Goal: Task Accomplishment & Management: Manage account settings

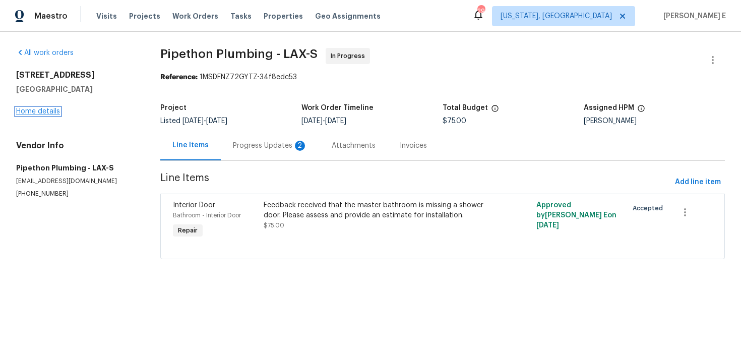
click at [45, 111] on link "Home details" at bounding box center [38, 111] width 44 height 7
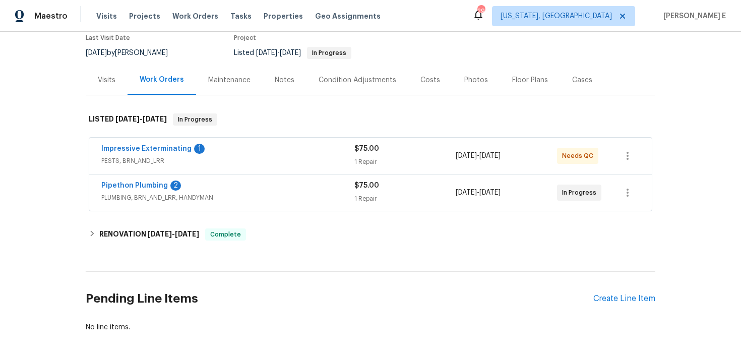
scroll to position [56, 0]
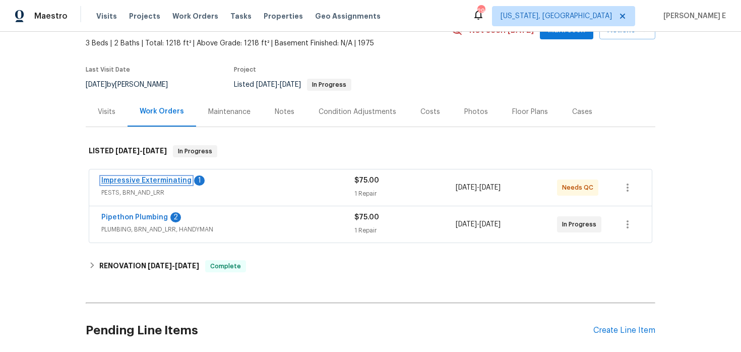
click at [174, 180] on link "Impressive Exterminating" at bounding box center [146, 180] width 90 height 7
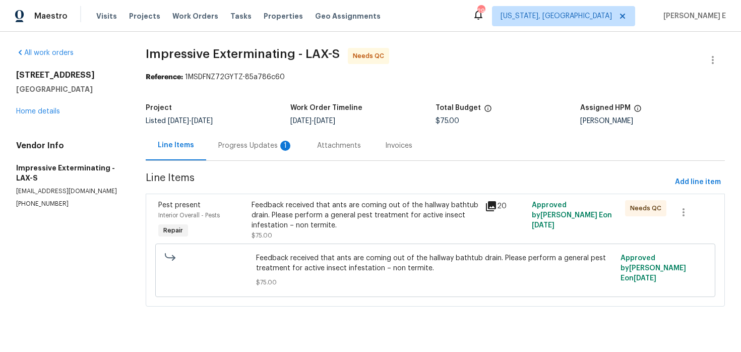
click at [259, 133] on div "Progress Updates 1" at bounding box center [255, 146] width 99 height 30
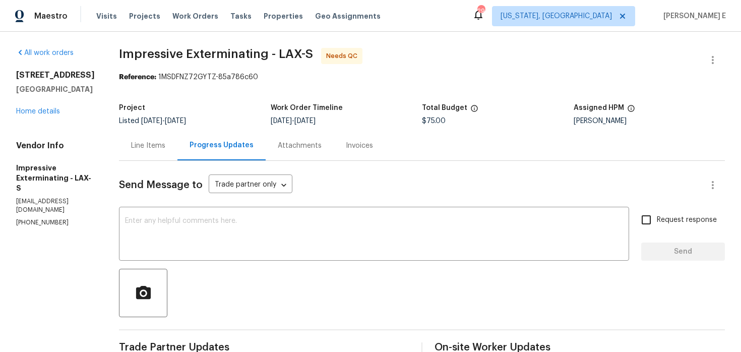
click at [140, 138] on div "Line Items" at bounding box center [148, 146] width 58 height 30
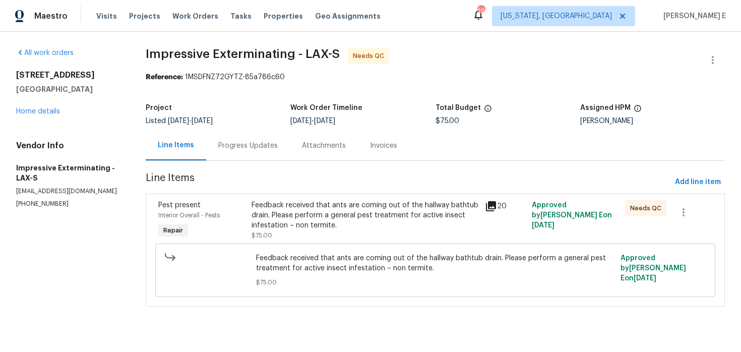
click at [339, 212] on div "Feedback received that ants are coming out of the hallway bathtub drain. Please…" at bounding box center [365, 215] width 227 height 30
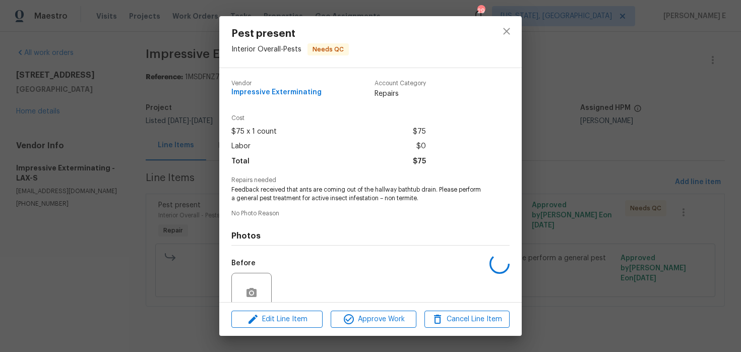
scroll to position [87, 0]
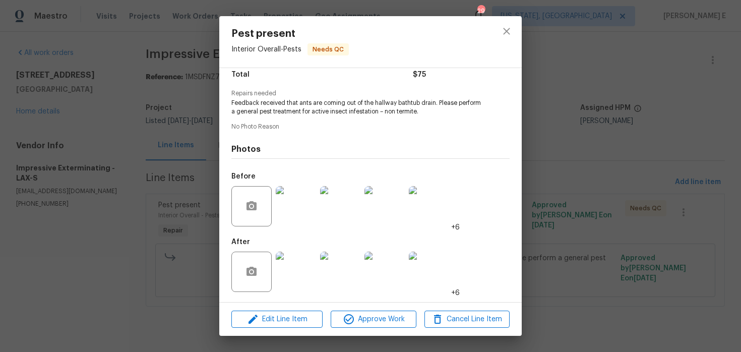
click at [290, 211] on img at bounding box center [296, 206] width 40 height 40
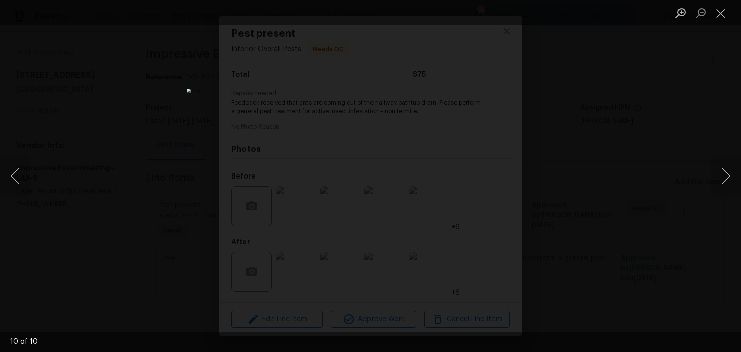
click at [541, 125] on div "Lightbox" at bounding box center [370, 176] width 741 height 352
click at [587, 124] on div "Lightbox" at bounding box center [370, 176] width 741 height 352
click at [561, 154] on div "Lightbox" at bounding box center [370, 176] width 741 height 352
click at [566, 194] on div "Lightbox" at bounding box center [370, 176] width 741 height 352
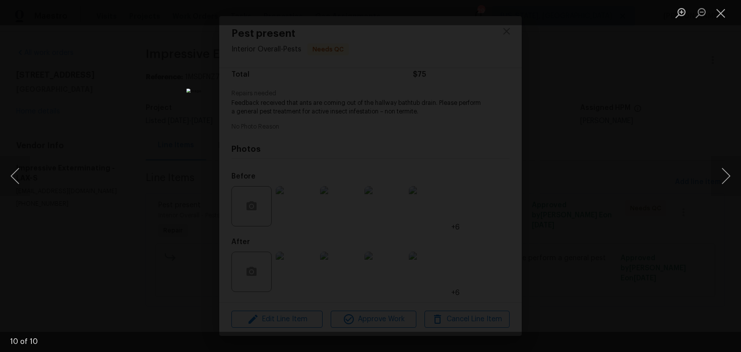
click at [566, 194] on div "Lightbox" at bounding box center [370, 176] width 741 height 352
click at [720, 17] on button "Close lightbox" at bounding box center [721, 13] width 20 height 18
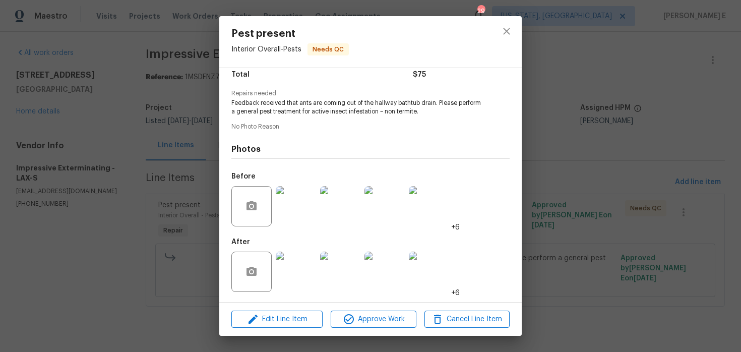
click at [293, 264] on img at bounding box center [296, 272] width 40 height 40
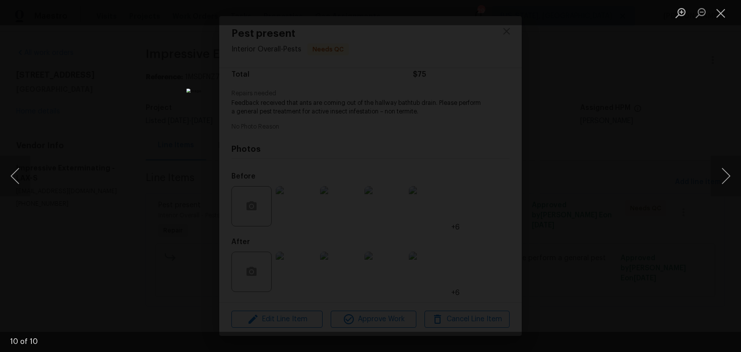
click at [597, 156] on div "Lightbox" at bounding box center [370, 176] width 741 height 352
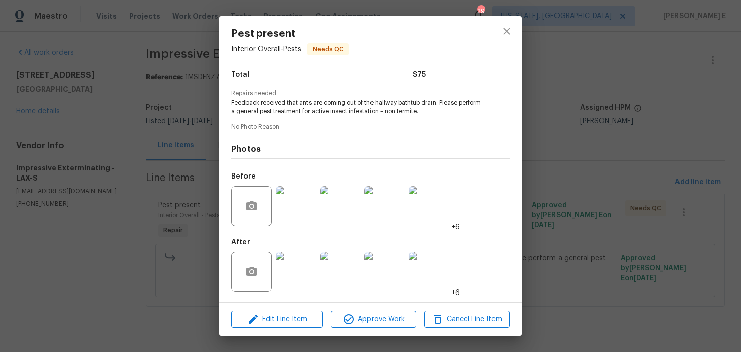
click at [597, 156] on div "Pest present Interior Overall - Pests Needs QC Vendor Impressive Exterminating …" at bounding box center [370, 176] width 741 height 352
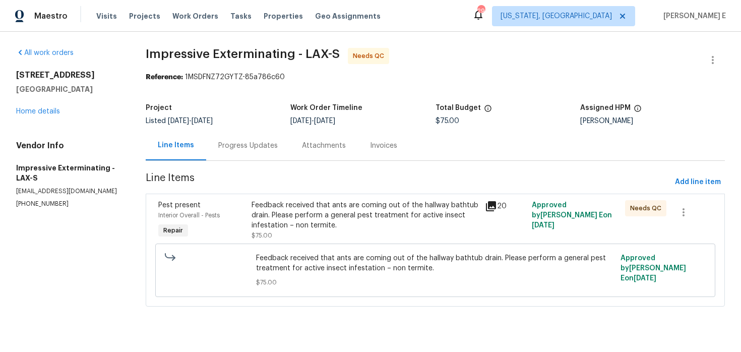
click at [243, 151] on div "Progress Updates" at bounding box center [248, 146] width 84 height 30
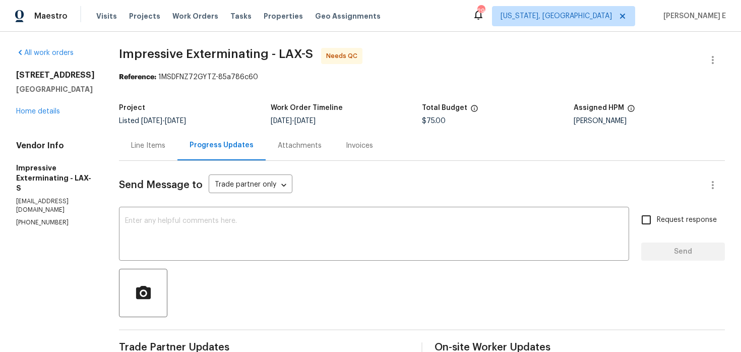
click at [160, 148] on div "Line Items" at bounding box center [148, 146] width 34 height 10
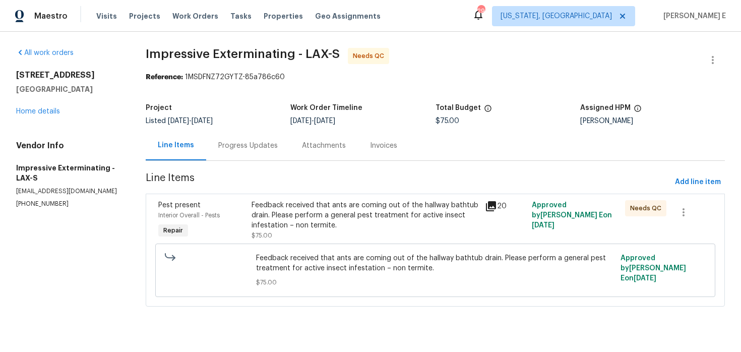
click at [295, 225] on div "Feedback received that ants are coming out of the hallway bathtub drain. Please…" at bounding box center [365, 215] width 227 height 30
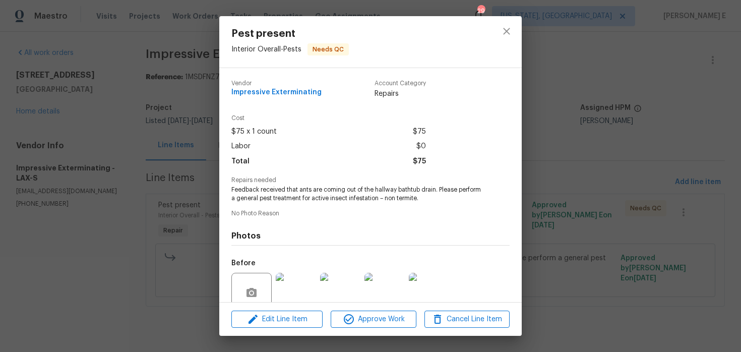
click at [51, 256] on div "Pest present Interior Overall - Pests Needs QC Vendor Impressive Exterminating …" at bounding box center [370, 176] width 741 height 352
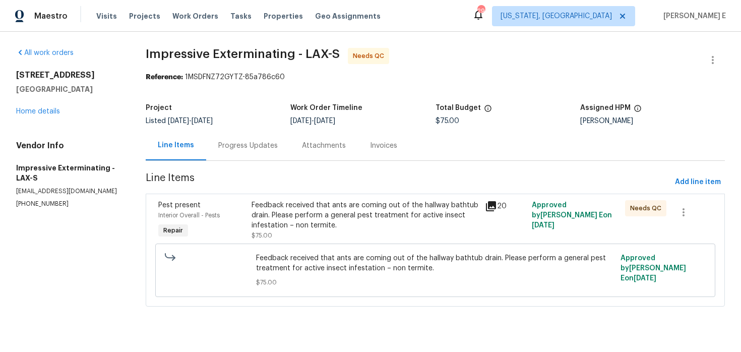
click at [238, 146] on div "Progress Updates" at bounding box center [248, 146] width 60 height 10
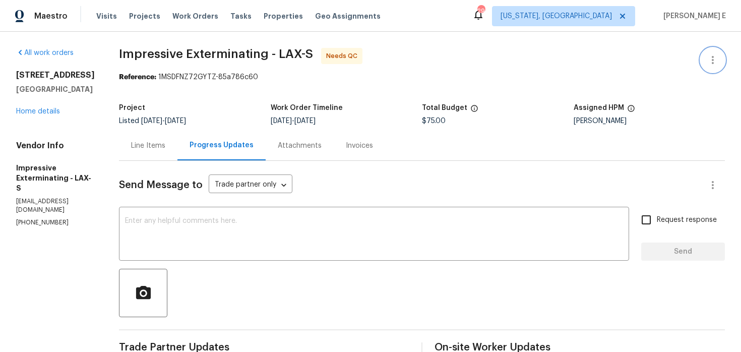
click at [714, 57] on icon "button" at bounding box center [713, 60] width 12 height 12
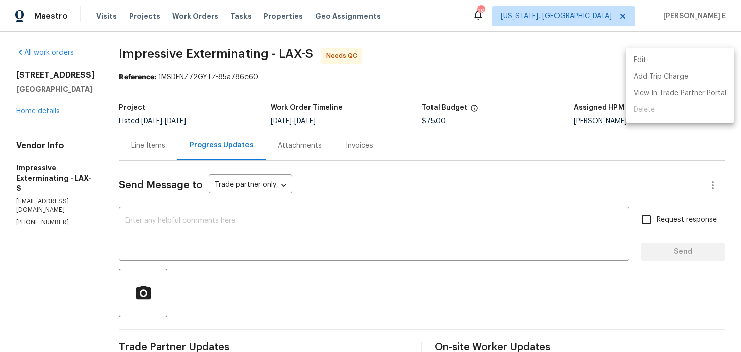
click at [662, 63] on li "Edit" at bounding box center [680, 60] width 109 height 17
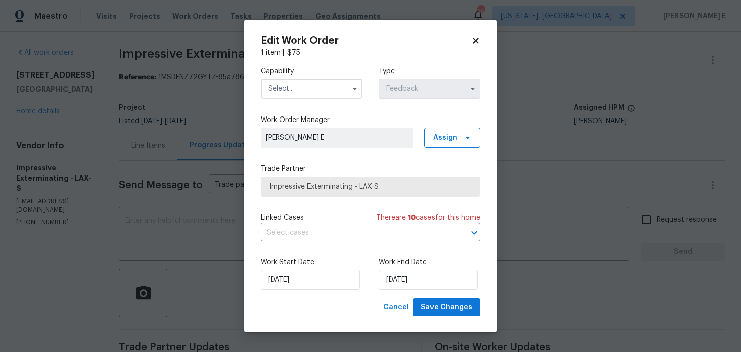
click at [326, 96] on input "text" at bounding box center [312, 89] width 102 height 20
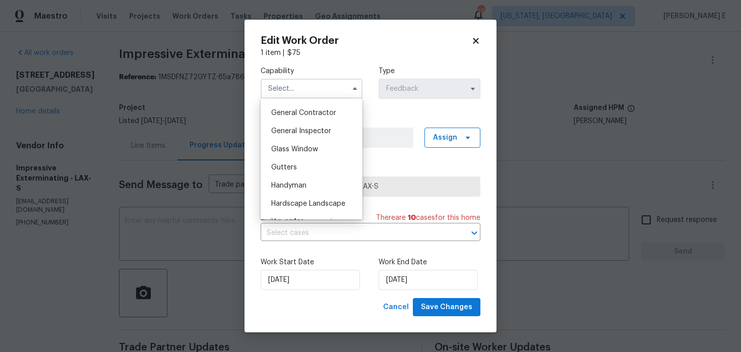
scroll to position [503, 0]
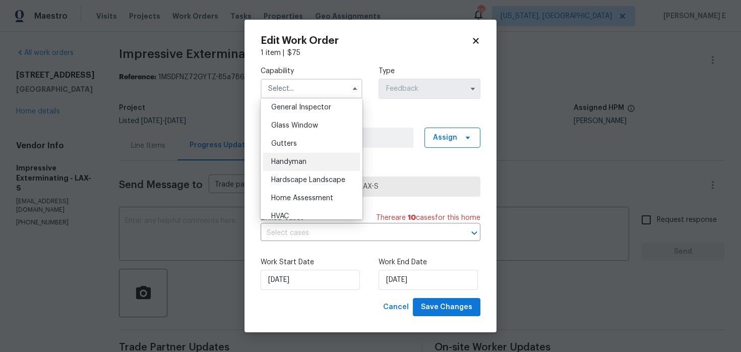
click at [317, 154] on div "Handyman" at bounding box center [311, 162] width 97 height 18
type input "Handyman"
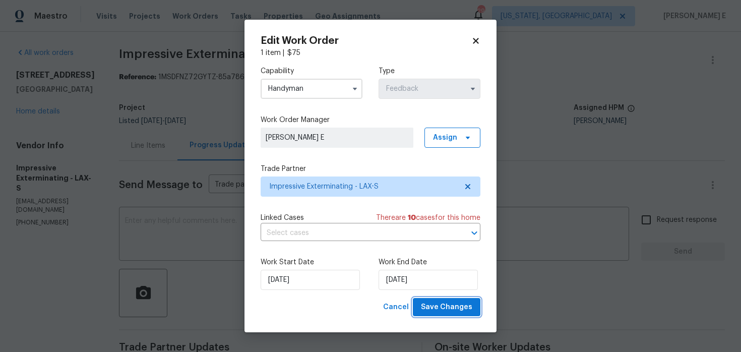
click at [461, 310] on span "Save Changes" at bounding box center [446, 307] width 51 height 13
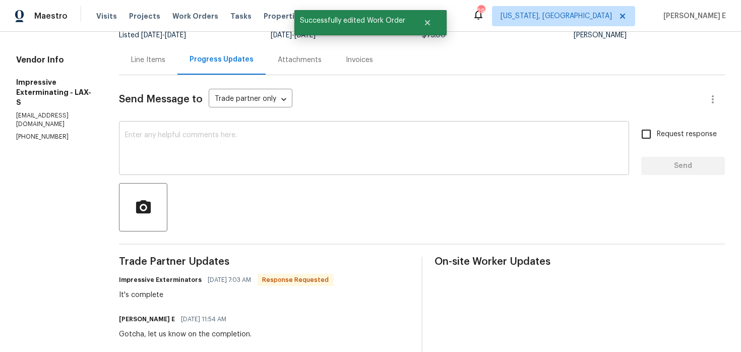
scroll to position [0, 0]
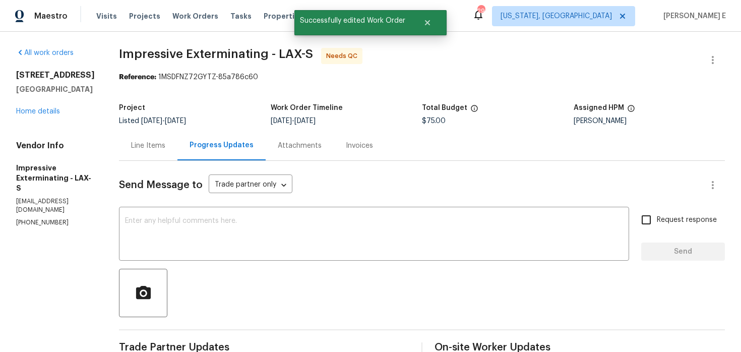
click at [147, 145] on div "Line Items" at bounding box center [148, 146] width 34 height 10
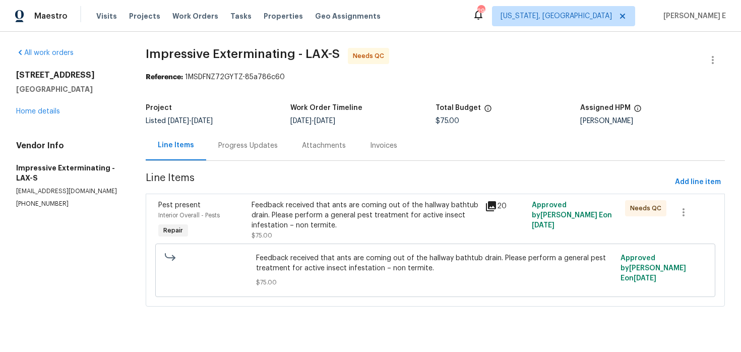
click at [284, 209] on div "Feedback received that ants are coming out of the hallway bathtub drain. Please…" at bounding box center [365, 215] width 227 height 30
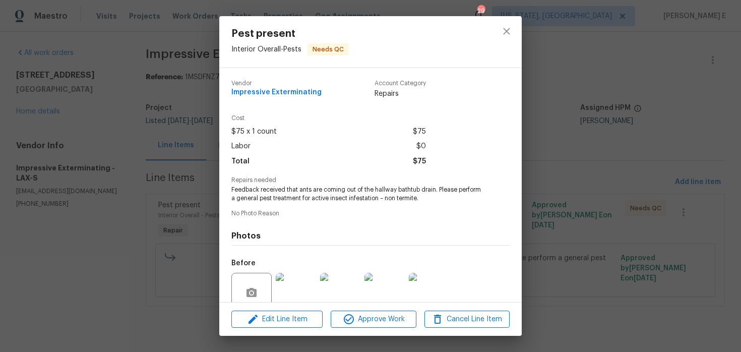
scroll to position [87, 0]
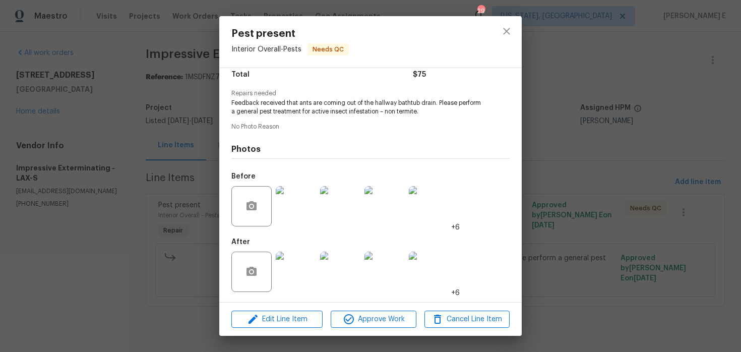
click at [368, 328] on div "Edit Line Item Approve Work Cancel Line Item" at bounding box center [370, 320] width 303 height 34
click at [374, 321] on span "Approve Work" at bounding box center [373, 319] width 79 height 13
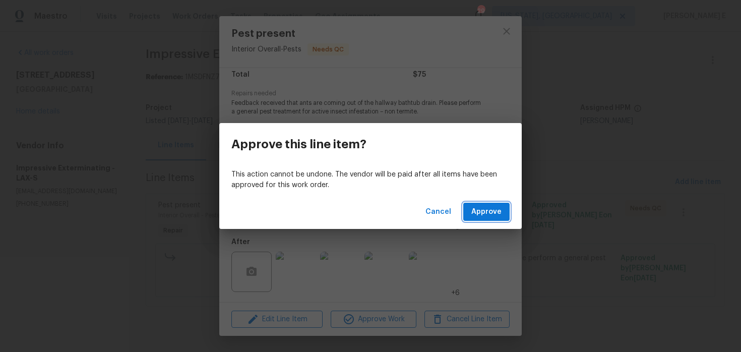
click at [493, 217] on span "Approve" at bounding box center [486, 212] width 30 height 13
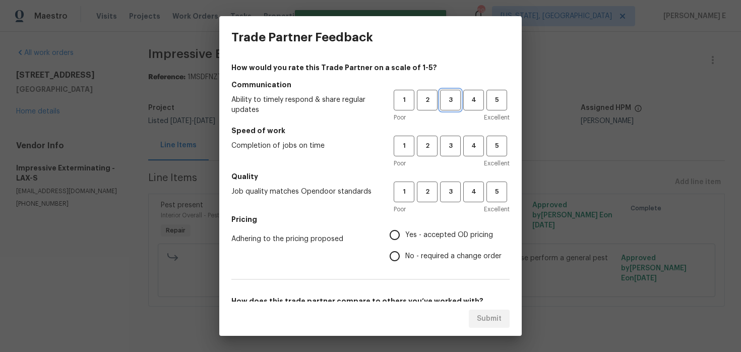
click at [449, 102] on span "3" at bounding box center [450, 100] width 19 height 12
click at [451, 137] on button "3" at bounding box center [450, 146] width 21 height 21
click at [450, 188] on span "3" at bounding box center [450, 192] width 19 height 12
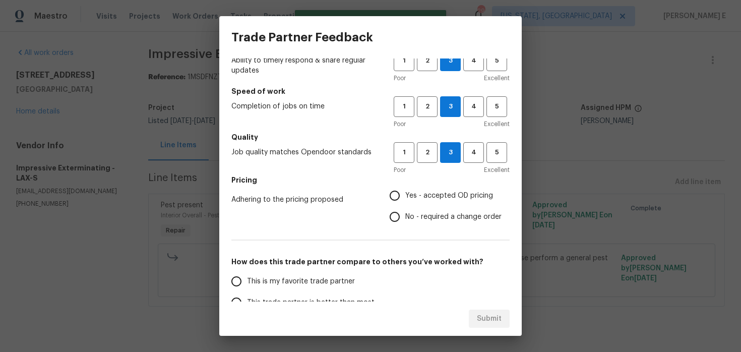
click at [410, 201] on label "Yes - accepted OD pricing" at bounding box center [442, 195] width 117 height 21
click at [405, 201] on input "Yes - accepted OD pricing" at bounding box center [394, 195] width 21 height 21
radio input "true"
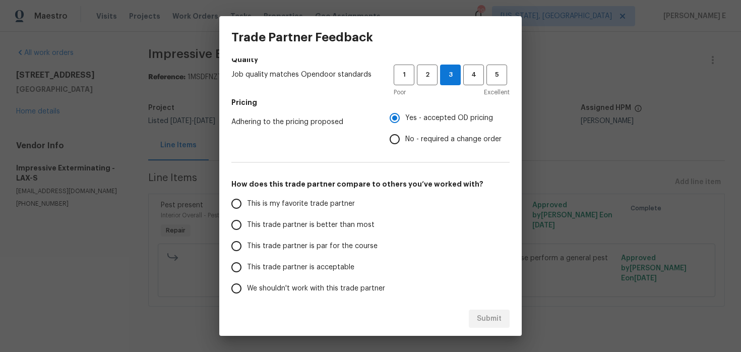
scroll to position [129, 0]
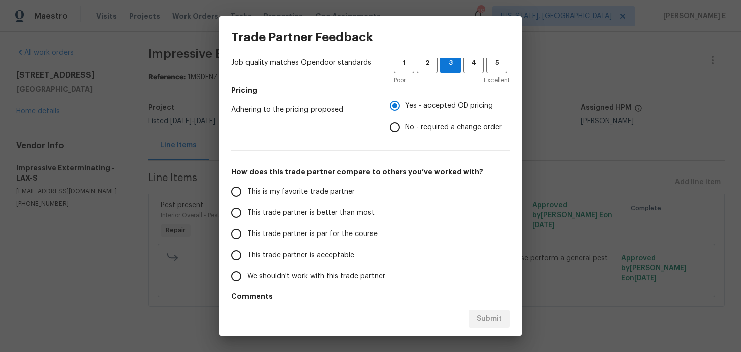
click at [269, 228] on label "This trade partner is par for the course" at bounding box center [305, 233] width 159 height 21
click at [247, 228] on input "This trade partner is par for the course" at bounding box center [236, 233] width 21 height 21
click at [487, 324] on span "Submit" at bounding box center [489, 319] width 25 height 13
radio input "true"
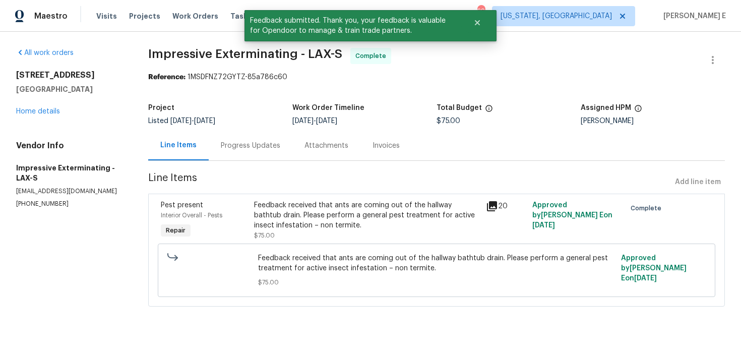
click at [221, 149] on div "Progress Updates" at bounding box center [251, 146] width 84 height 30
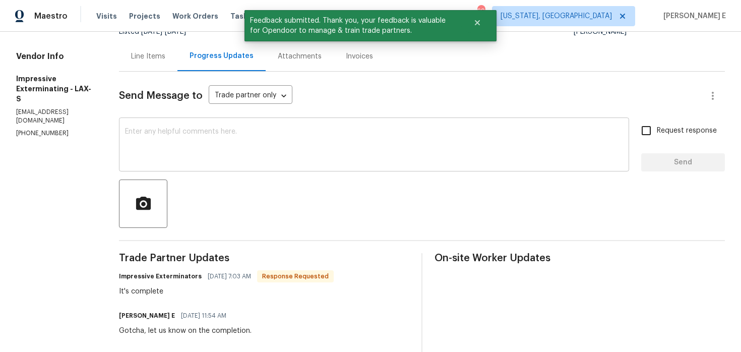
scroll to position [101, 0]
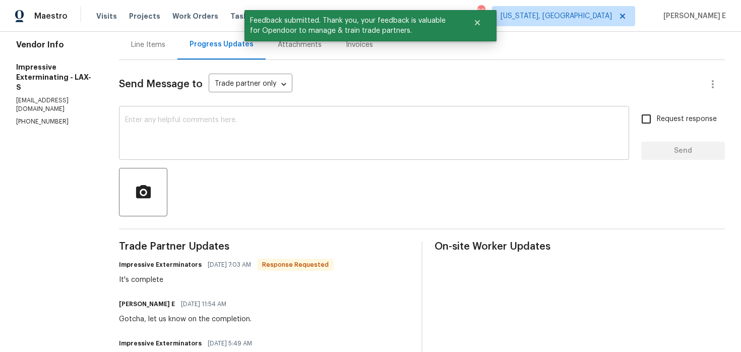
click at [275, 148] on textarea at bounding box center [374, 133] width 498 height 35
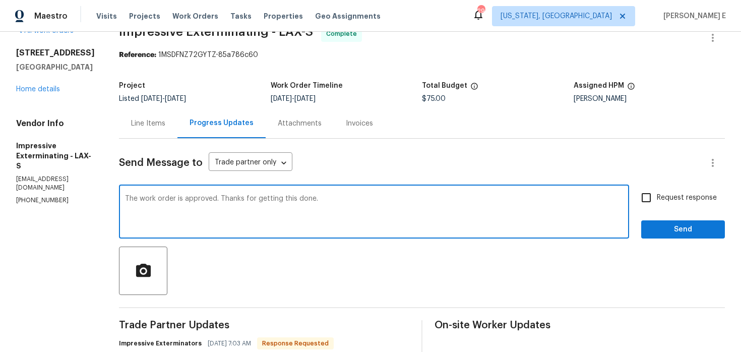
scroll to position [11, 0]
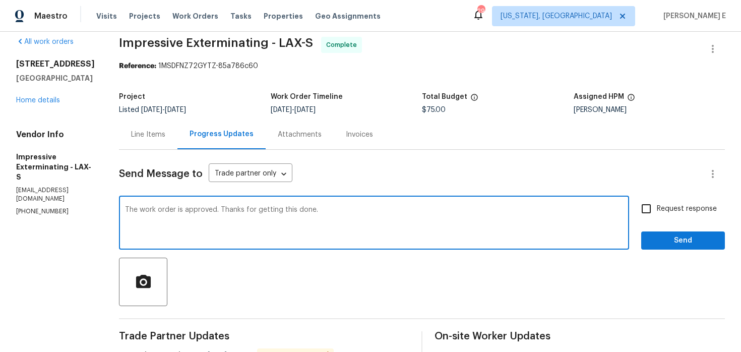
type textarea "The work order is approved. Thanks for getting this done."
click at [653, 210] on input "Request response" at bounding box center [646, 208] width 21 height 21
checkbox input "true"
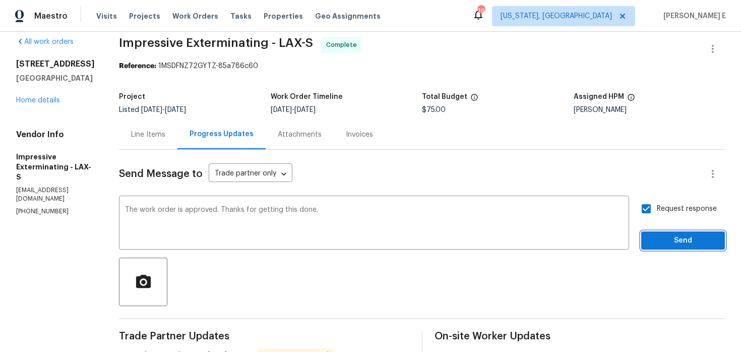
click at [659, 235] on span "Send" at bounding box center [683, 240] width 68 height 13
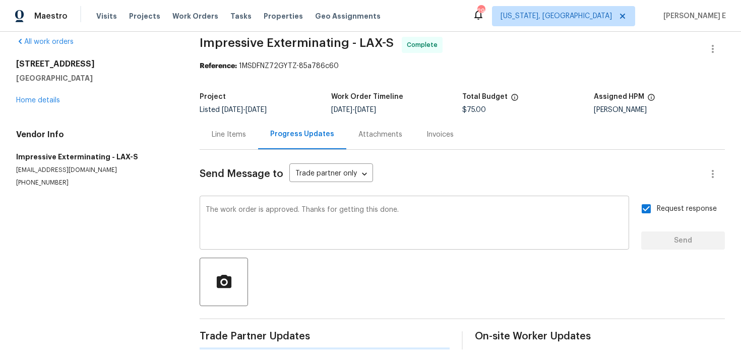
scroll to position [0, 0]
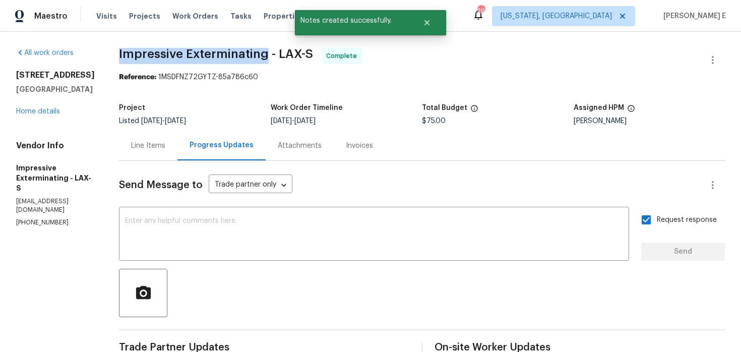
drag, startPoint x: 125, startPoint y: 54, endPoint x: 270, endPoint y: 52, distance: 145.8
click at [270, 52] on span "Impressive Exterminating - LAX-S" at bounding box center [216, 54] width 194 height 12
copy span "Impressive Exterminating"
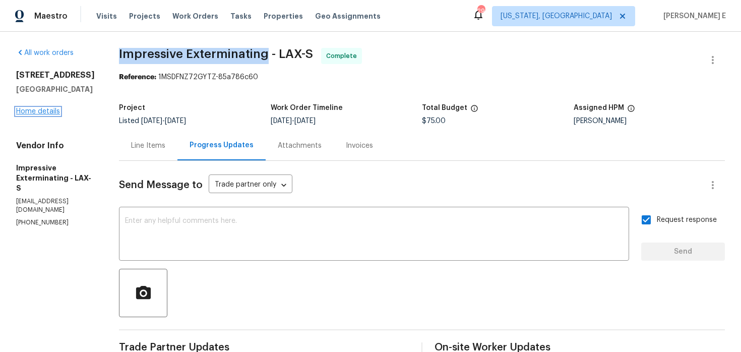
click at [52, 110] on link "Home details" at bounding box center [38, 111] width 44 height 7
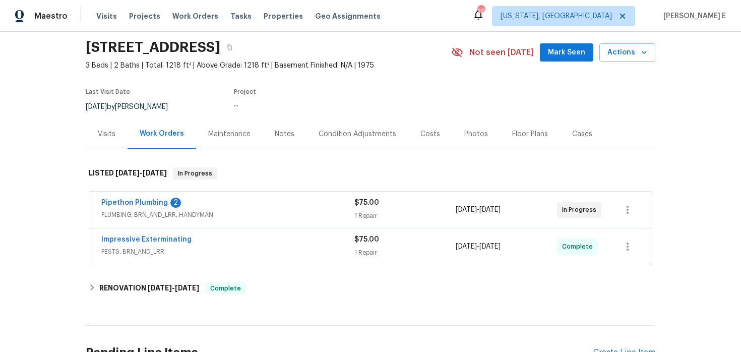
scroll to position [42, 0]
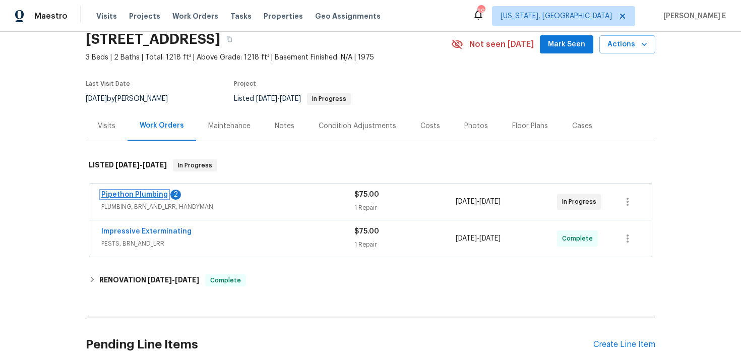
click at [154, 196] on link "Pipethon Plumbing" at bounding box center [134, 194] width 67 height 7
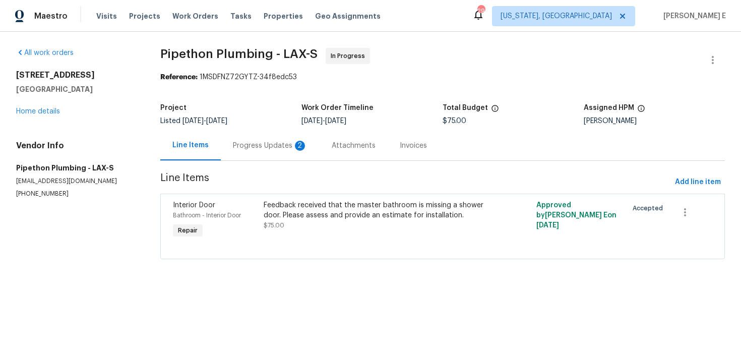
click at [273, 158] on div "Progress Updates 2" at bounding box center [270, 146] width 99 height 30
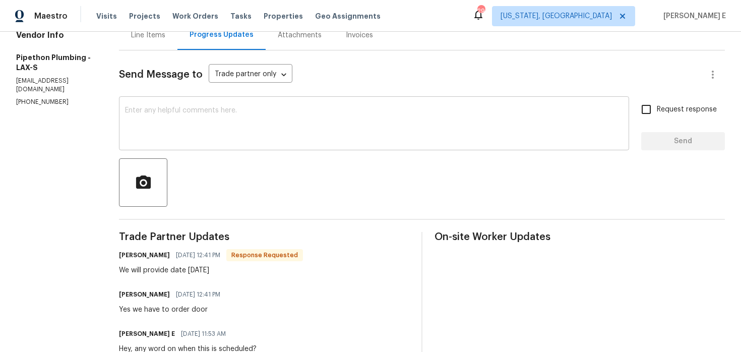
scroll to position [59, 0]
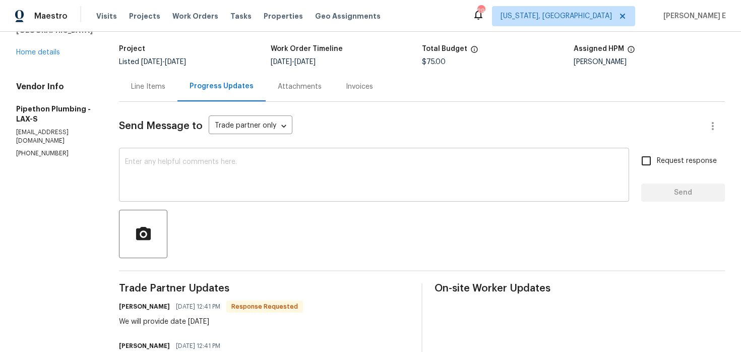
click at [285, 161] on textarea at bounding box center [374, 175] width 498 height 35
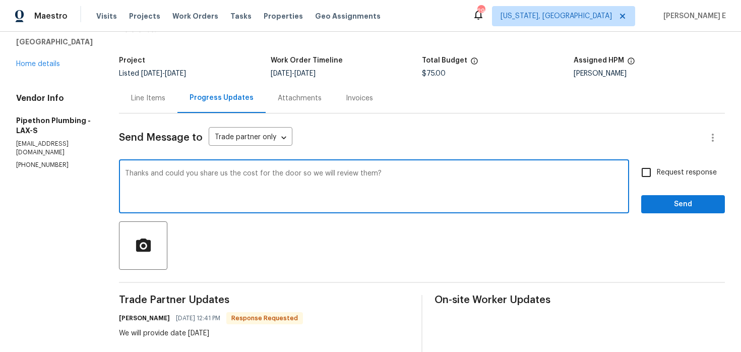
scroll to position [57, 0]
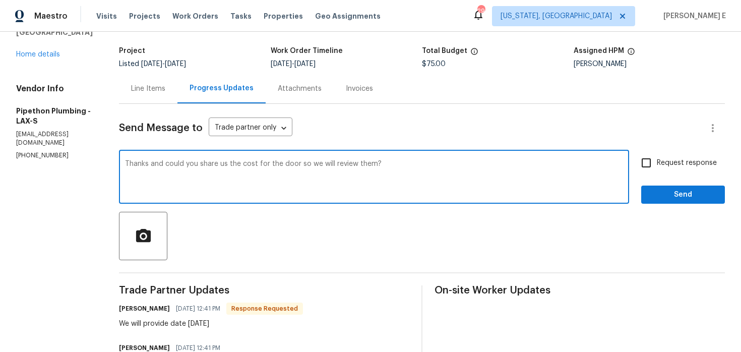
type textarea "Thanks and could you share us the cost for the door so we will review them?"
click at [667, 156] on label "Request response" at bounding box center [676, 162] width 81 height 21
click at [657, 156] on input "Request response" at bounding box center [646, 162] width 21 height 21
checkbox input "true"
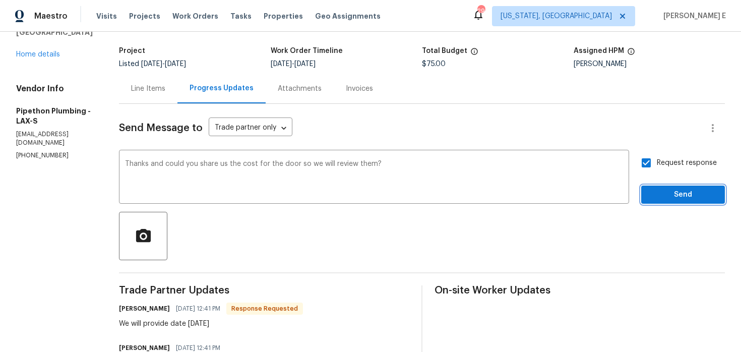
click at [655, 192] on span "Send" at bounding box center [683, 195] width 68 height 13
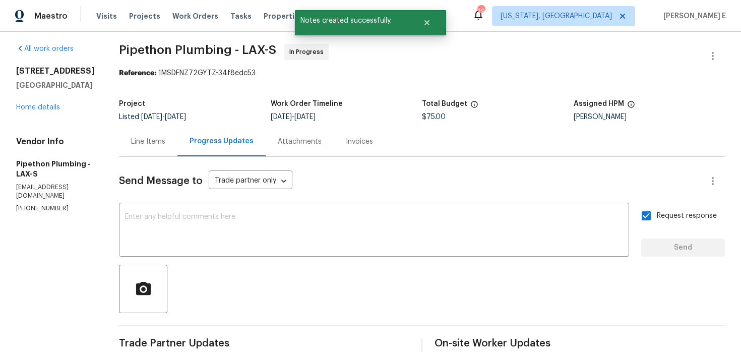
scroll to position [0, 0]
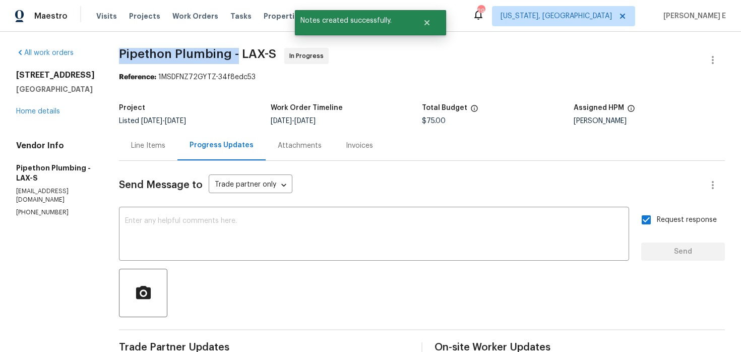
drag, startPoint x: 135, startPoint y: 54, endPoint x: 251, endPoint y: 58, distance: 116.1
click at [251, 58] on div "All work orders 5669 Lake Lindero Dr Agoura Hills, CA 91301 Home details Vendor…" at bounding box center [370, 341] width 741 height 619
copy span "Pipethon Plumbing -"
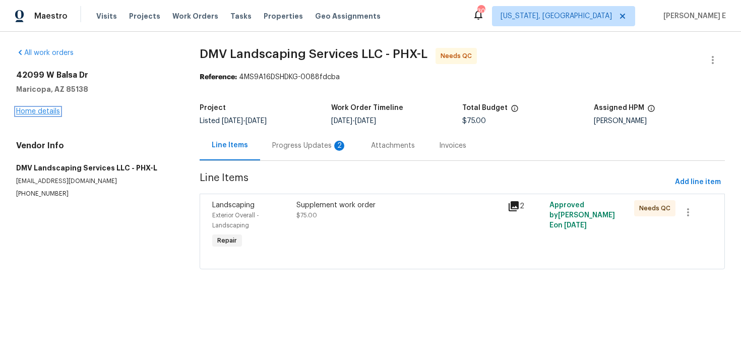
click at [34, 110] on link "Home details" at bounding box center [38, 111] width 44 height 7
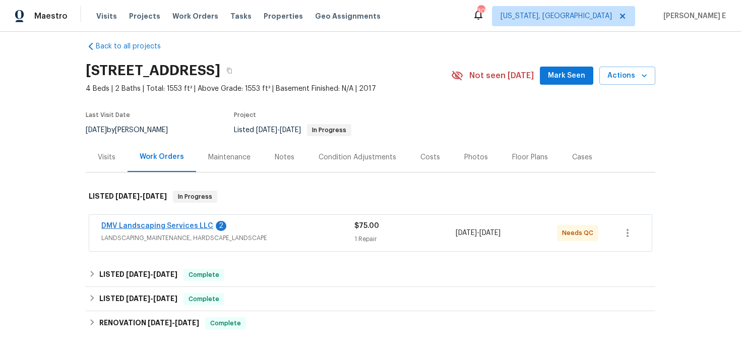
scroll to position [12, 0]
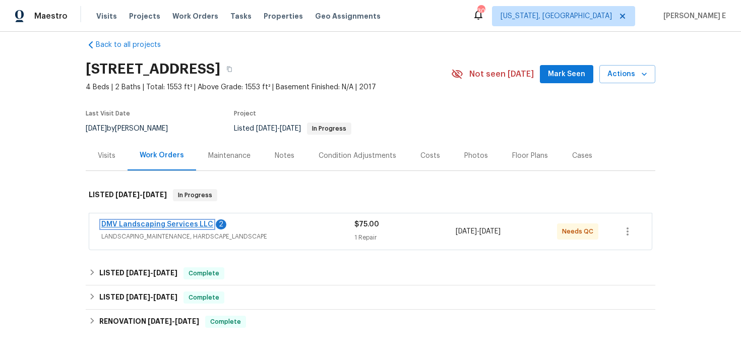
click at [148, 223] on link "DMV Landscaping Services LLC" at bounding box center [157, 224] width 112 height 7
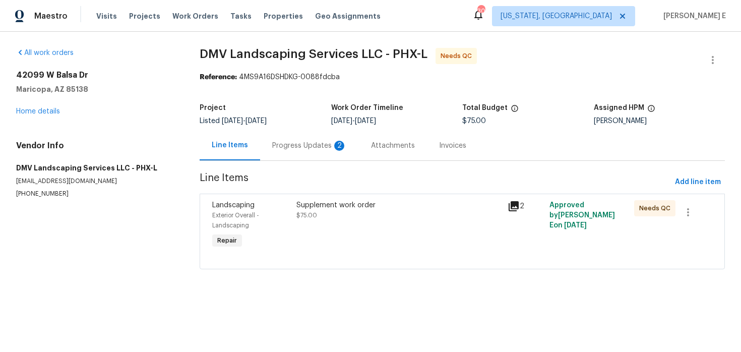
click at [297, 152] on div "Progress Updates 2" at bounding box center [309, 146] width 99 height 30
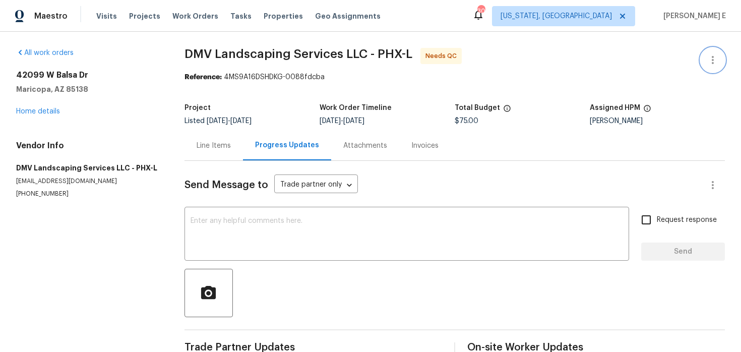
click at [707, 54] on icon "button" at bounding box center [713, 60] width 12 height 12
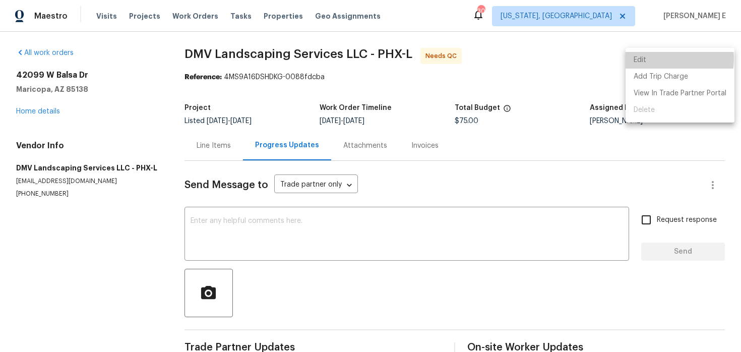
click at [647, 58] on li "Edit" at bounding box center [680, 60] width 109 height 17
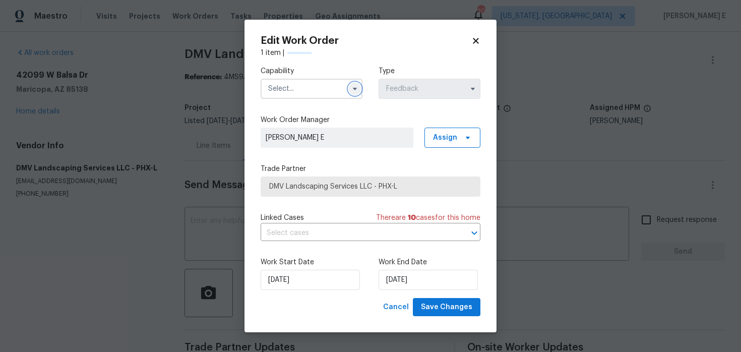
click at [352, 86] on icon "button" at bounding box center [355, 89] width 8 height 8
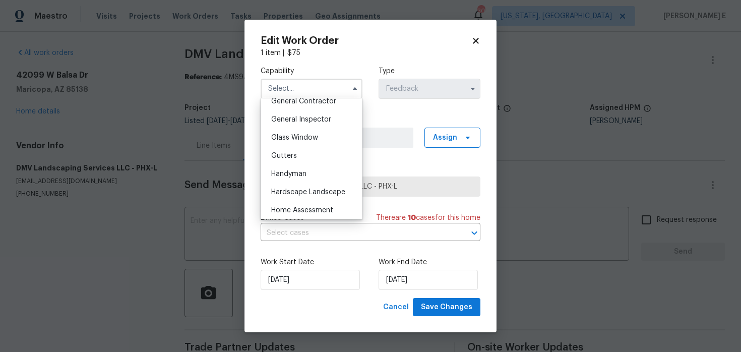
scroll to position [498, 0]
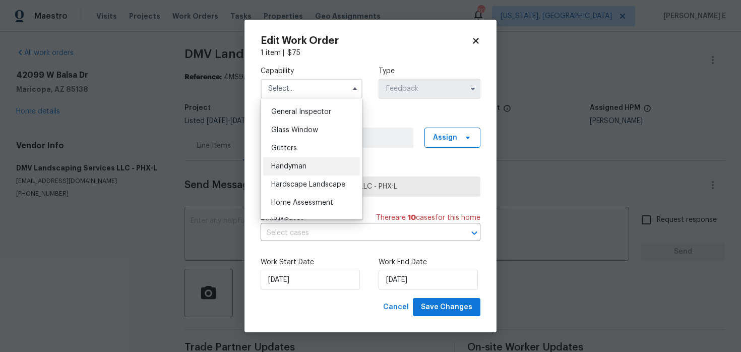
click at [295, 172] on div "Handyman" at bounding box center [311, 166] width 97 height 18
type input "Handyman"
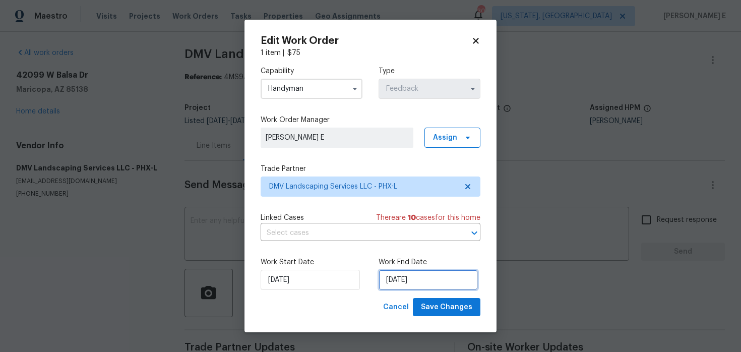
click at [404, 280] on input "13/08/2025" at bounding box center [428, 280] width 99 height 20
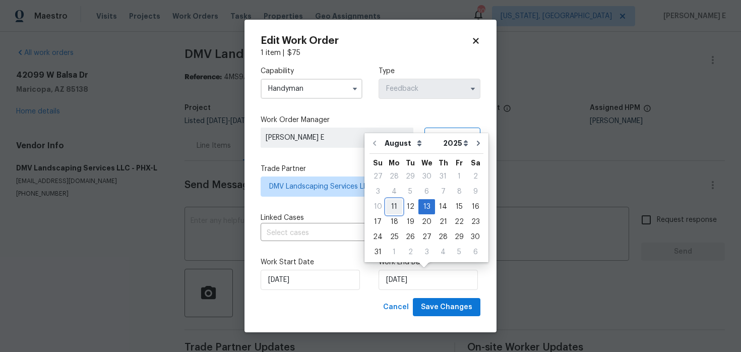
click at [391, 200] on div "11" at bounding box center [394, 207] width 16 height 14
type input "[DATE]"
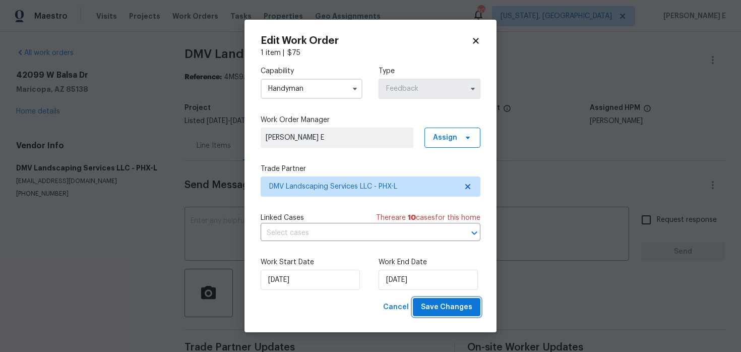
click at [440, 312] on span "Save Changes" at bounding box center [446, 307] width 51 height 13
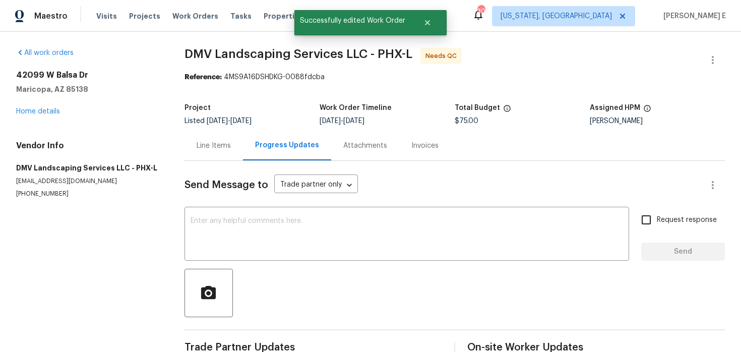
click at [215, 150] on div "Line Items" at bounding box center [214, 146] width 34 height 10
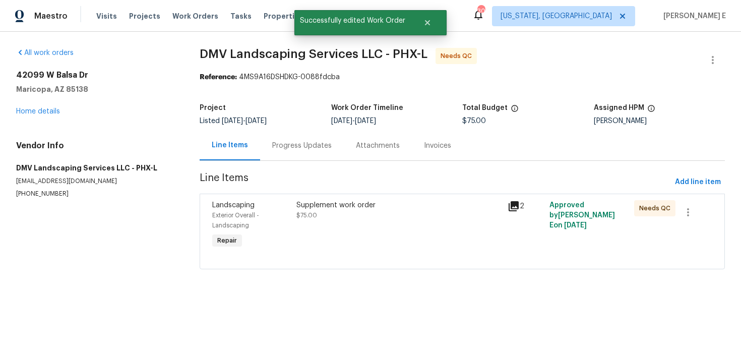
click at [311, 222] on div "Supplement work order $75.00" at bounding box center [398, 225] width 211 height 56
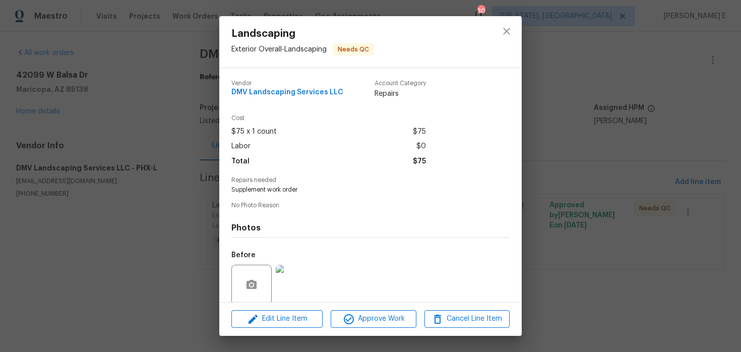
scroll to position [78, 0]
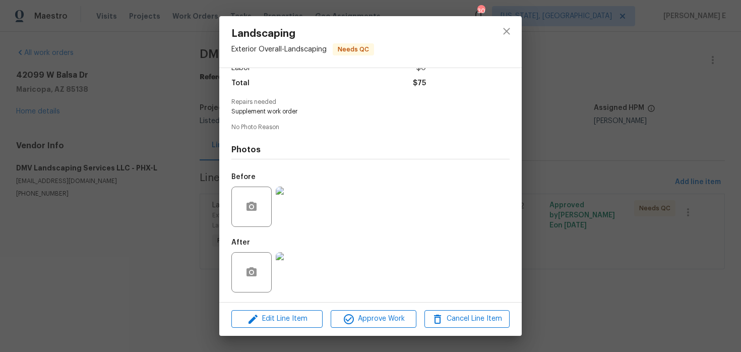
click at [366, 329] on div "Edit Line Item Approve Work Cancel Line Item" at bounding box center [370, 319] width 303 height 34
click at [377, 321] on span "Approve Work" at bounding box center [373, 319] width 79 height 13
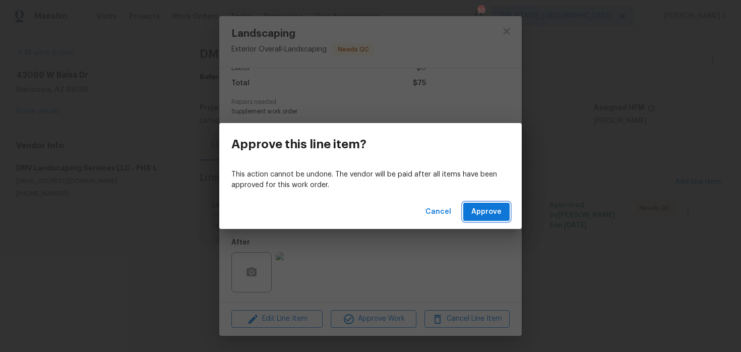
click at [489, 208] on span "Approve" at bounding box center [486, 212] width 30 height 13
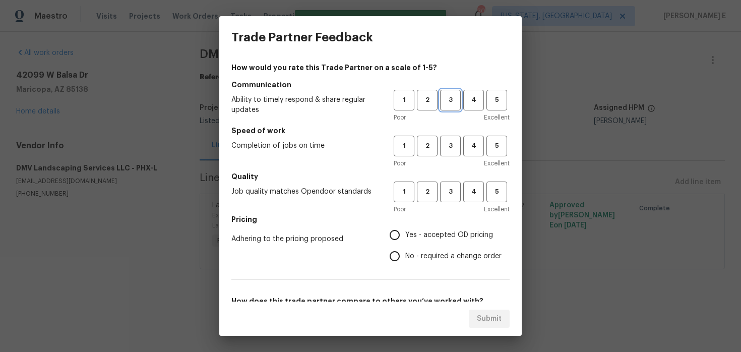
click at [454, 104] on span "3" at bounding box center [450, 100] width 19 height 12
click at [450, 155] on button "3" at bounding box center [450, 146] width 21 height 21
click at [445, 187] on span "3" at bounding box center [450, 192] width 19 height 12
click at [398, 239] on input "Yes - accepted OD pricing" at bounding box center [394, 234] width 21 height 21
radio input "true"
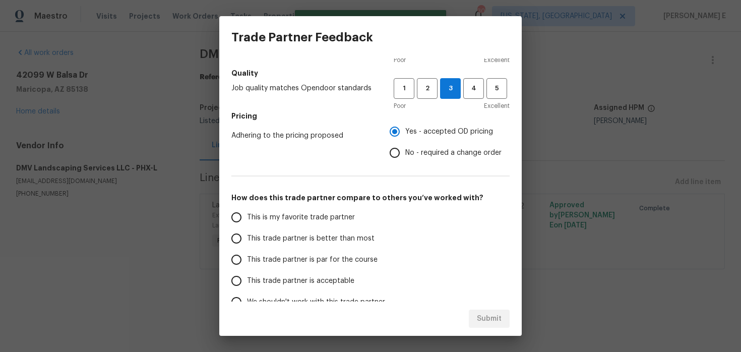
scroll to position [160, 0]
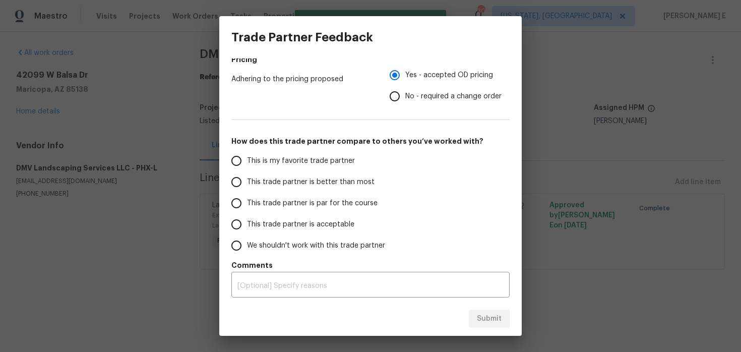
click at [325, 194] on label "This trade partner is par for the course" at bounding box center [305, 203] width 159 height 21
click at [247, 194] on input "This trade partner is par for the course" at bounding box center [236, 203] width 21 height 21
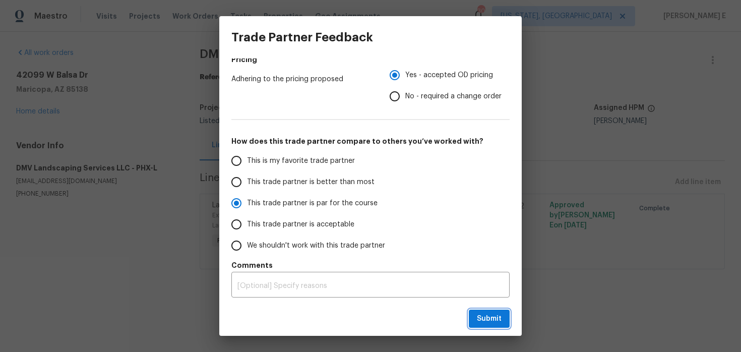
click at [479, 323] on span "Submit" at bounding box center [489, 319] width 25 height 13
radio input "true"
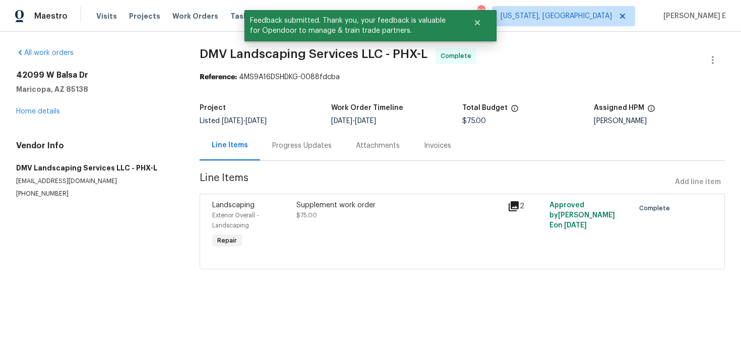
click at [279, 149] on div "Progress Updates" at bounding box center [302, 146] width 60 height 10
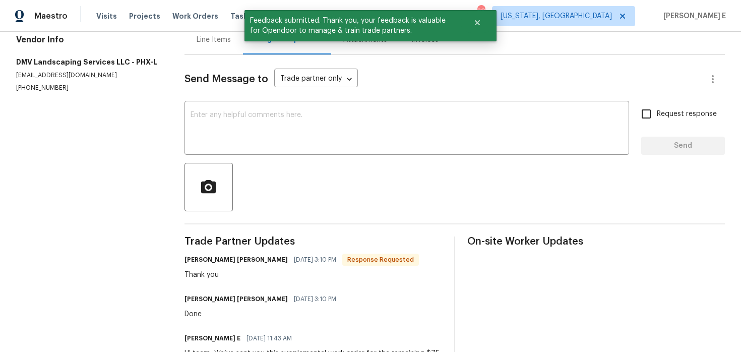
scroll to position [106, 0]
click at [299, 138] on textarea at bounding box center [407, 128] width 433 height 35
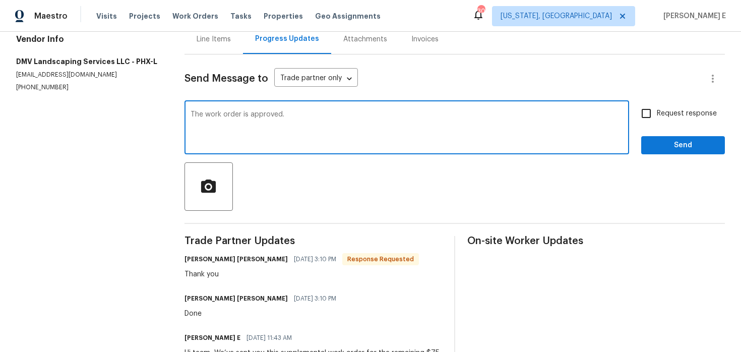
type textarea "The work order is approved."
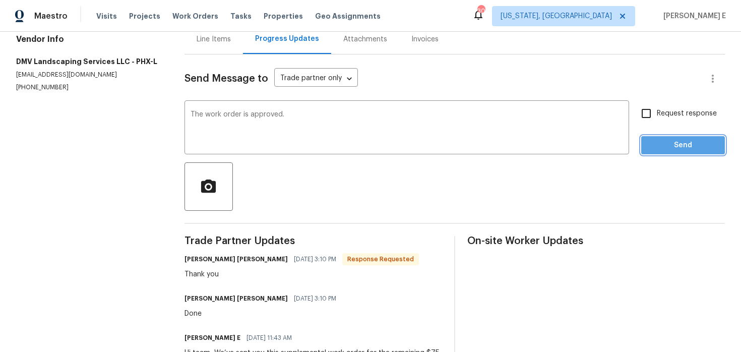
click at [658, 137] on button "Send" at bounding box center [683, 145] width 84 height 19
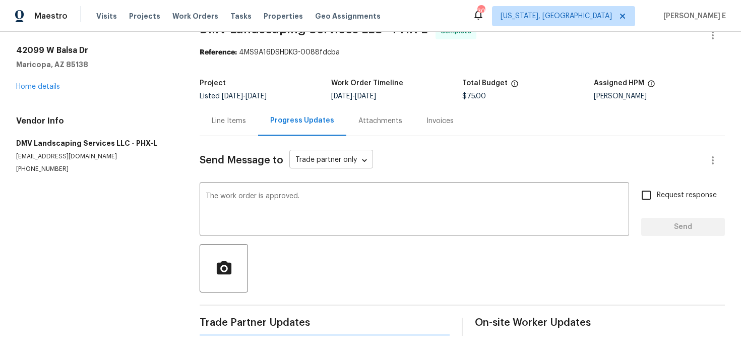
scroll to position [0, 0]
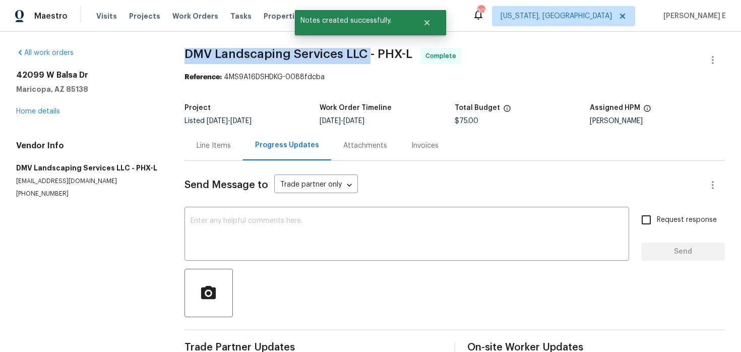
drag, startPoint x: 189, startPoint y: 53, endPoint x: 370, endPoint y: 52, distance: 181.5
click at [370, 52] on span "DMV Landscaping Services LLC - PHX-L" at bounding box center [299, 54] width 228 height 12
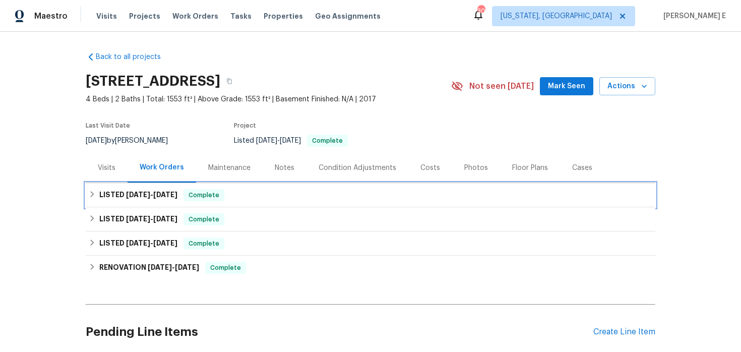
click at [122, 189] on h6 "LISTED 8/11/25 - 8/12/25" at bounding box center [138, 195] width 78 height 12
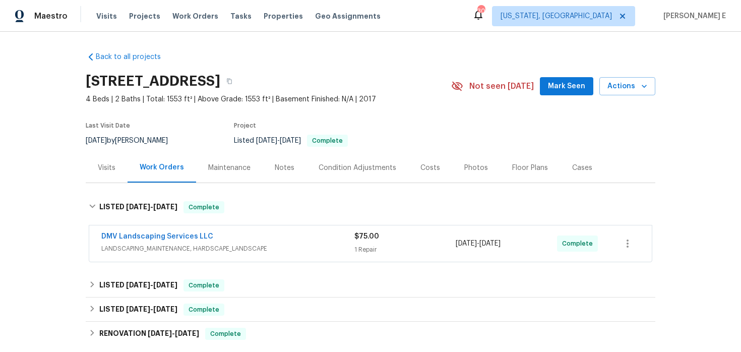
click at [251, 245] on span "LANDSCAPING_MAINTENANCE, HARDSCAPE_LANDSCAPE" at bounding box center [227, 249] width 253 height 10
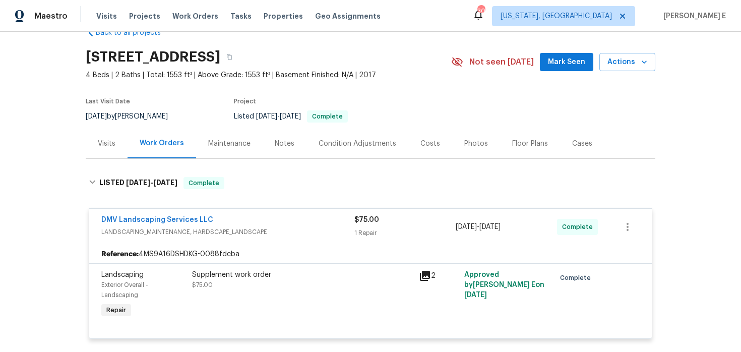
scroll to position [26, 0]
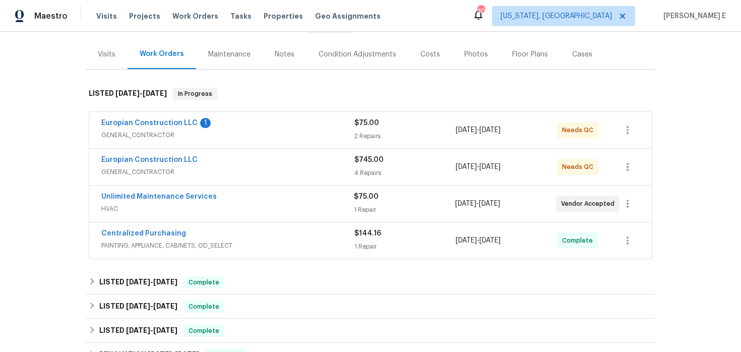
scroll to position [114, 0]
click at [266, 125] on div "Europian Construction LLC 1" at bounding box center [227, 123] width 253 height 12
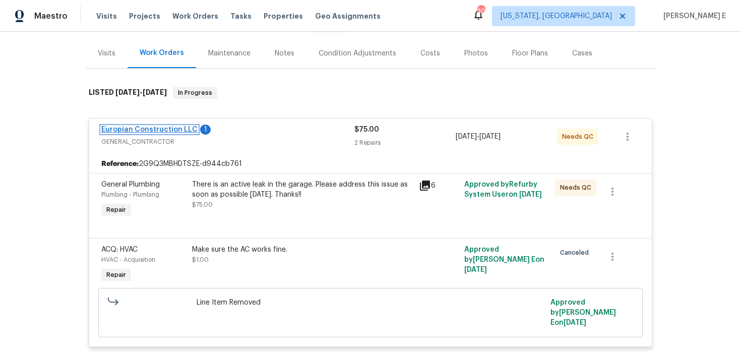
click at [173, 129] on link "Europian Construction LLC" at bounding box center [149, 129] width 96 height 7
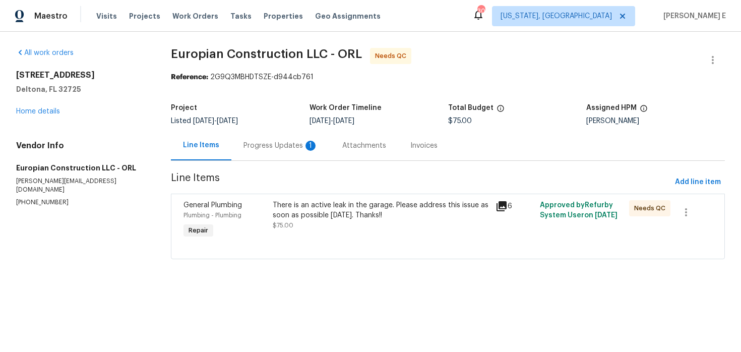
click at [301, 221] on div "There is an active leak in the garage. Please address this issue as soon as pos…" at bounding box center [381, 215] width 217 height 30
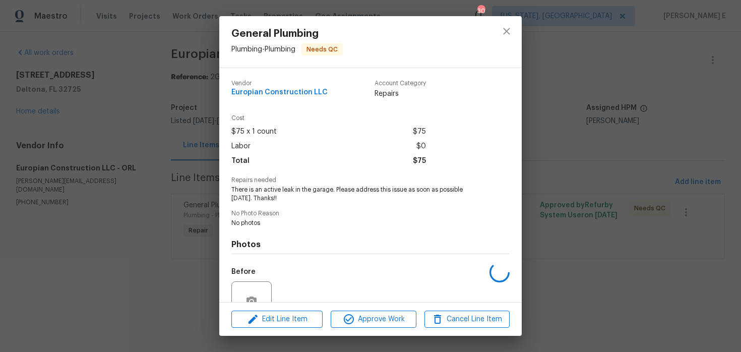
click at [301, 221] on span "No photos" at bounding box center [356, 223] width 251 height 9
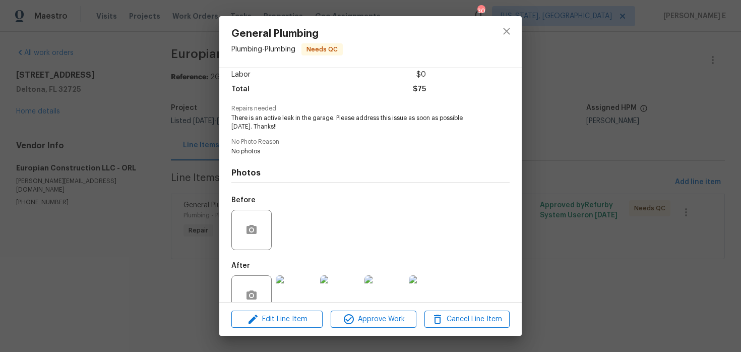
scroll to position [95, 0]
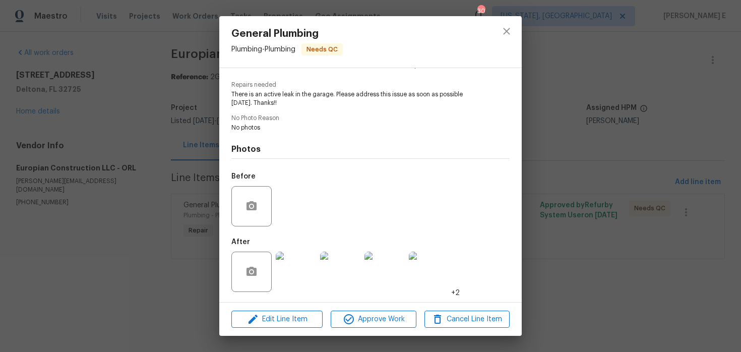
click at [290, 267] on img at bounding box center [296, 272] width 40 height 40
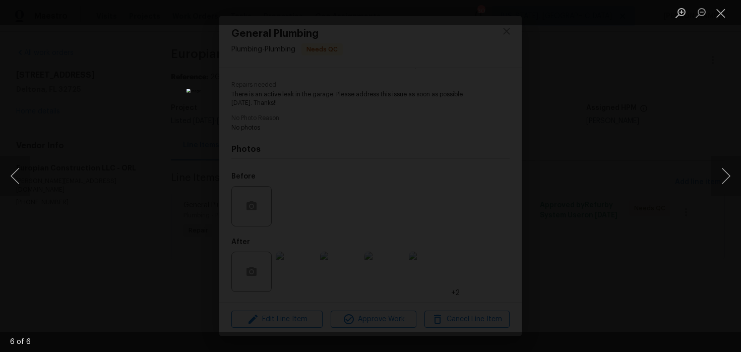
click at [624, 119] on div "Lightbox" at bounding box center [370, 176] width 741 height 352
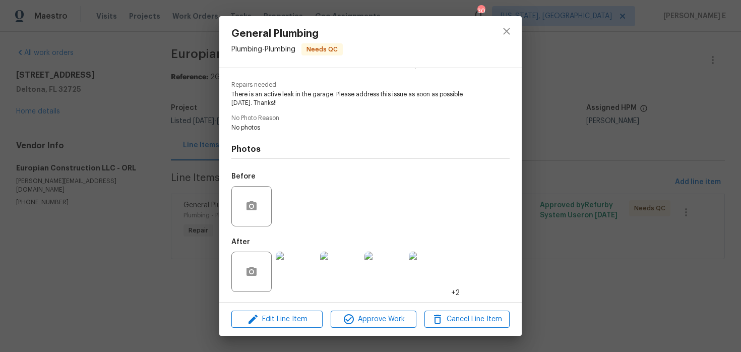
click at [624, 119] on div "General Plumbing Plumbing - Plumbing Needs QC Vendor Europian Construction LLC …" at bounding box center [370, 176] width 741 height 352
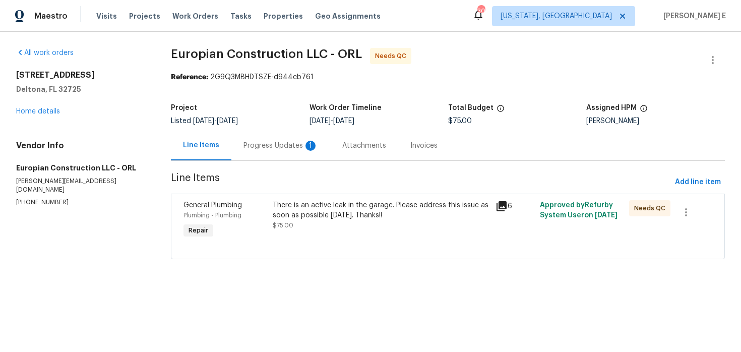
click at [311, 145] on div "1" at bounding box center [311, 146] width 10 height 10
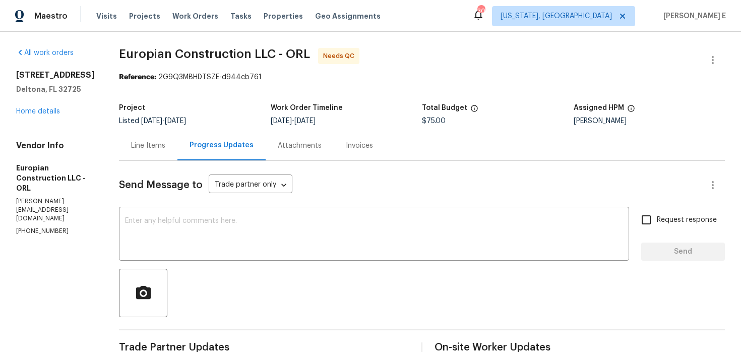
click at [157, 150] on div "Line Items" at bounding box center [148, 146] width 34 height 10
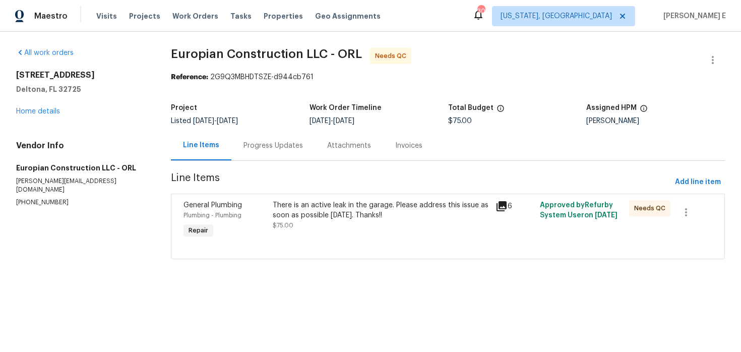
click at [339, 231] on div "There is an active leak in the garage. Please address this issue as soon as pos…" at bounding box center [381, 220] width 223 height 46
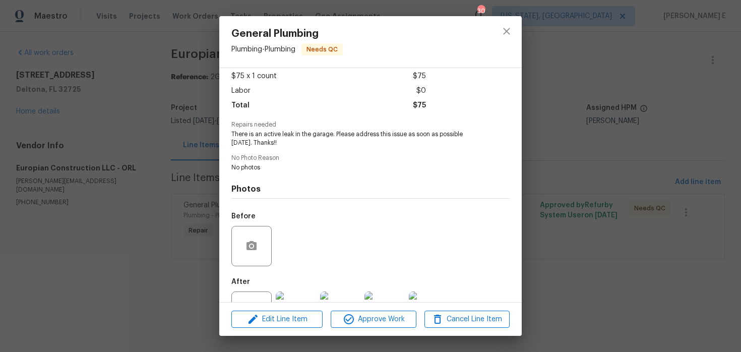
scroll to position [95, 0]
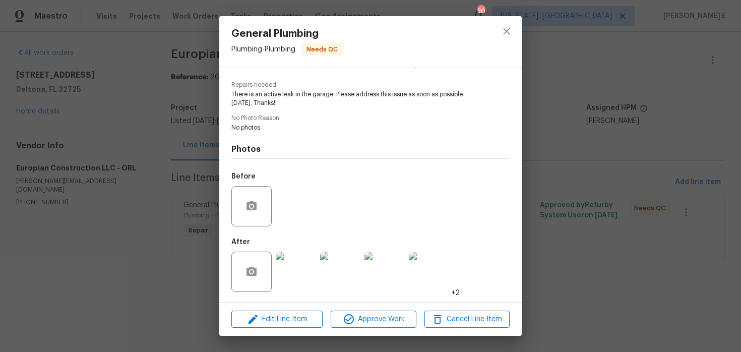
click at [124, 244] on div "General Plumbing Plumbing - Plumbing Needs QC Vendor Europian Construction LLC …" at bounding box center [370, 176] width 741 height 352
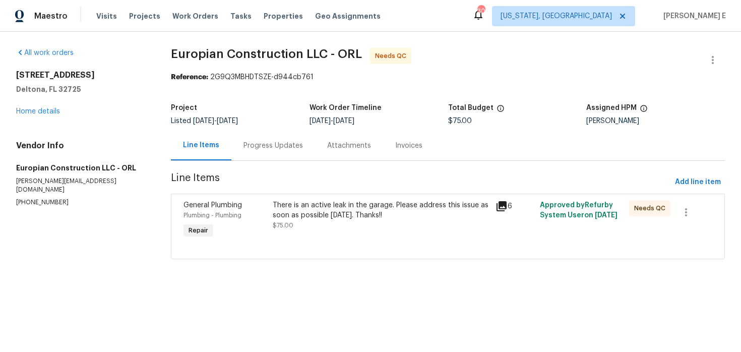
click at [287, 147] on div "Progress Updates" at bounding box center [274, 146] width 60 height 10
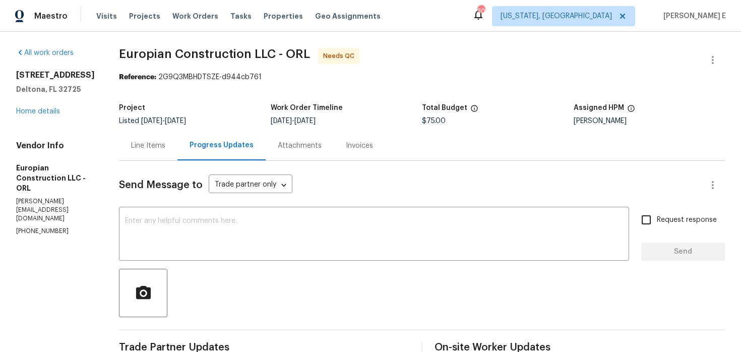
click at [155, 140] on div "Line Items" at bounding box center [148, 146] width 58 height 30
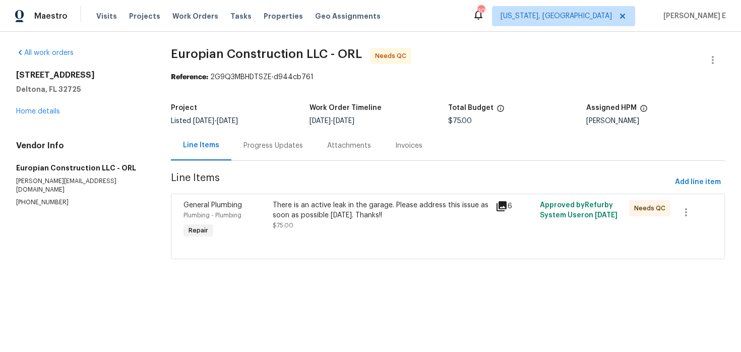
click at [309, 211] on div "There is an active leak in the garage. Please address this issue as soon as pos…" at bounding box center [381, 210] width 217 height 20
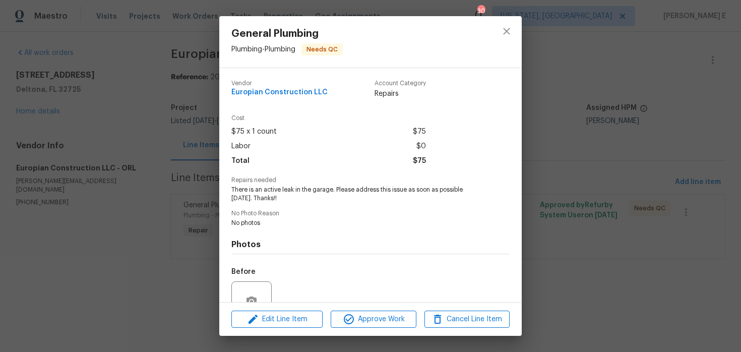
scroll to position [95, 0]
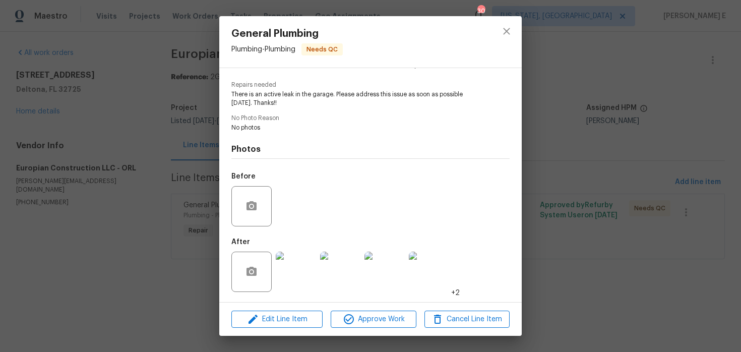
click at [135, 243] on div "General Plumbing Plumbing - Plumbing Needs QC Vendor Europian Construction LLC …" at bounding box center [370, 176] width 741 height 352
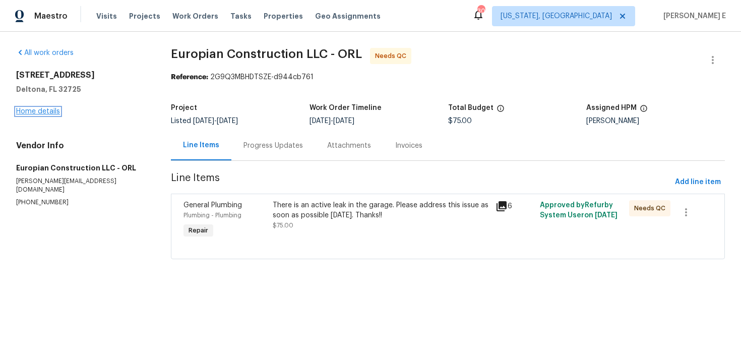
click at [37, 110] on link "Home details" at bounding box center [38, 111] width 44 height 7
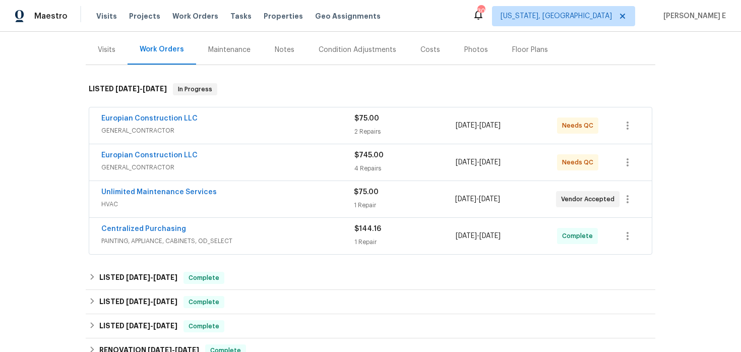
scroll to position [127, 0]
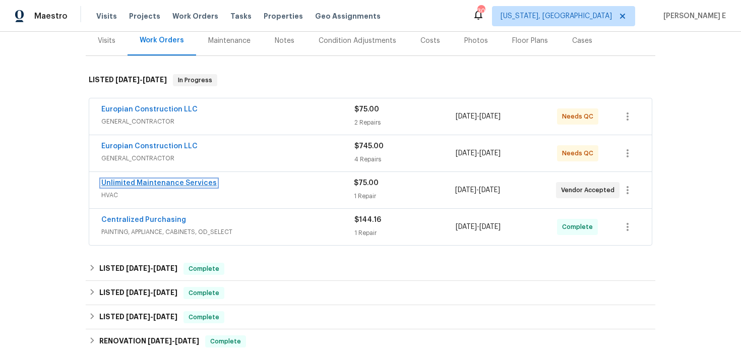
click at [161, 185] on link "Unlimited Maintenance Services" at bounding box center [158, 183] width 115 height 7
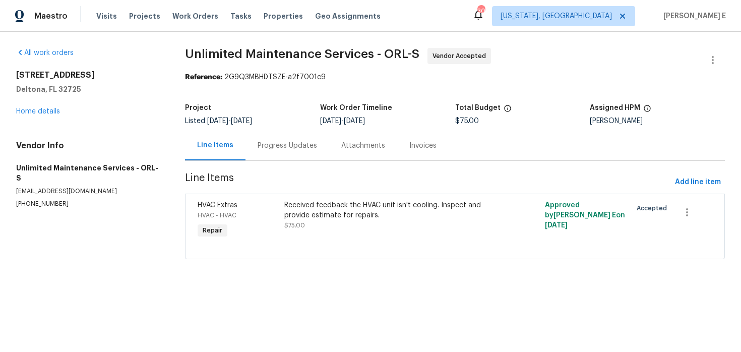
click at [263, 141] on div "Progress Updates" at bounding box center [288, 146] width 60 height 10
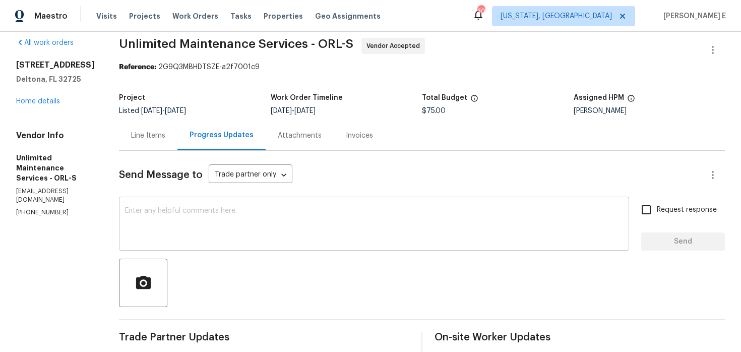
click at [244, 212] on textarea at bounding box center [374, 224] width 498 height 35
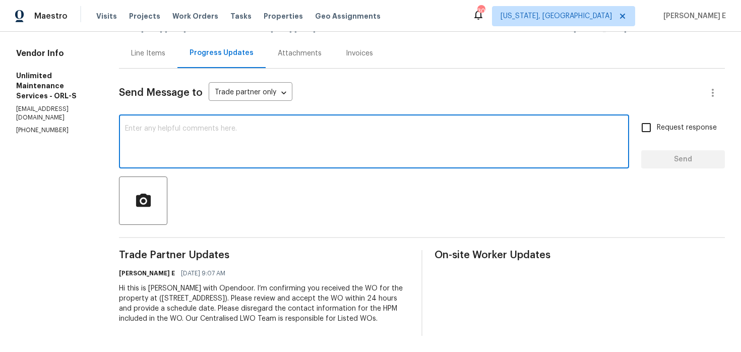
scroll to position [67, 0]
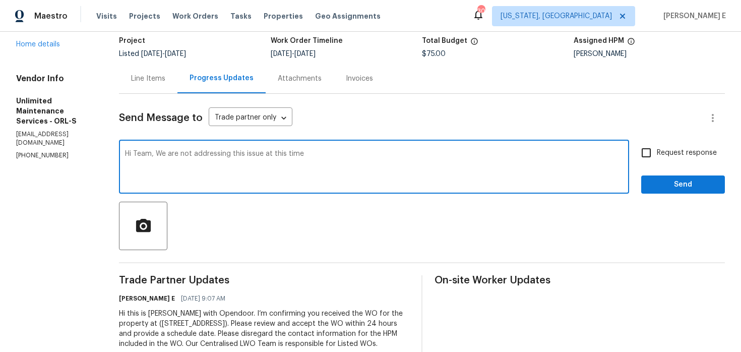
click at [313, 154] on textarea "Hi Team, We are not addressing this issue at this time" at bounding box center [374, 167] width 498 height 35
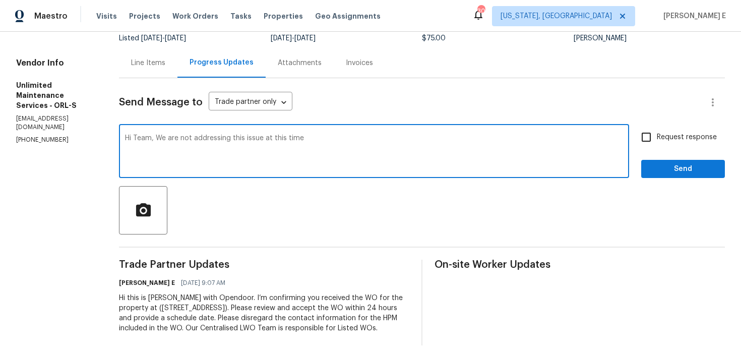
drag, startPoint x: 240, startPoint y: 141, endPoint x: 240, endPoint y: 165, distance: 24.2
click at [240, 141] on textarea "Hi Team, We are not addressing this issue at this time" at bounding box center [374, 152] width 498 height 35
click at [330, 141] on textarea "Hi Team, We are not addressing this HVAC issue at this time" at bounding box center [374, 152] width 498 height 35
drag, startPoint x: 154, startPoint y: 141, endPoint x: 160, endPoint y: 174, distance: 33.8
click at [154, 149] on textarea "Hi Team, We are not addressing this HVAC issue at this time, we will let you kn…" at bounding box center [374, 152] width 498 height 35
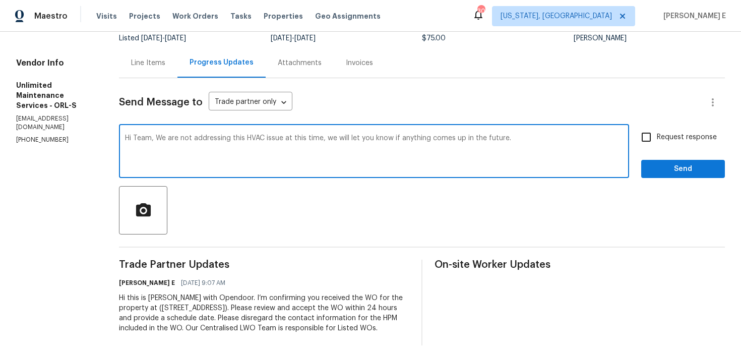
paste textarea "’re not addressing this HVAC issue at this time. We’"
type textarea "Hi Team, We’re not addressing this HVAC issue at this time. We’ll let you know …"
click at [679, 140] on span "Request response" at bounding box center [687, 137] width 60 height 11
click at [657, 140] on input "Request response" at bounding box center [646, 137] width 21 height 21
checkbox input "true"
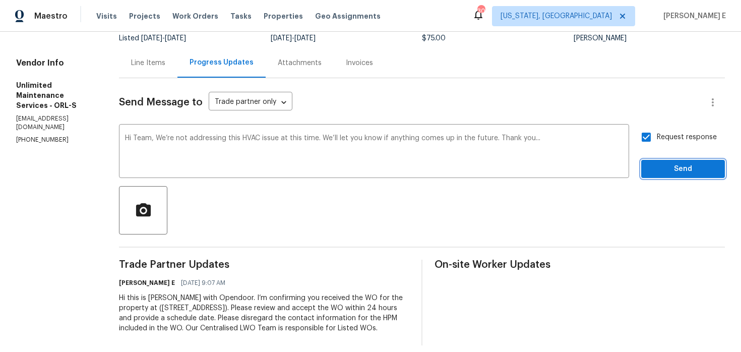
click at [697, 178] on button "Send" at bounding box center [683, 169] width 84 height 19
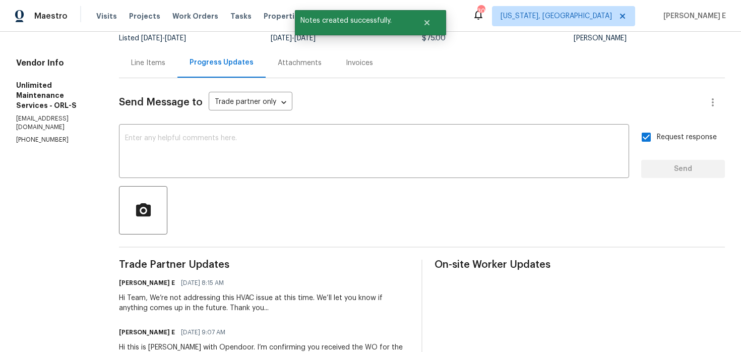
scroll to position [0, 0]
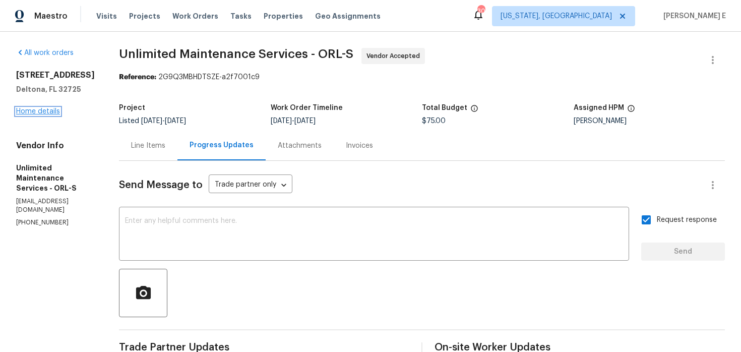
click at [52, 113] on link "Home details" at bounding box center [38, 111] width 44 height 7
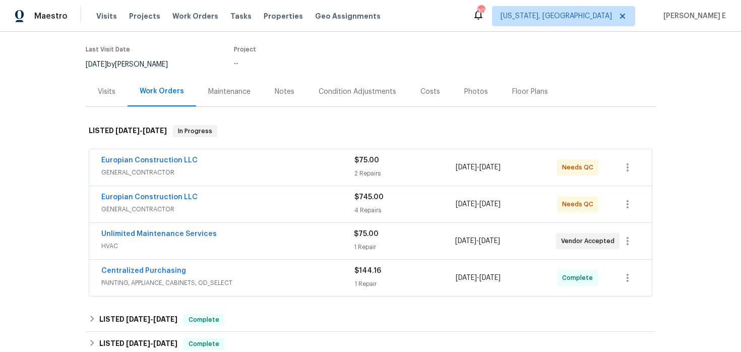
scroll to position [77, 0]
click at [157, 160] on link "Europian Construction LLC" at bounding box center [149, 159] width 96 height 7
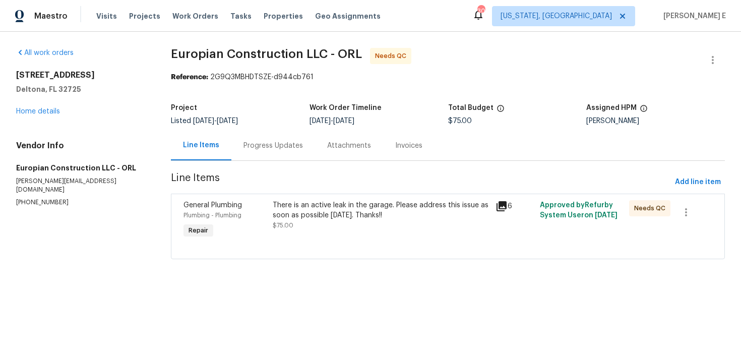
click at [265, 151] on div "Progress Updates" at bounding box center [273, 146] width 84 height 30
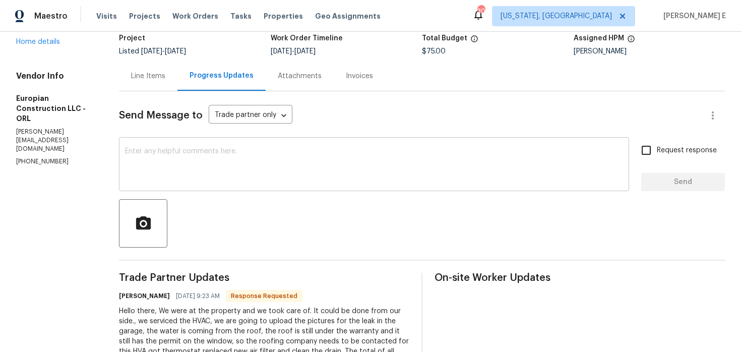
click at [272, 154] on textarea at bounding box center [374, 165] width 498 height 35
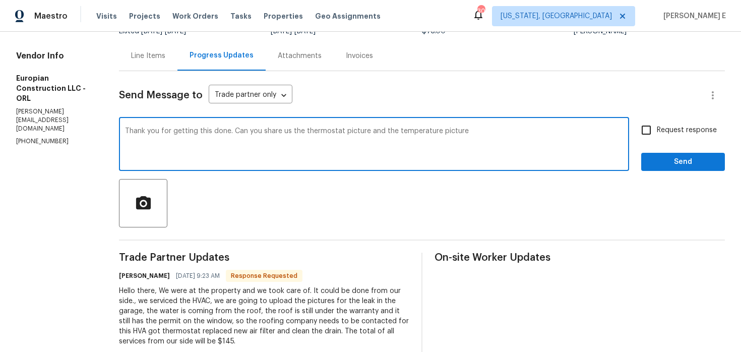
scroll to position [82, 0]
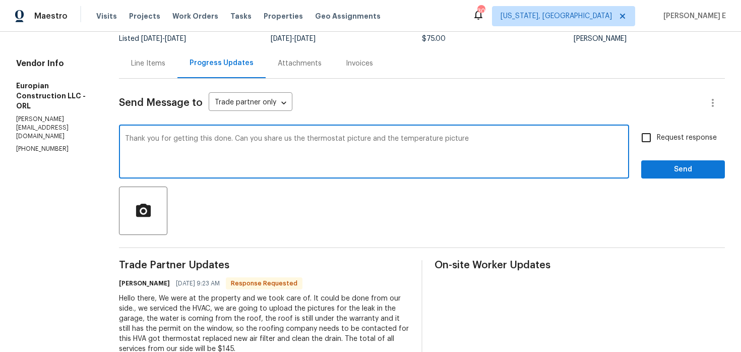
drag, startPoint x: 438, startPoint y: 137, endPoint x: 441, endPoint y: 194, distance: 57.0
click at [438, 137] on textarea "Thank you for getting this done. Can you share us the thermostat picture and th…" at bounding box center [374, 152] width 498 height 35
click at [510, 155] on textarea "Thank you for getting this done. Can you share us the thermostat picture and th…" at bounding box center [374, 152] width 498 height 35
click at [238, 140] on textarea "Thank you for getting this done. Can you share us the thermostat picture and th…" at bounding box center [374, 152] width 498 height 35
paste textarea "completing this. Please send us a photo of the thermostat along with a photo sh…"
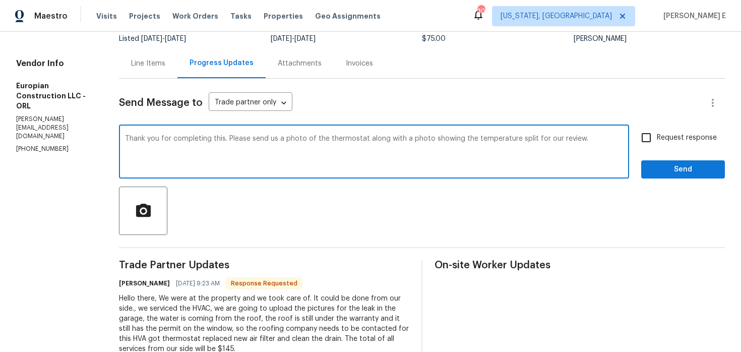
type textarea "Thank you for completing this. Please send us a photo of the thermostat along w…"
click at [675, 134] on span "Request response" at bounding box center [687, 138] width 60 height 11
click at [657, 134] on input "Request response" at bounding box center [646, 137] width 21 height 21
checkbox input "true"
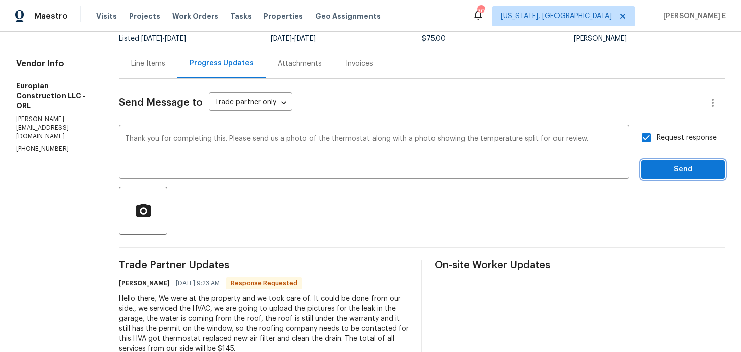
click at [664, 170] on span "Send" at bounding box center [683, 169] width 68 height 13
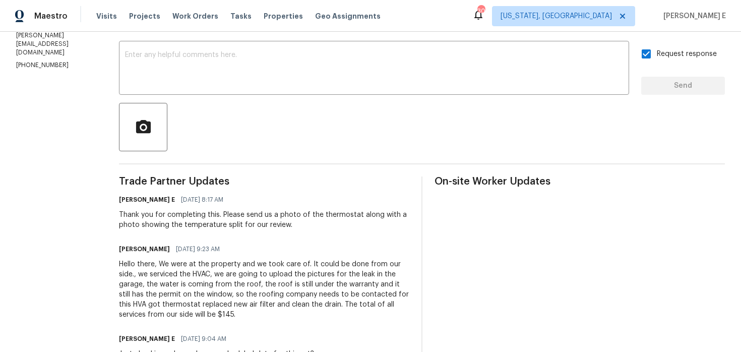
scroll to position [0, 0]
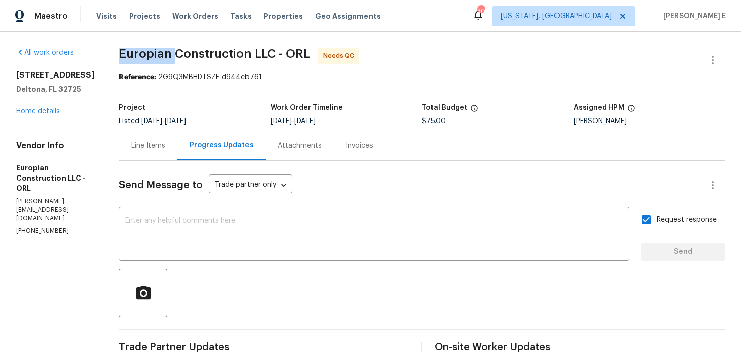
drag, startPoint x: 123, startPoint y: 52, endPoint x: 177, endPoint y: 52, distance: 54.0
click at [177, 52] on span "Europian Construction LLC - ORL" at bounding box center [214, 54] width 191 height 12
click at [157, 142] on div "Line Items" at bounding box center [148, 146] width 34 height 10
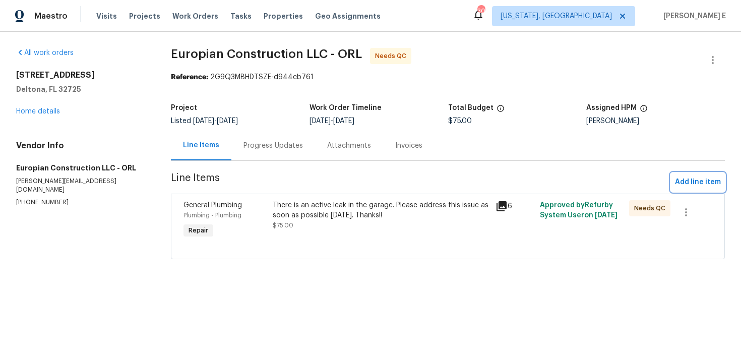
click at [698, 183] on span "Add line item" at bounding box center [698, 182] width 46 height 13
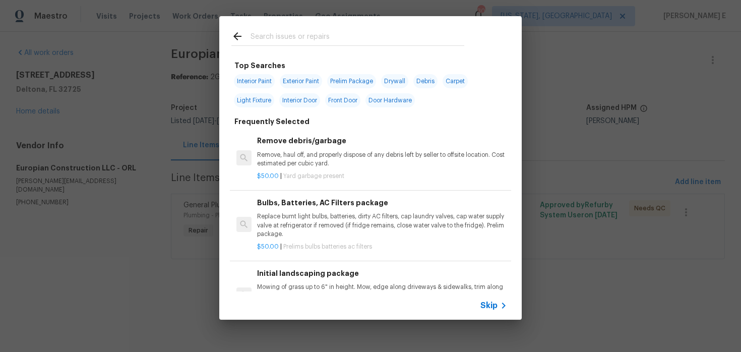
click at [500, 299] on div "Skip" at bounding box center [370, 305] width 303 height 28
click at [490, 304] on span "Skip" at bounding box center [489, 306] width 17 height 10
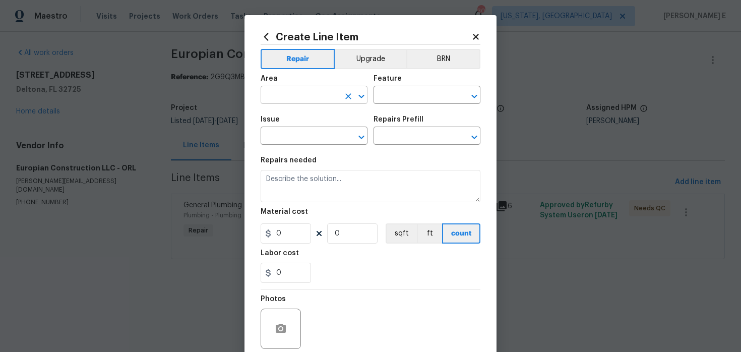
click at [306, 100] on input "text" at bounding box center [300, 96] width 79 height 16
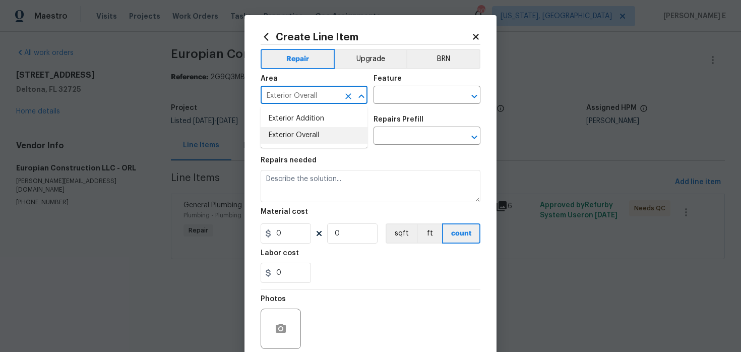
type input "Exterior Overall"
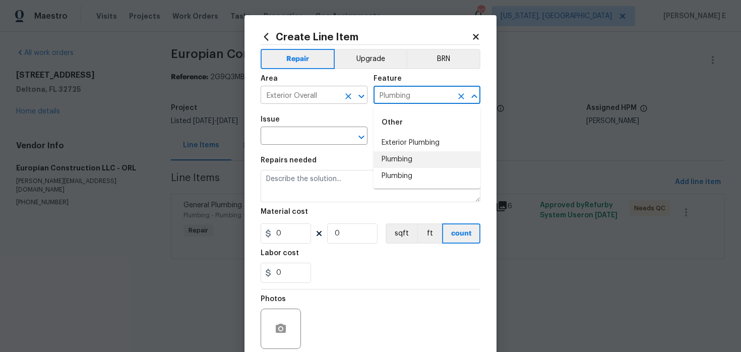
type input "Plumbing"
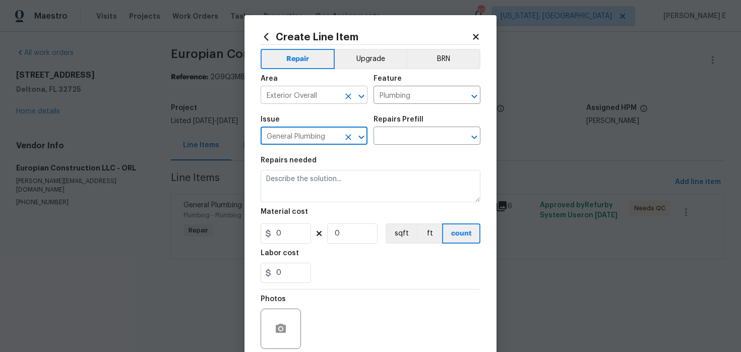
type input "General Plumbing"
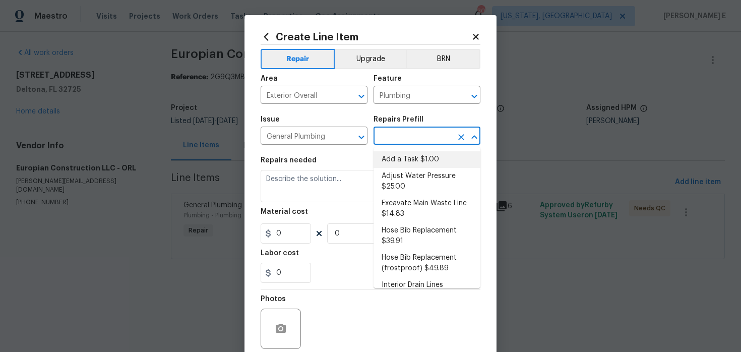
click at [421, 154] on li "Add a Task $1.00" at bounding box center [427, 159] width 107 height 17
type input "Add a Task $1.00"
type textarea "HPM to detail"
type input "1"
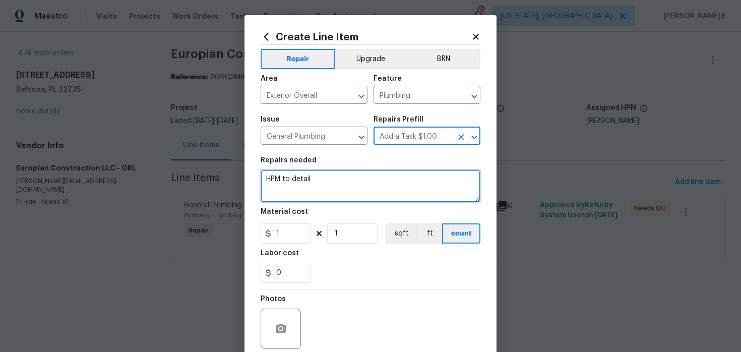
click at [299, 191] on textarea "HPM to detail" at bounding box center [371, 186] width 220 height 32
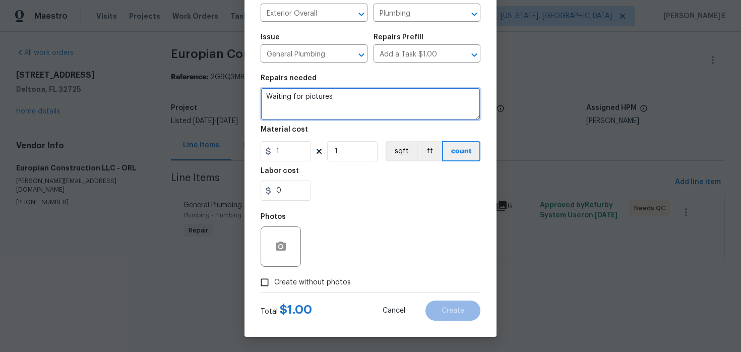
type textarea "Waiting for pictures"
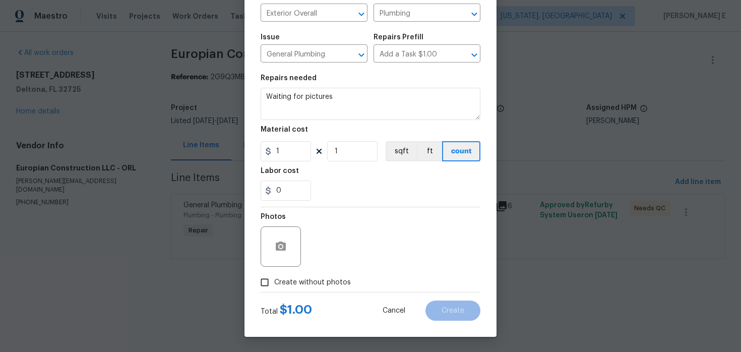
click at [294, 293] on div "Total $ 1.00 Cancel Create" at bounding box center [371, 306] width 220 height 28
click at [303, 284] on span "Create without photos" at bounding box center [312, 282] width 77 height 11
click at [274, 284] on input "Create without photos" at bounding box center [264, 282] width 19 height 19
checkbox input "true"
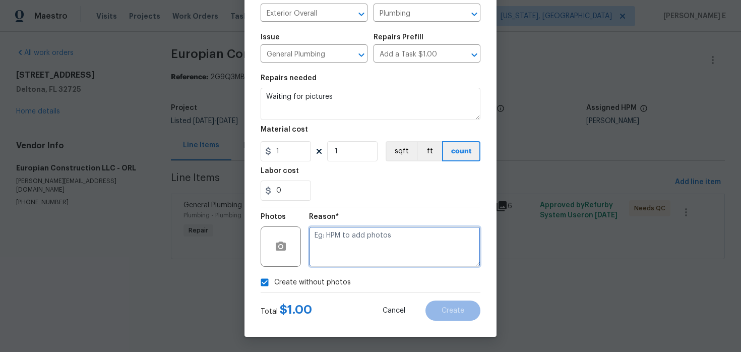
click at [344, 246] on textarea at bounding box center [394, 246] width 171 height 40
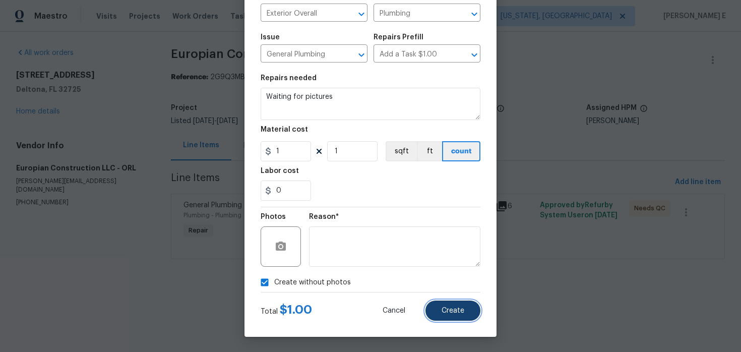
click at [469, 316] on button "Create" at bounding box center [453, 311] width 55 height 20
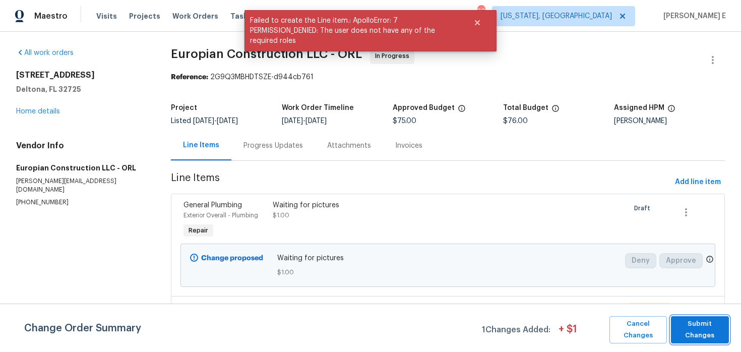
click at [692, 335] on span "Submit Changes" at bounding box center [700, 329] width 48 height 23
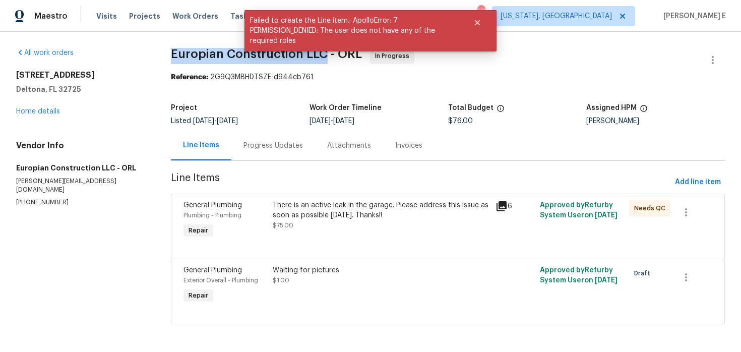
drag, startPoint x: 171, startPoint y: 51, endPoint x: 318, endPoint y: 66, distance: 147.5
click at [320, 64] on span "Europian Construction LLC - ORL In Progress" at bounding box center [436, 60] width 530 height 24
click at [318, 66] on span "Europian Construction LLC - ORL In Progress" at bounding box center [436, 60] width 530 height 24
drag, startPoint x: 172, startPoint y: 54, endPoint x: 334, endPoint y: 55, distance: 161.9
click at [334, 55] on span "Europian Construction LLC - ORL" at bounding box center [266, 54] width 191 height 12
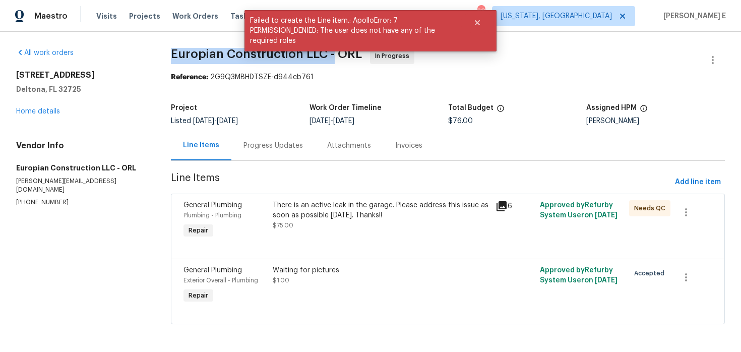
copy span "Europian Construction LLC -"
click at [252, 141] on div "Progress Updates" at bounding box center [274, 146] width 60 height 10
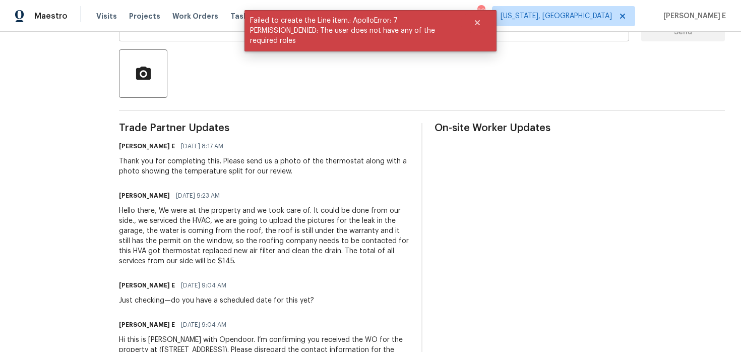
scroll to position [255, 0]
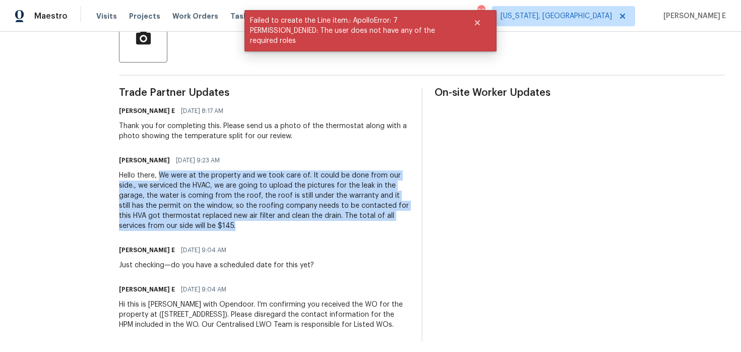
drag, startPoint x: 163, startPoint y: 175, endPoint x: 220, endPoint y: 227, distance: 76.8
click at [220, 227] on div "Hello there, We were at the property and we took care of. It could be done from…" at bounding box center [264, 200] width 290 height 61
copy div "We were at the property and we took care of. It could be done from our side., w…"
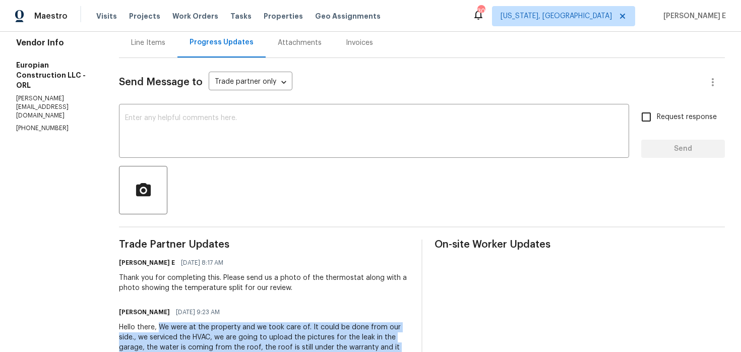
scroll to position [0, 0]
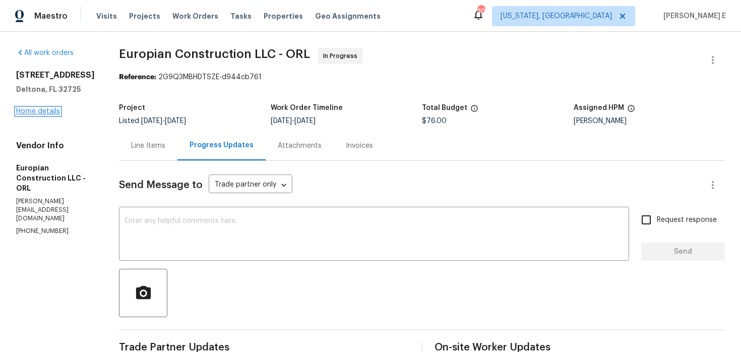
click at [45, 108] on link "Home details" at bounding box center [38, 111] width 44 height 7
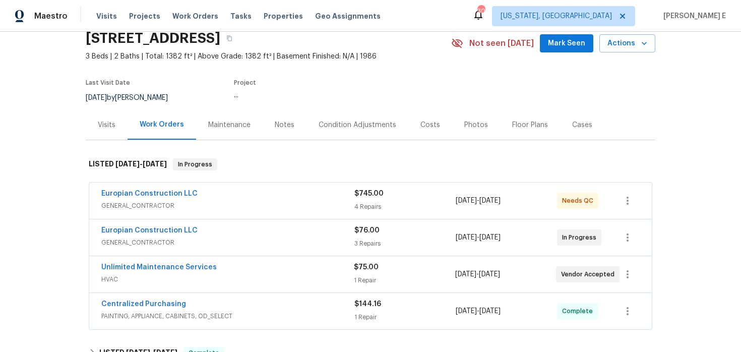
scroll to position [81, 0]
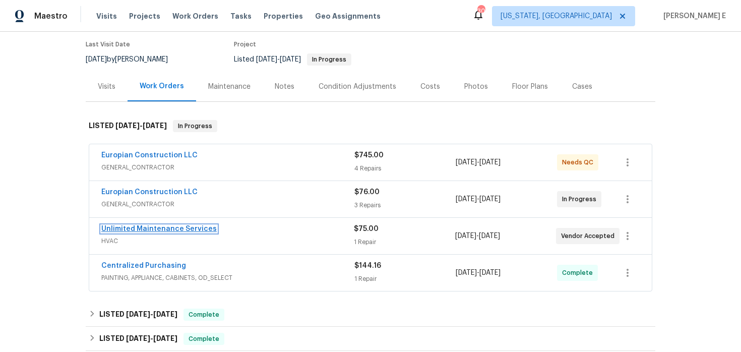
click at [191, 231] on link "Unlimited Maintenance Services" at bounding box center [158, 228] width 115 height 7
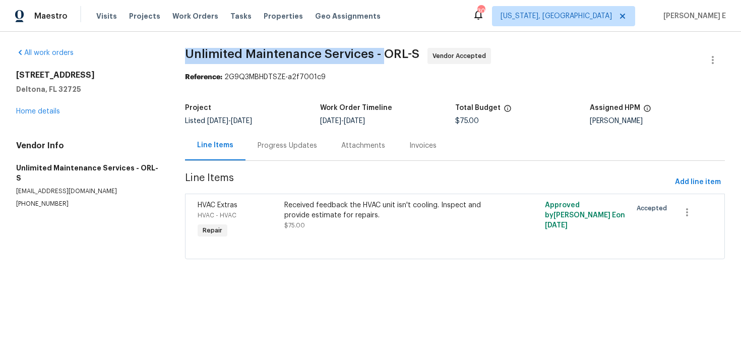
drag, startPoint x: 188, startPoint y: 56, endPoint x: 387, endPoint y: 57, distance: 198.7
click at [387, 57] on span "Unlimited Maintenance Services - ORL-S" at bounding box center [302, 54] width 234 height 12
copy span "Unlimited Maintenance Services -"
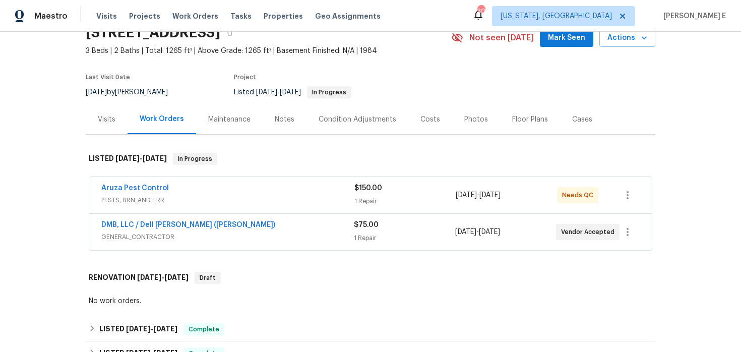
scroll to position [50, 0]
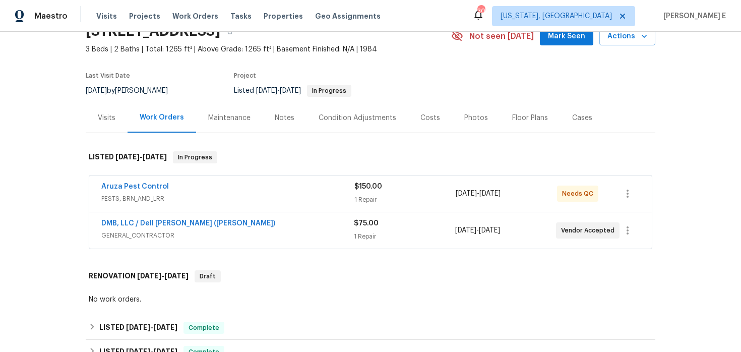
click at [206, 193] on div "Aruza Pest Control" at bounding box center [227, 188] width 253 height 12
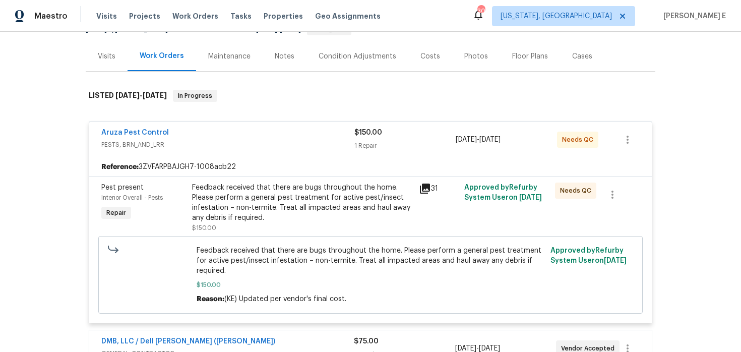
scroll to position [112, 0]
click at [131, 133] on link "Aruza Pest Control" at bounding box center [135, 132] width 68 height 7
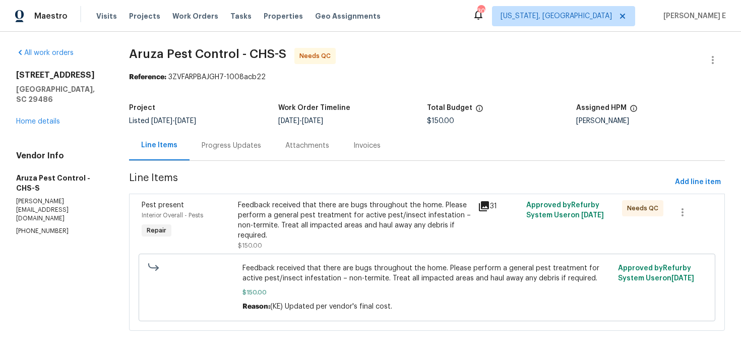
click at [222, 146] on div "Progress Updates" at bounding box center [232, 146] width 60 height 10
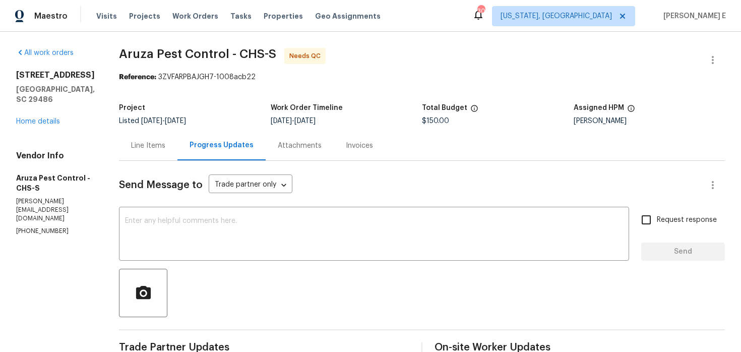
click at [158, 150] on div "Line Items" at bounding box center [148, 146] width 34 height 10
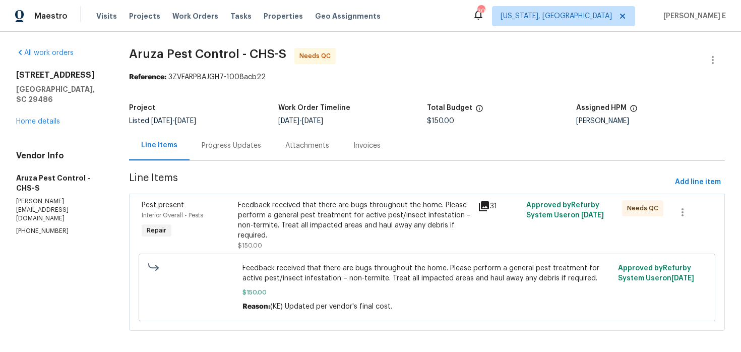
click at [325, 221] on div "Feedback received that there are bugs throughout the home. Please perform a gen…" at bounding box center [355, 220] width 234 height 40
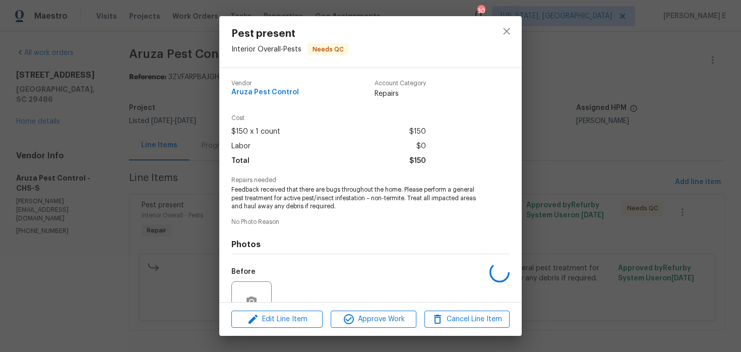
scroll to position [95, 0]
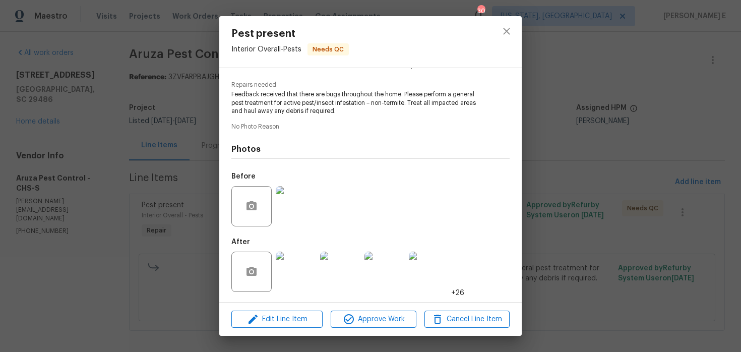
click at [300, 278] on img at bounding box center [296, 272] width 40 height 40
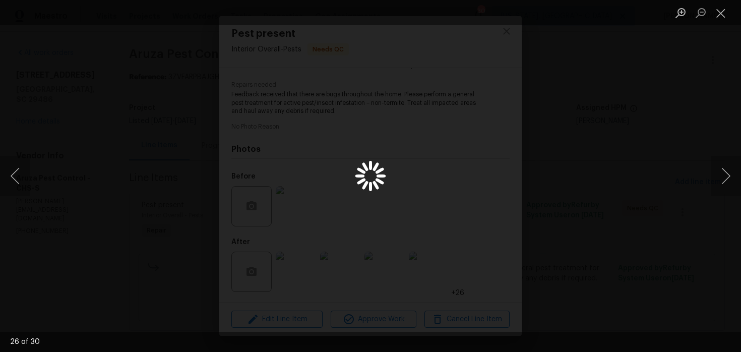
click at [599, 157] on div "Lightbox" at bounding box center [370, 176] width 741 height 352
click at [660, 115] on div "Lightbox" at bounding box center [370, 176] width 741 height 352
click at [721, 17] on button "Close lightbox" at bounding box center [721, 13] width 20 height 18
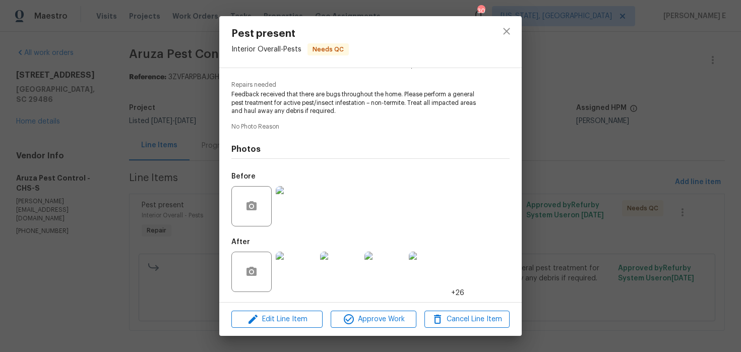
click at [623, 64] on div "Pest present Interior Overall - Pests Needs QC Vendor Aruza Pest Control Accoun…" at bounding box center [370, 176] width 741 height 352
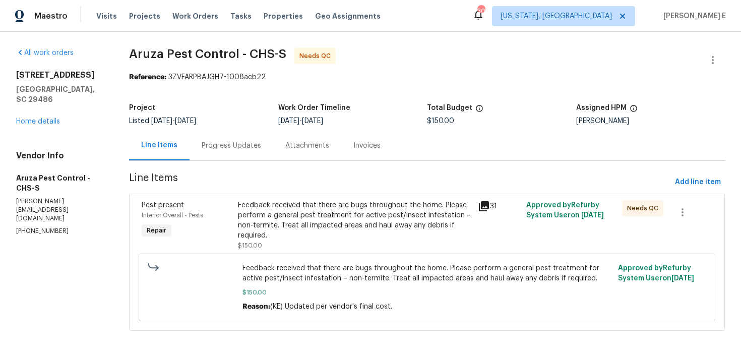
click at [216, 153] on div "Progress Updates" at bounding box center [232, 146] width 84 height 30
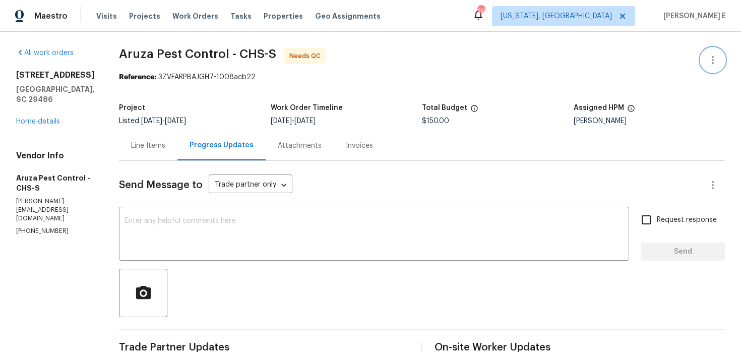
click at [716, 58] on icon "button" at bounding box center [713, 60] width 12 height 12
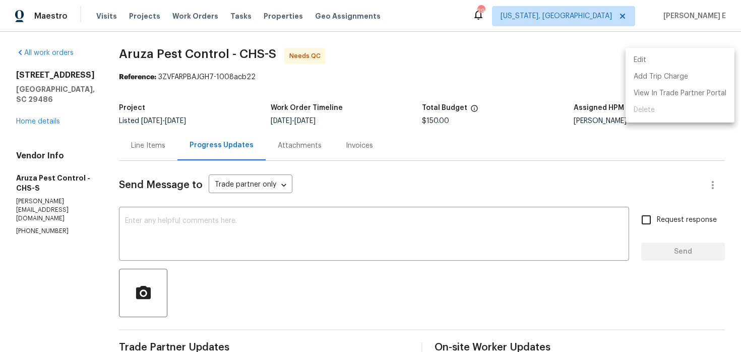
click at [637, 64] on li "Edit" at bounding box center [680, 60] width 109 height 17
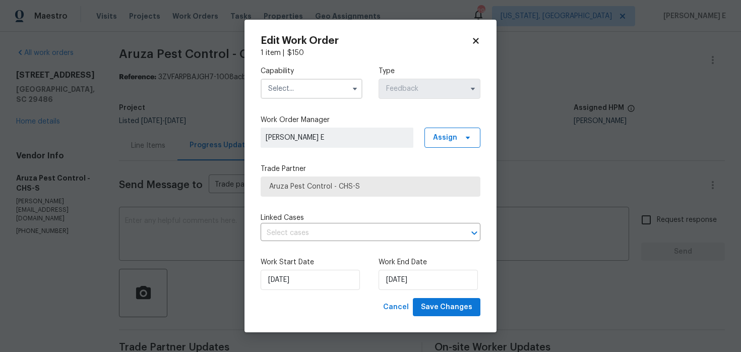
click at [326, 94] on input "text" at bounding box center [312, 89] width 102 height 20
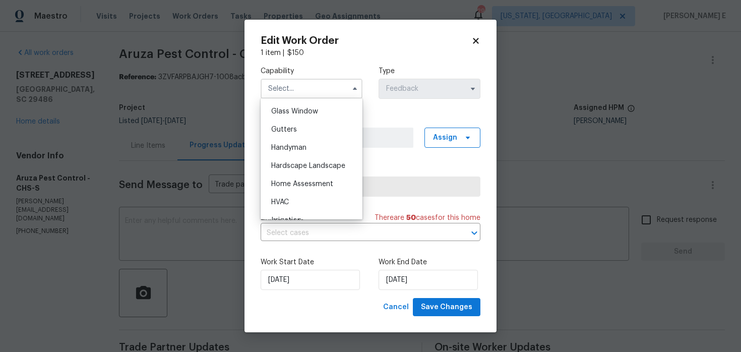
scroll to position [518, 0]
click at [317, 150] on div "Handyman" at bounding box center [311, 147] width 97 height 18
type input "Handyman"
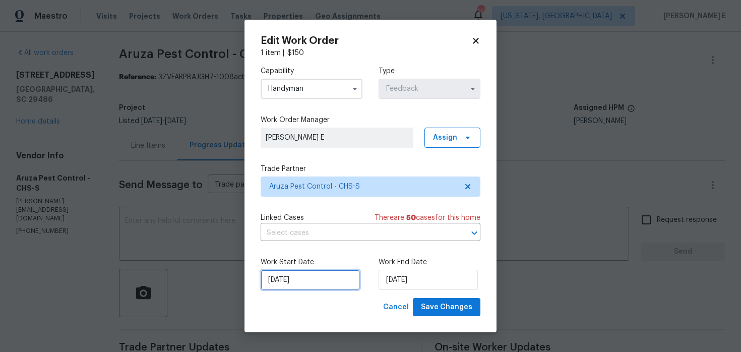
click at [317, 284] on input "[DATE]" at bounding box center [310, 280] width 99 height 20
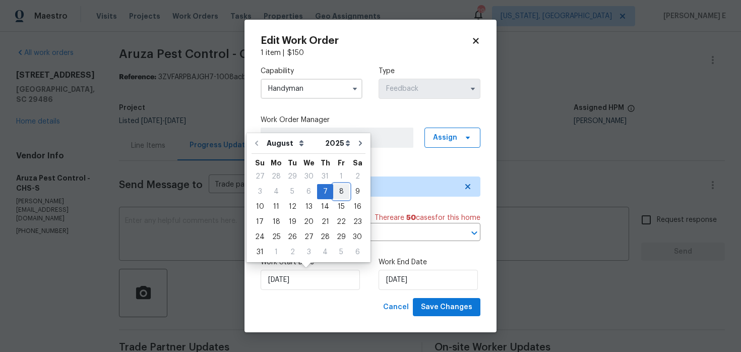
click at [338, 194] on div "8" at bounding box center [341, 192] width 16 height 14
type input "[DATE]"
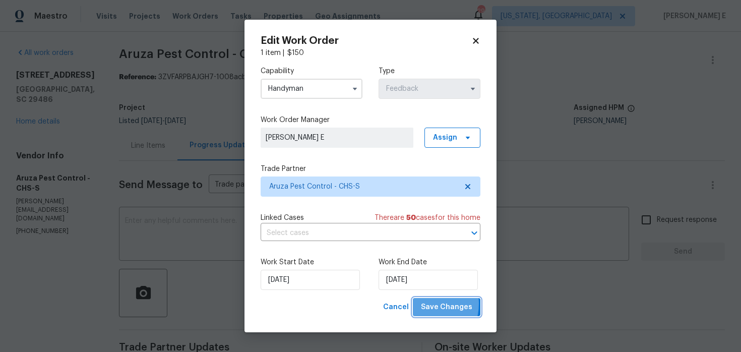
click at [424, 304] on button "Save Changes" at bounding box center [447, 307] width 68 height 19
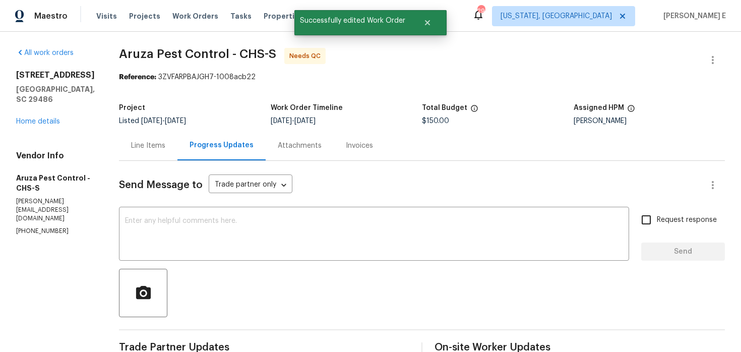
click at [138, 156] on div "Line Items" at bounding box center [148, 146] width 58 height 30
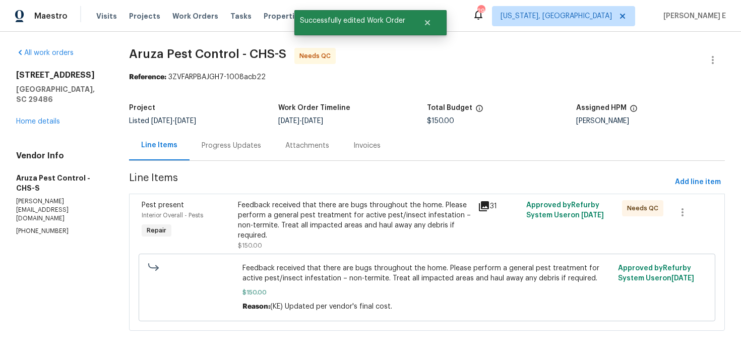
click at [333, 235] on div "Feedback received that there are bugs throughout the home. Please perform a gen…" at bounding box center [355, 220] width 234 height 40
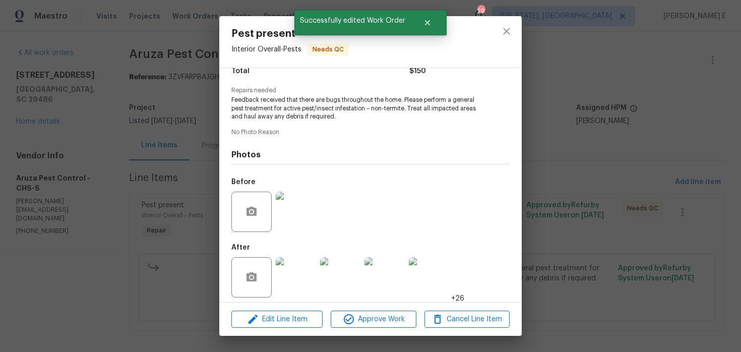
scroll to position [95, 0]
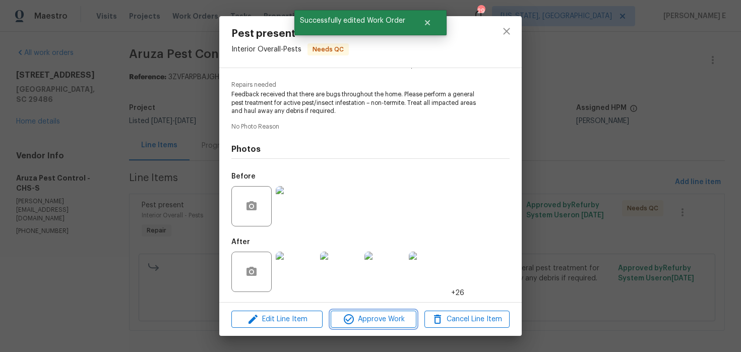
click at [357, 314] on span "Approve Work" at bounding box center [373, 319] width 79 height 13
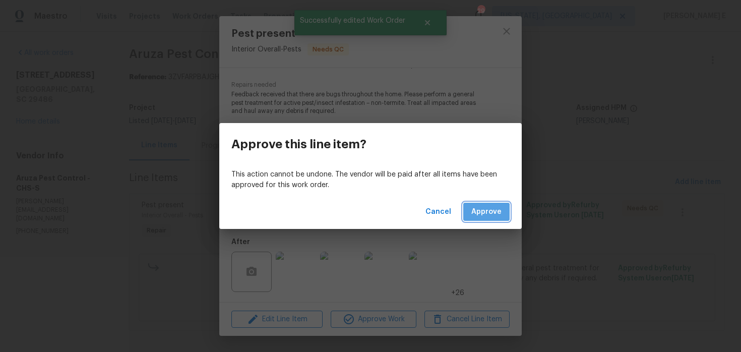
click at [475, 218] on button "Approve" at bounding box center [486, 212] width 46 height 19
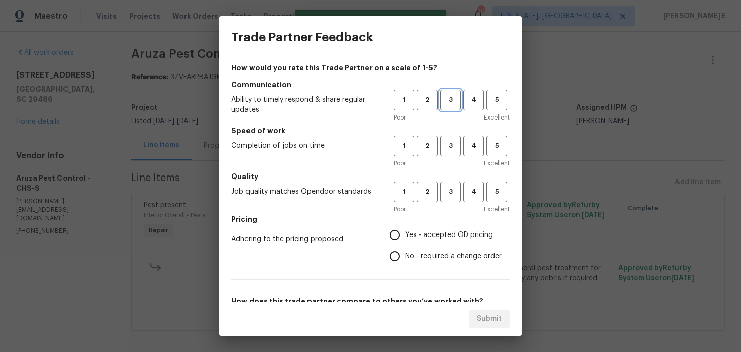
click at [452, 102] on span "3" at bounding box center [450, 100] width 19 height 12
click at [447, 154] on button "3" at bounding box center [450, 146] width 21 height 21
click at [448, 194] on span "3" at bounding box center [450, 192] width 19 height 12
click at [396, 251] on input "No - required a change order" at bounding box center [394, 256] width 21 height 21
radio input "true"
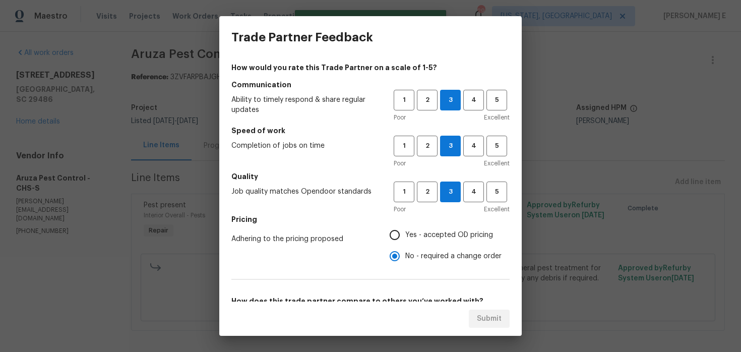
scroll to position [160, 0]
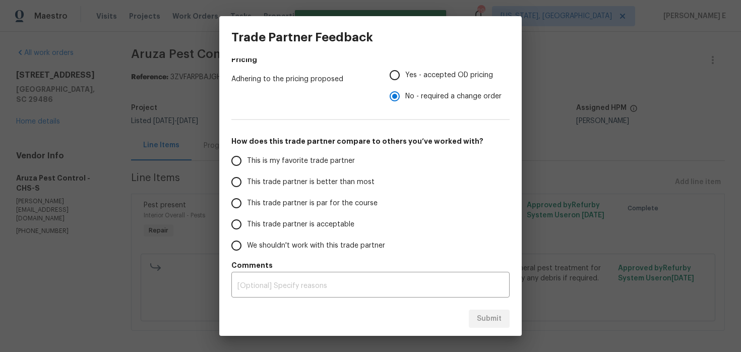
click at [365, 205] on span "This trade partner is par for the course" at bounding box center [312, 203] width 131 height 11
click at [247, 205] on input "This trade partner is par for the course" at bounding box center [236, 203] width 21 height 21
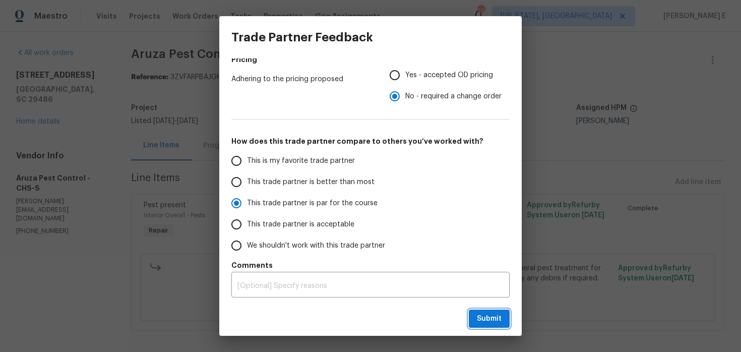
click at [483, 313] on span "Submit" at bounding box center [489, 319] width 25 height 13
radio input "true"
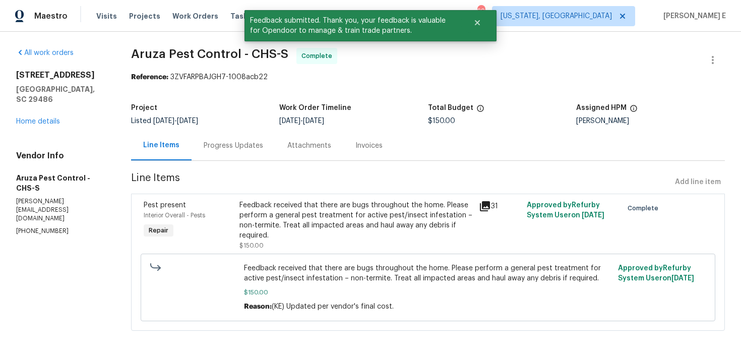
click at [257, 152] on div "Progress Updates" at bounding box center [234, 146] width 84 height 30
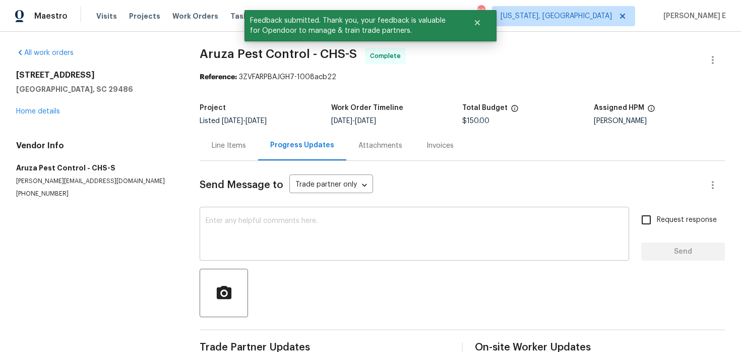
click at [248, 233] on textarea at bounding box center [415, 234] width 418 height 35
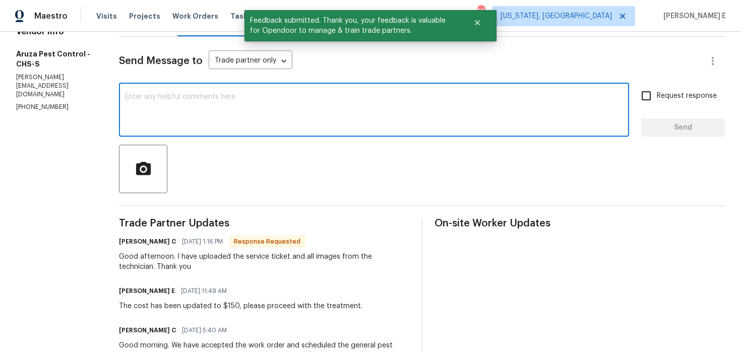
scroll to position [125, 0]
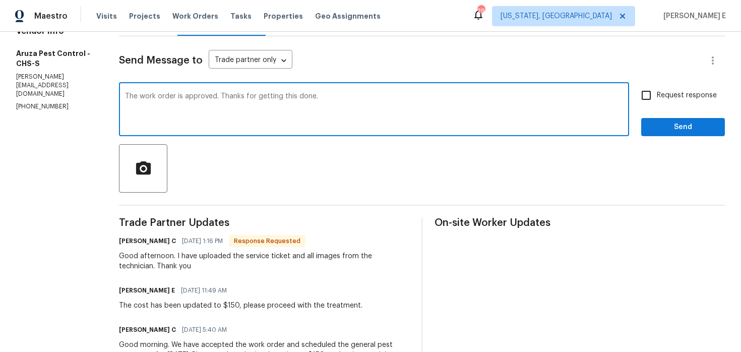
type textarea "The work order is approved. Thanks for getting this done."
click at [691, 92] on span "Request response" at bounding box center [687, 95] width 60 height 11
click at [657, 92] on input "Request response" at bounding box center [646, 95] width 21 height 21
checkbox input "true"
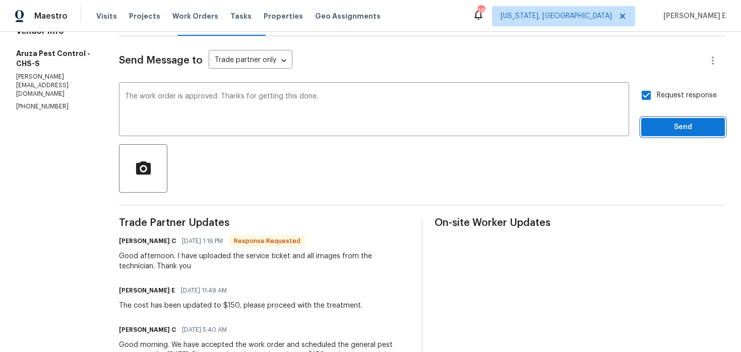
click at [668, 127] on span "Send" at bounding box center [683, 127] width 68 height 13
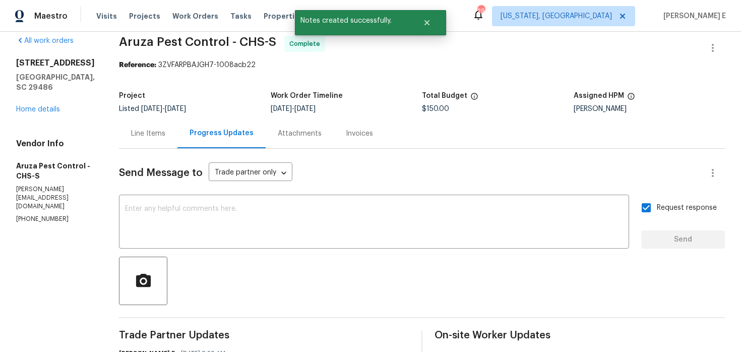
scroll to position [0, 0]
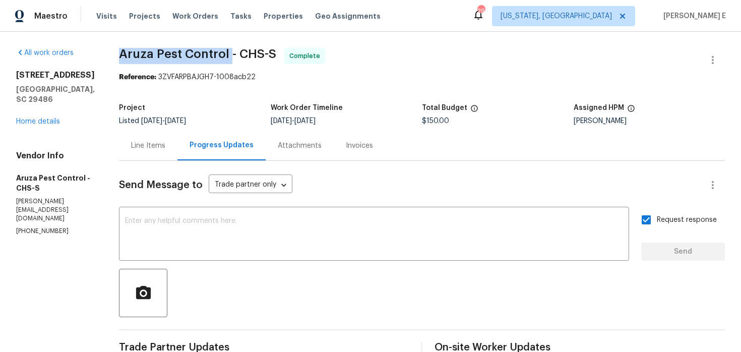
drag, startPoint x: 118, startPoint y: 51, endPoint x: 231, endPoint y: 57, distance: 113.1
click at [231, 57] on div "All work orders [STREET_ADDRESS] Home details Vendor Info Aruza Pest Control - …" at bounding box center [370, 337] width 741 height 610
copy span "Aruza Pest Control"
click at [56, 121] on link "Home details" at bounding box center [38, 121] width 44 height 7
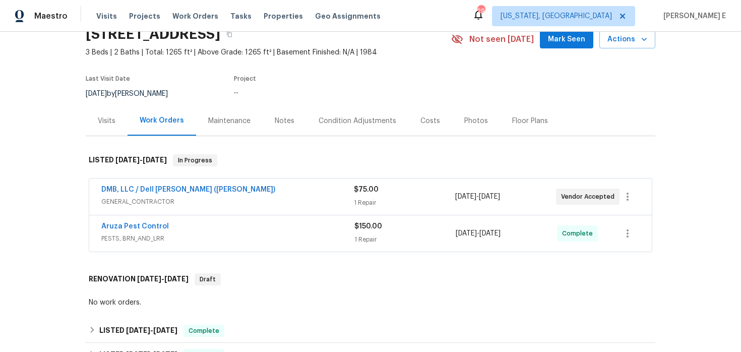
scroll to position [58, 0]
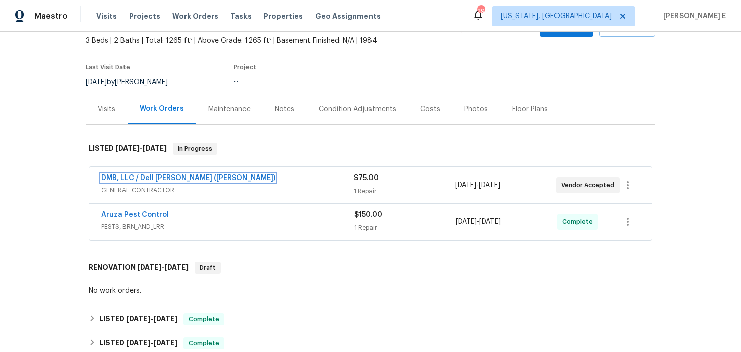
click at [138, 180] on link "DMB, LLC / Dell [PERSON_NAME] ([PERSON_NAME])" at bounding box center [188, 177] width 174 height 7
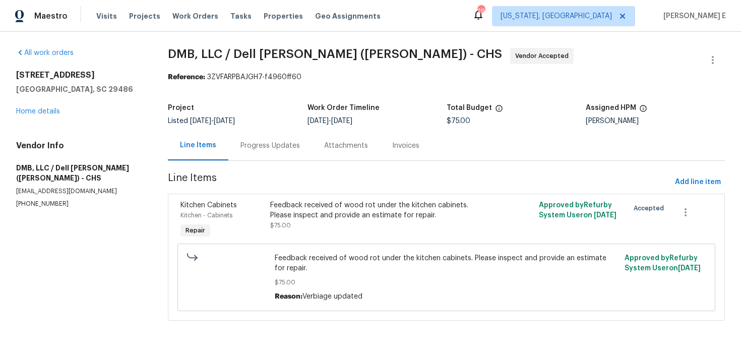
click at [271, 143] on div "Progress Updates" at bounding box center [271, 146] width 60 height 10
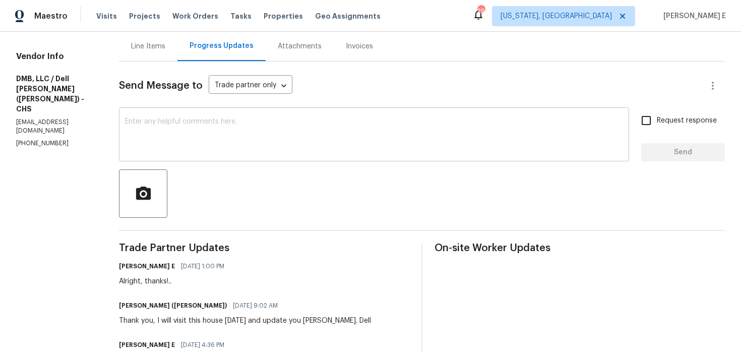
scroll to position [99, 0]
click at [426, 117] on div "x ​" at bounding box center [374, 135] width 510 height 51
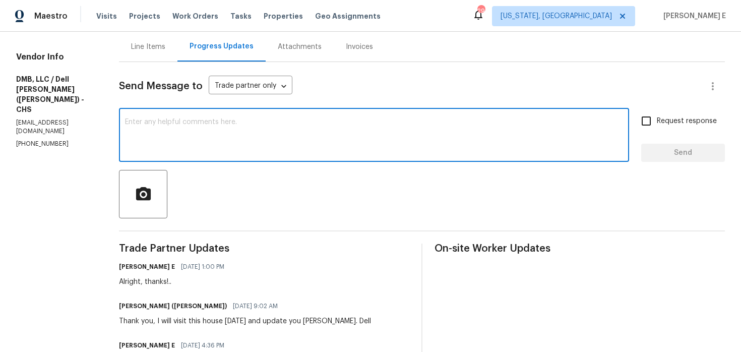
paste textarea "Just checking in—are we still on track with this work order [DATE]?"
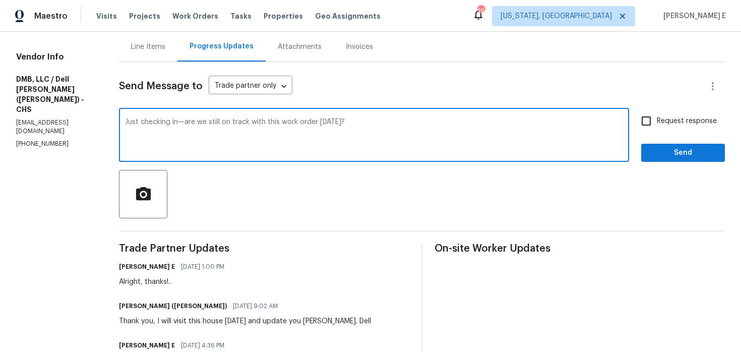
type textarea "Just checking in—are we still on track with this work order [DATE]?"
click at [644, 120] on input "Request response" at bounding box center [646, 120] width 21 height 21
checkbox input "true"
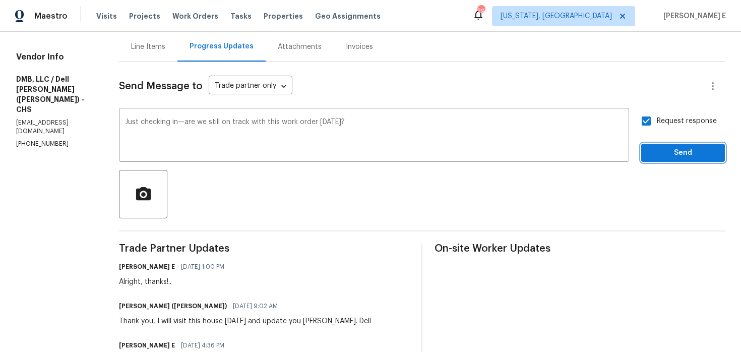
click at [673, 157] on span "Send" at bounding box center [683, 153] width 68 height 13
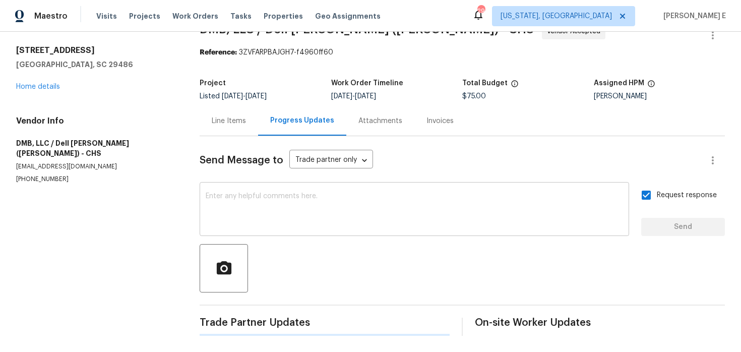
scroll to position [0, 0]
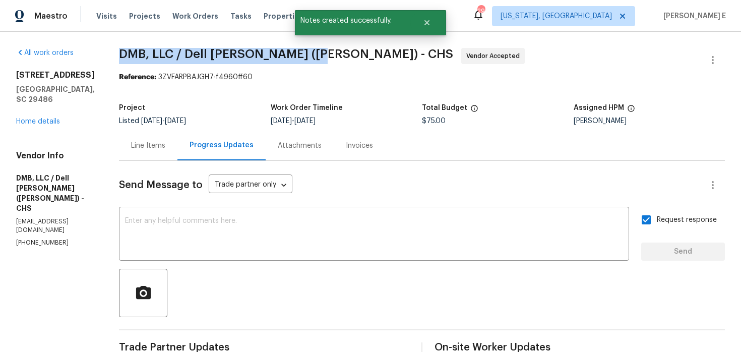
drag, startPoint x: 116, startPoint y: 56, endPoint x: 301, endPoint y: 55, distance: 185.1
click at [301, 55] on span "DMB, LLC / Dell Bryson (Heise) - CHS" at bounding box center [286, 54] width 334 height 12
copy span "DMB, LLC / Dell Bryson (Heise) -"
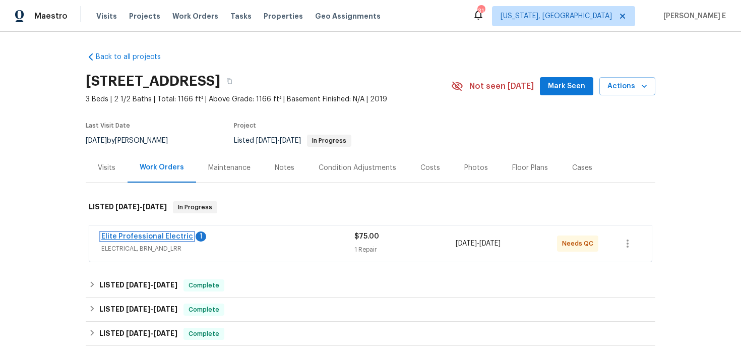
click at [168, 234] on link "Elite Professional Electric" at bounding box center [147, 236] width 92 height 7
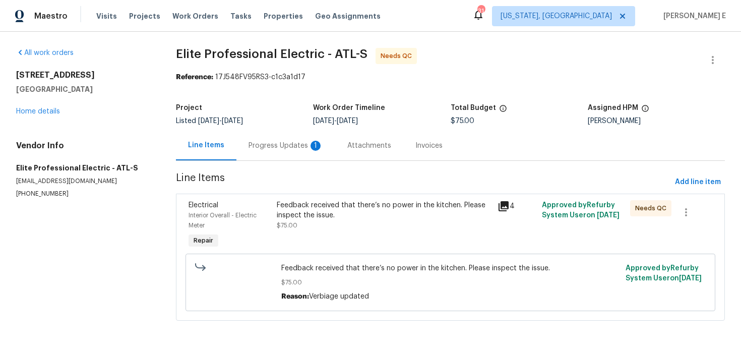
click at [277, 135] on div "Progress Updates 1" at bounding box center [285, 146] width 99 height 30
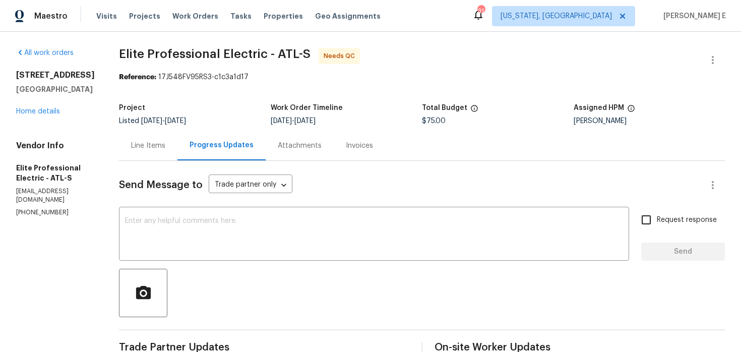
click at [165, 146] on div "Line Items" at bounding box center [148, 146] width 34 height 10
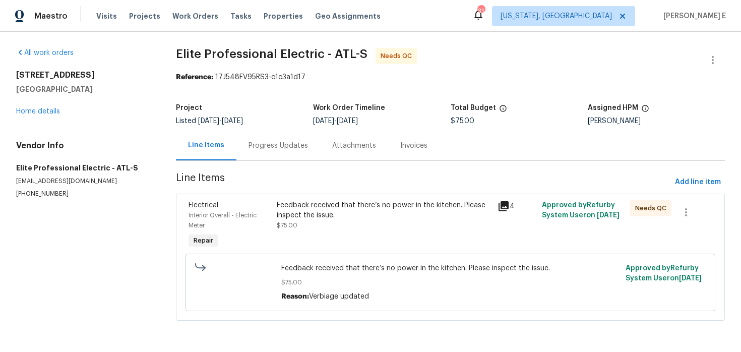
click at [281, 230] on div "Feedback received that there’s no power in the kitchen. Please inspect the issu…" at bounding box center [384, 215] width 215 height 30
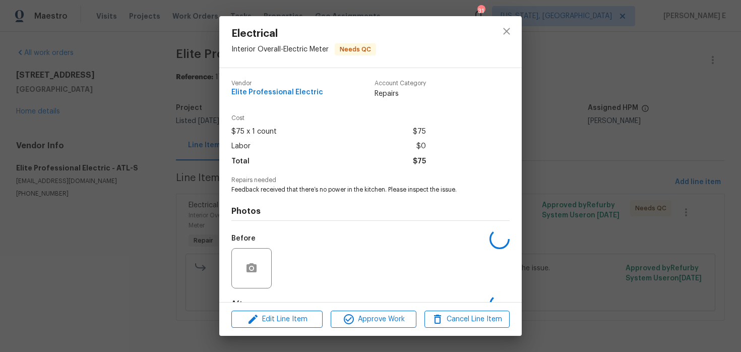
scroll to position [62, 0]
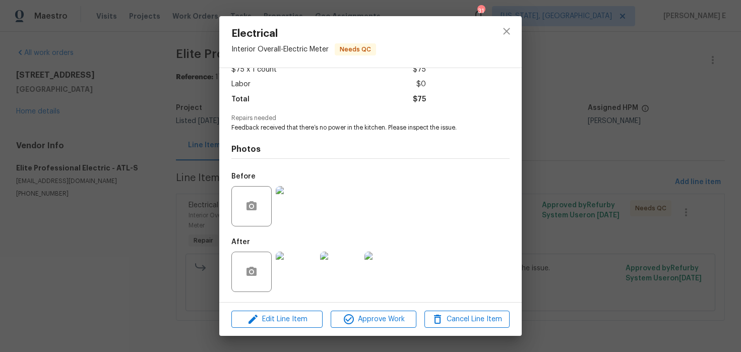
click at [300, 212] on img at bounding box center [296, 206] width 40 height 40
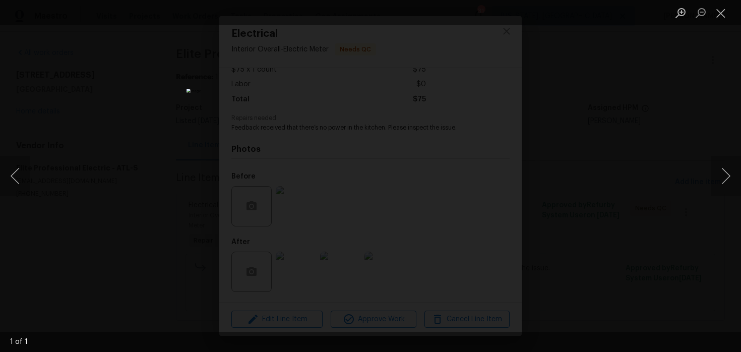
click at [609, 102] on div "Lightbox" at bounding box center [370, 176] width 741 height 352
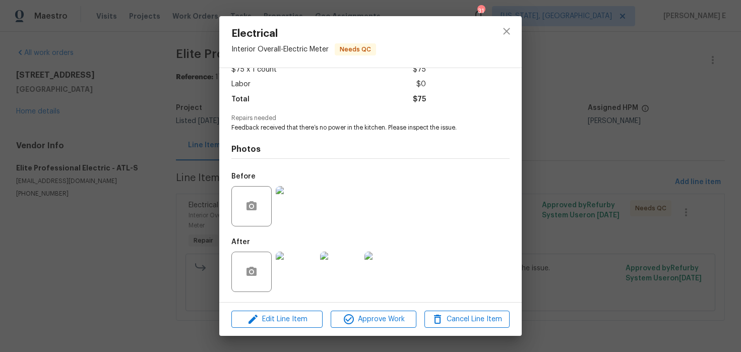
click at [298, 267] on img at bounding box center [296, 272] width 40 height 40
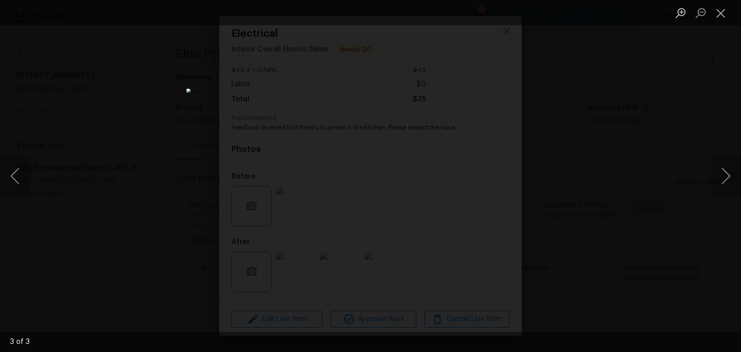
click at [568, 121] on div "Lightbox" at bounding box center [370, 176] width 741 height 352
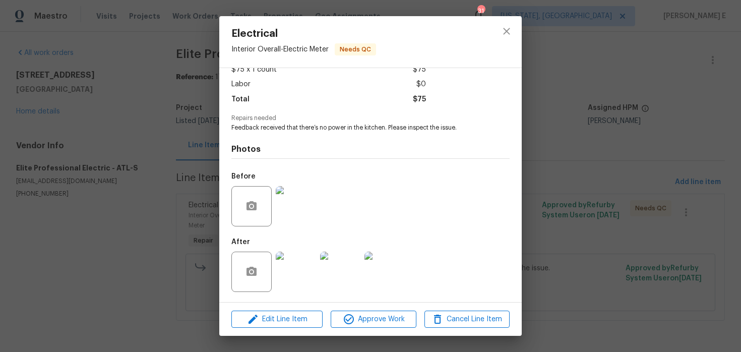
click at [615, 146] on div "Electrical Interior Overall - Electric Meter Needs QC Vendor Elite Professional…" at bounding box center [370, 176] width 741 height 352
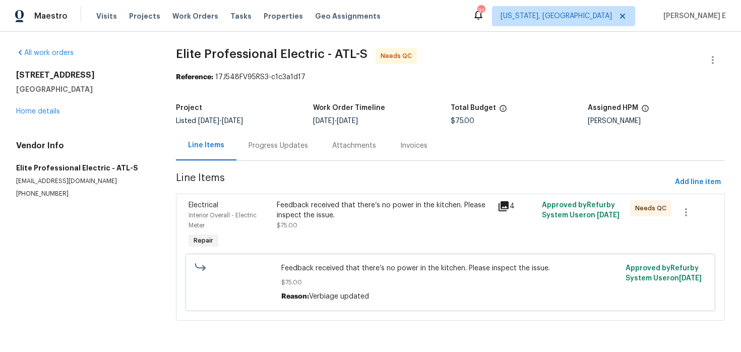
click at [282, 147] on div "Progress Updates" at bounding box center [279, 146] width 60 height 10
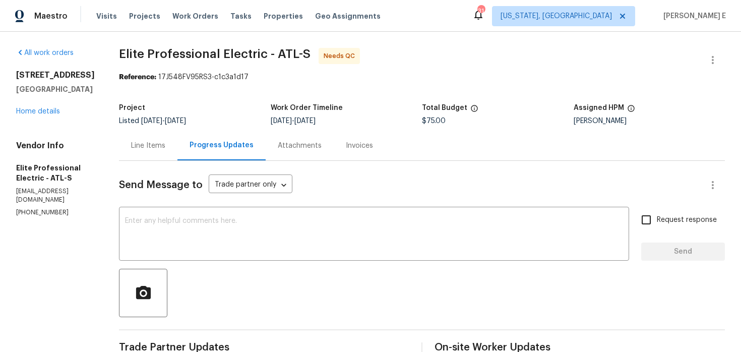
click at [168, 158] on div "Line Items" at bounding box center [148, 146] width 58 height 30
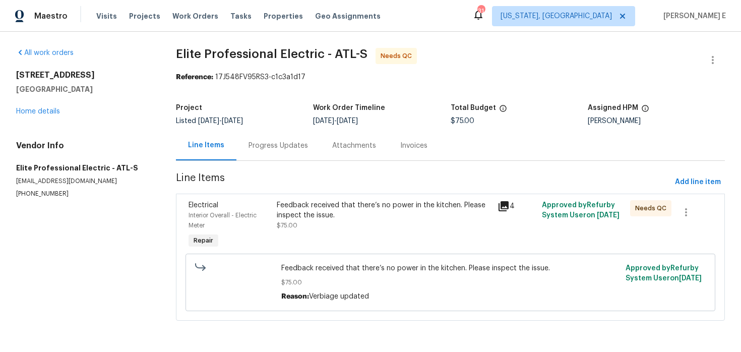
click at [275, 223] on div "Feedback received that there’s no power in the kitchen. Please inspect the issu…" at bounding box center [384, 225] width 221 height 56
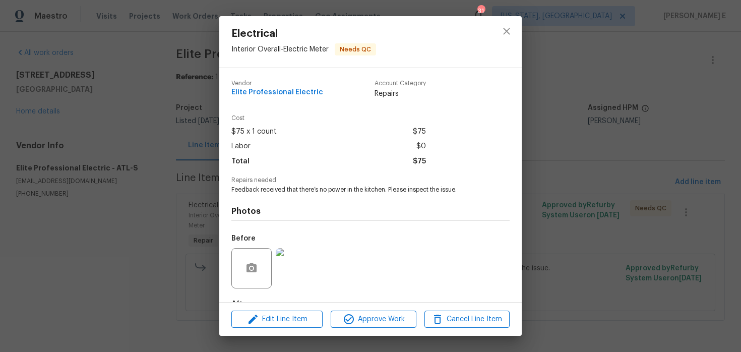
scroll to position [62, 0]
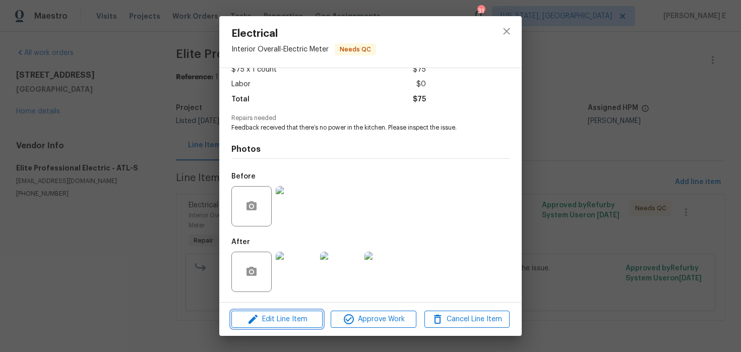
click at [281, 316] on span "Edit Line Item" at bounding box center [276, 319] width 85 height 13
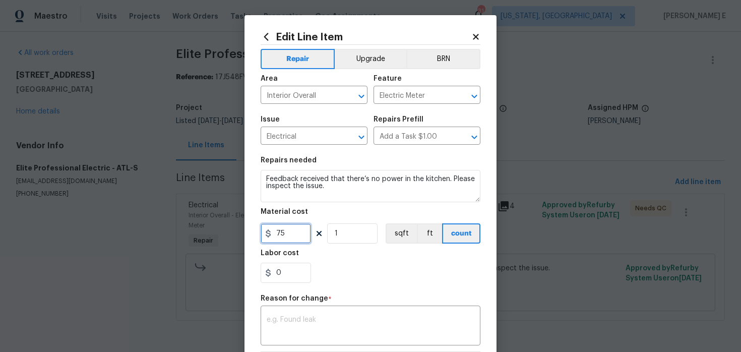
click at [285, 228] on input "75" at bounding box center [286, 233] width 50 height 20
type input "225"
click at [322, 206] on section "Repairs needed Feedback received that there’s no power in the kitchen. Please i…" at bounding box center [371, 220] width 220 height 138
click at [317, 323] on textarea at bounding box center [371, 326] width 208 height 21
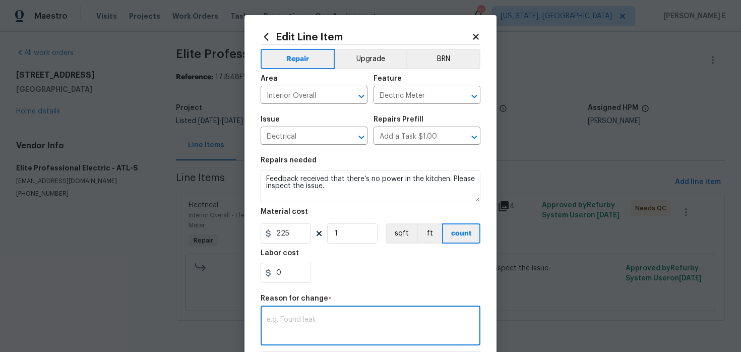
paste textarea "(KE) Updated per vendor's final cost."
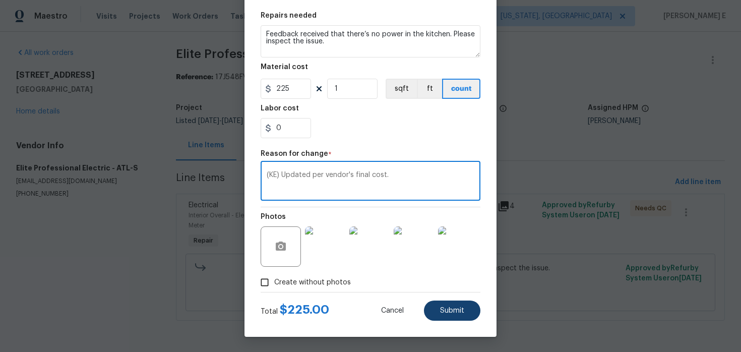
type textarea "(KE) Updated per vendor's final cost."
click at [437, 317] on button "Submit" at bounding box center [452, 311] width 56 height 20
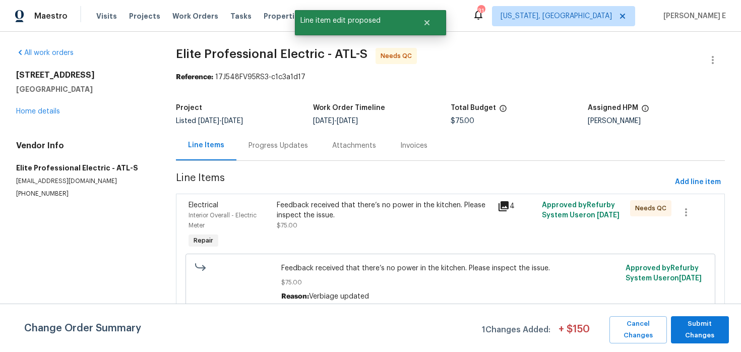
scroll to position [0, 0]
click at [694, 325] on span "Submit Changes" at bounding box center [700, 329] width 48 height 23
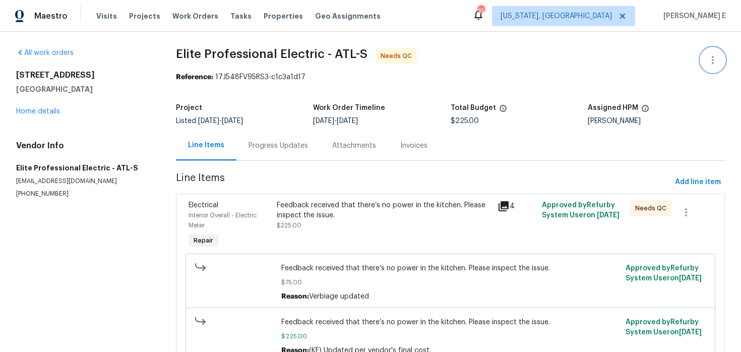
click at [712, 56] on icon "button" at bounding box center [713, 60] width 12 height 12
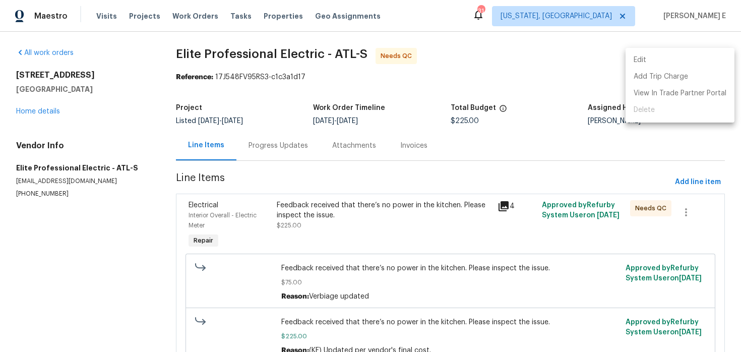
click at [631, 62] on li "Edit" at bounding box center [680, 60] width 109 height 17
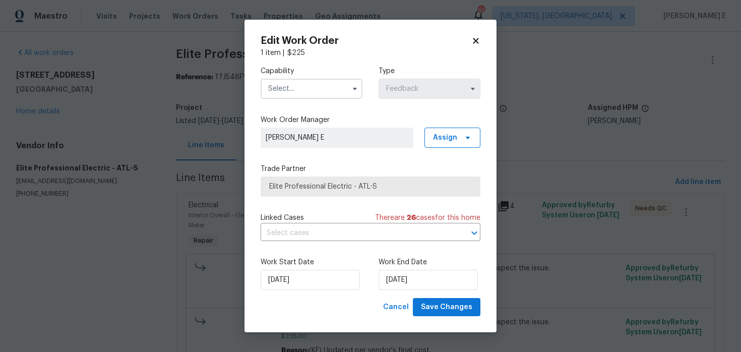
click at [345, 86] on input "text" at bounding box center [312, 89] width 102 height 20
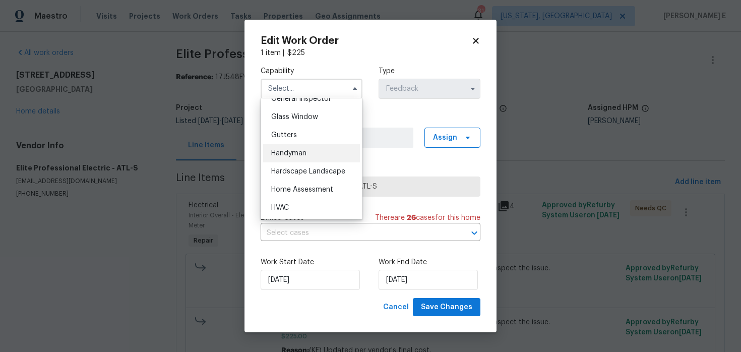
scroll to position [512, 0]
click at [322, 151] on div "Handyman" at bounding box center [311, 153] width 97 height 18
type input "Handyman"
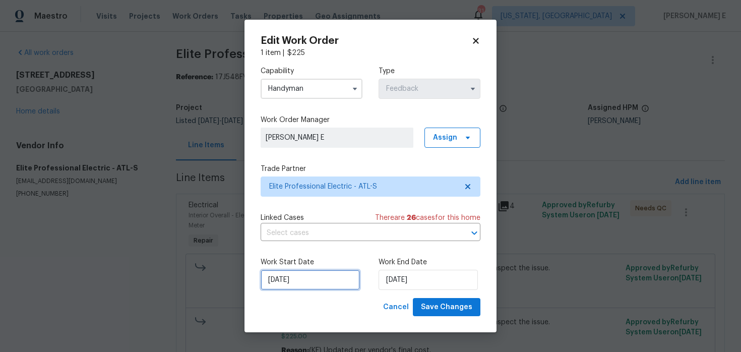
click at [308, 280] on input "[DATE]" at bounding box center [310, 280] width 99 height 20
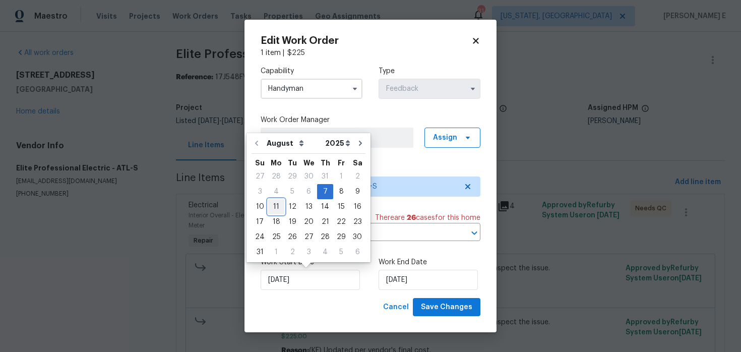
click at [277, 206] on div "11" at bounding box center [276, 207] width 16 height 14
type input "[DATE]"
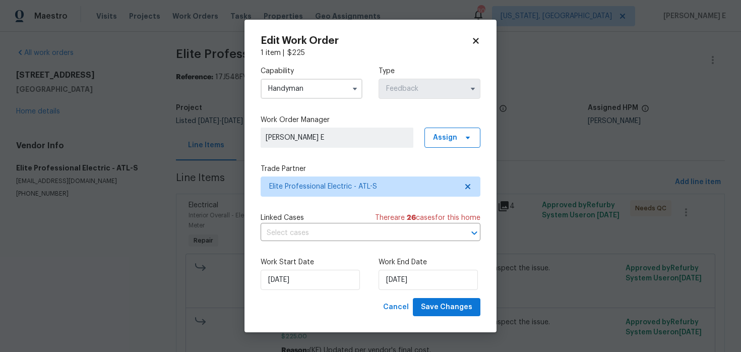
click at [460, 317] on div "Edit Work Order 1 item | $ 225 Capability Handyman Type Feedback Work Order Man…" at bounding box center [371, 176] width 252 height 313
click at [466, 305] on span "Save Changes" at bounding box center [446, 307] width 51 height 13
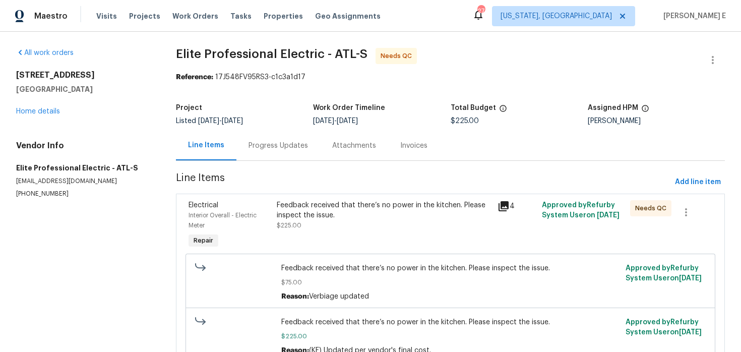
scroll to position [11, 0]
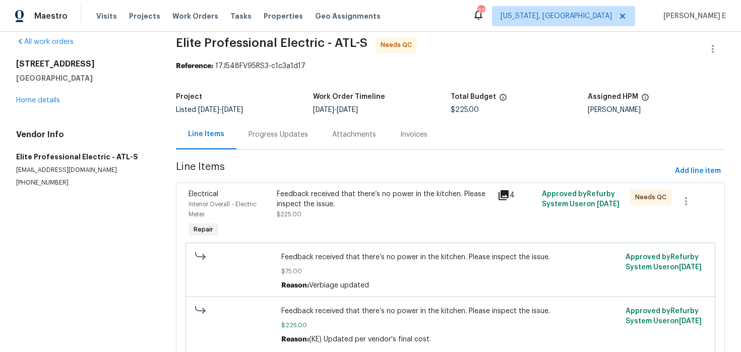
click at [262, 146] on div "Progress Updates" at bounding box center [278, 135] width 84 height 30
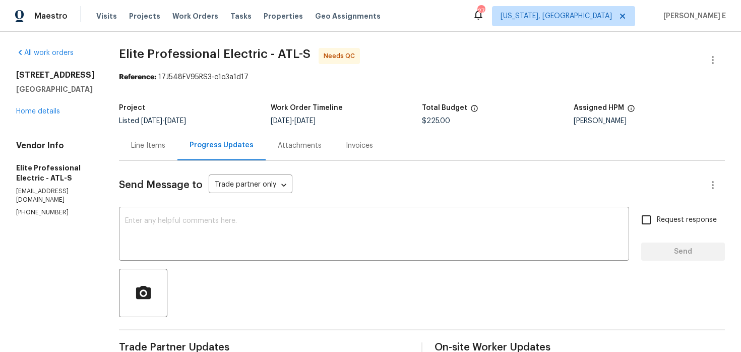
click at [165, 148] on div "Line Items" at bounding box center [148, 146] width 34 height 10
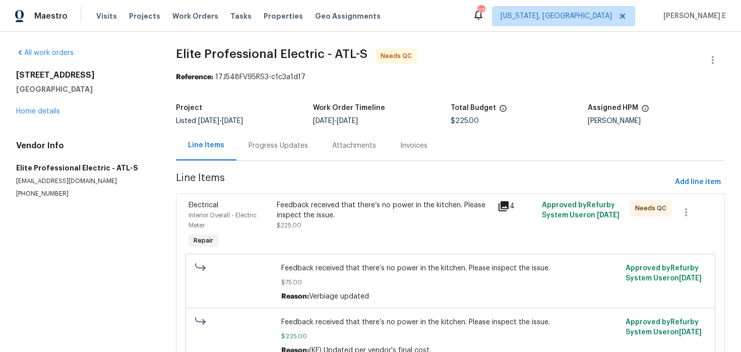
click at [342, 223] on div "Feedback received that there’s no power in the kitchen. Please inspect the issu…" at bounding box center [384, 215] width 215 height 30
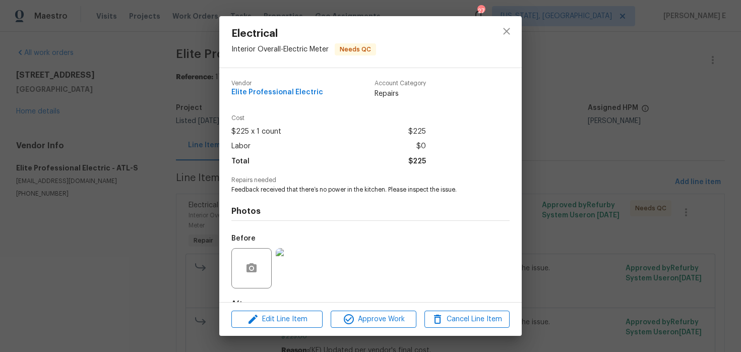
scroll to position [62, 0]
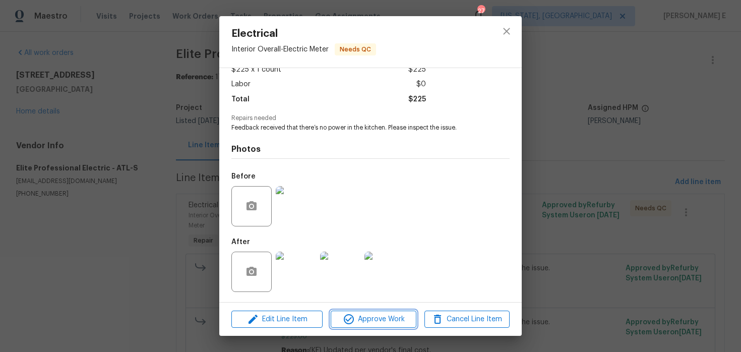
click at [370, 318] on span "Approve Work" at bounding box center [373, 319] width 79 height 13
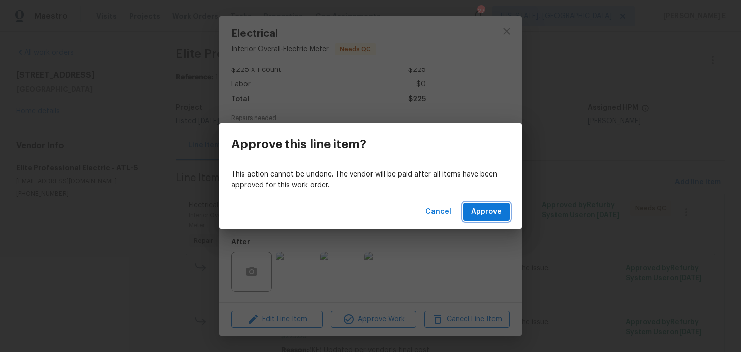
click at [473, 203] on button "Approve" at bounding box center [486, 212] width 46 height 19
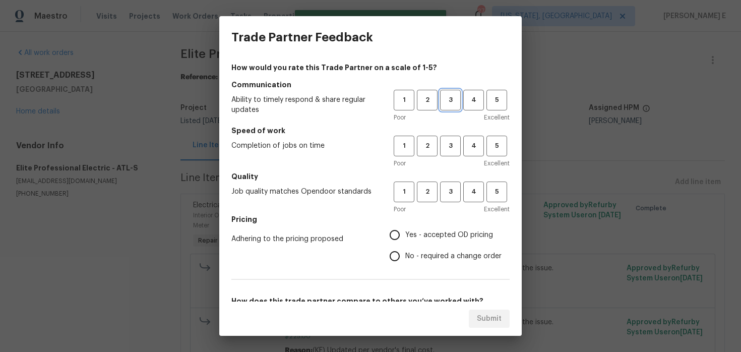
click at [447, 95] on span "3" at bounding box center [450, 100] width 19 height 12
click at [449, 155] on button "3" at bounding box center [450, 146] width 21 height 21
click at [455, 196] on span "3" at bounding box center [450, 192] width 19 height 12
click at [415, 261] on span "No - required a change order" at bounding box center [453, 256] width 96 height 11
click at [405, 261] on input "No - required a change order" at bounding box center [394, 256] width 21 height 21
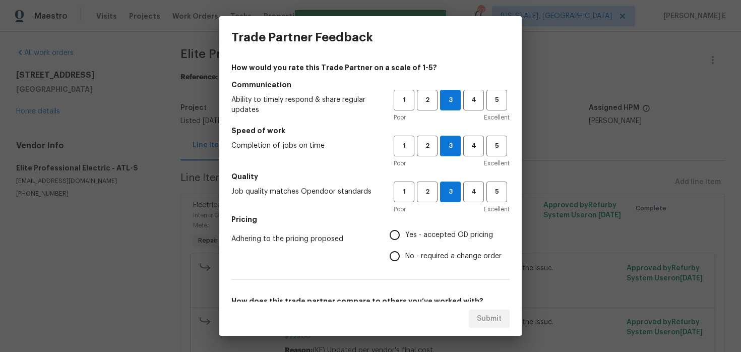
radio input "true"
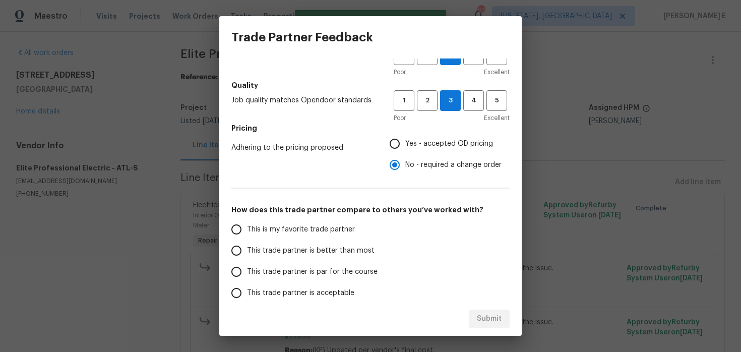
scroll to position [160, 0]
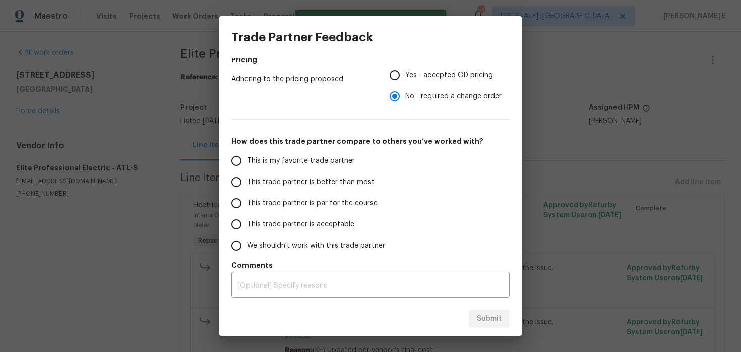
click at [310, 210] on label "This trade partner is par for the course" at bounding box center [305, 203] width 159 height 21
click at [247, 210] on input "This trade partner is par for the course" at bounding box center [236, 203] width 21 height 21
click at [478, 316] on span "Submit" at bounding box center [489, 319] width 25 height 13
radio input "true"
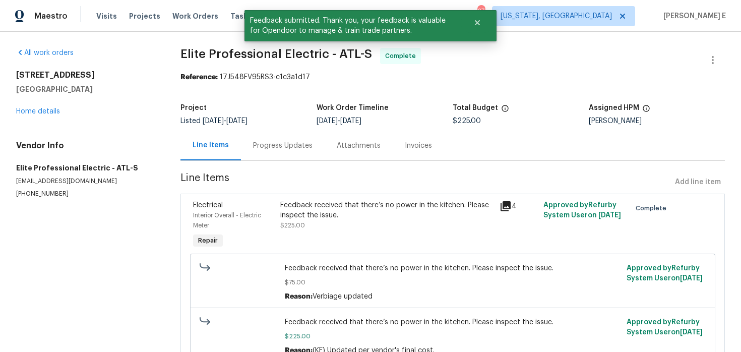
click at [302, 150] on div "Progress Updates" at bounding box center [283, 146] width 60 height 10
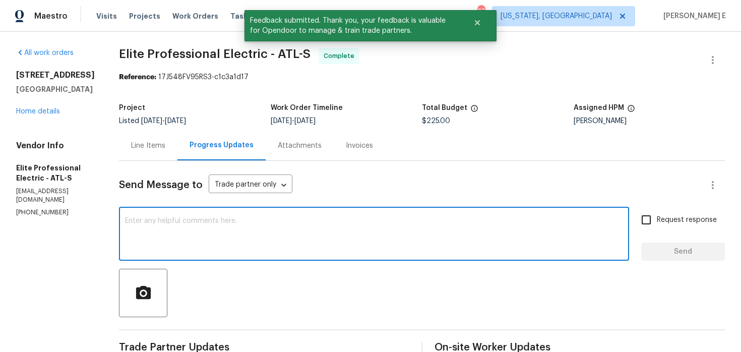
click at [284, 230] on textarea at bounding box center [374, 234] width 498 height 35
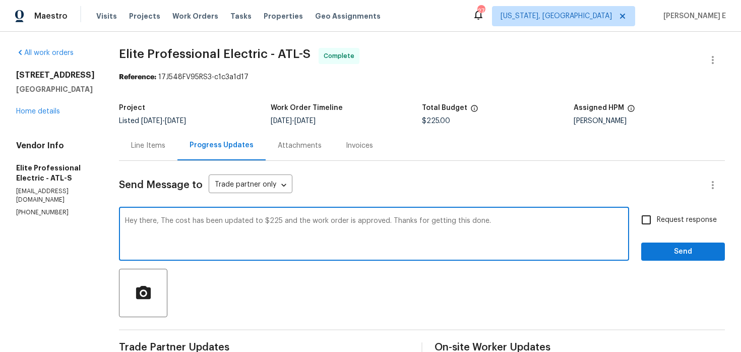
type textarea "Hey there, The cost has been updated to $225 and the work order is approved. Th…"
click at [649, 218] on input "Request response" at bounding box center [646, 219] width 21 height 21
checkbox input "true"
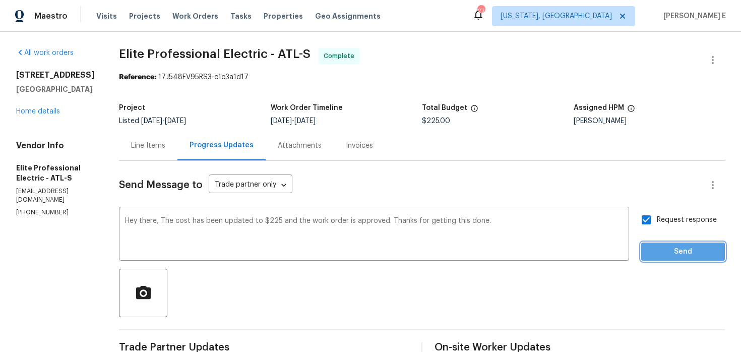
click at [661, 254] on span "Send" at bounding box center [683, 252] width 68 height 13
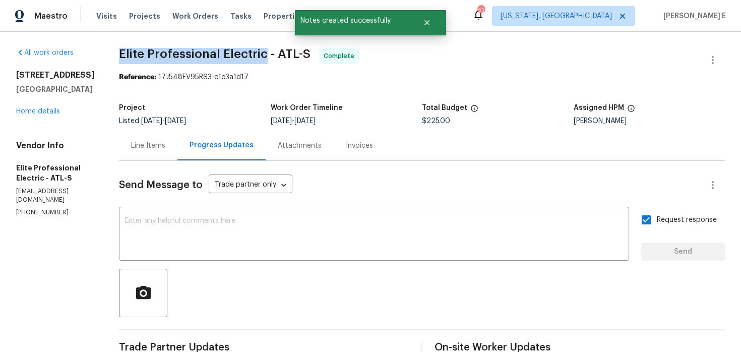
drag, startPoint x: 143, startPoint y: 57, endPoint x: 286, endPoint y: 58, distance: 143.7
copy span "Elite Professional Electric"
click at [32, 114] on link "Home details" at bounding box center [38, 111] width 44 height 7
